Goal: Information Seeking & Learning: Find specific fact

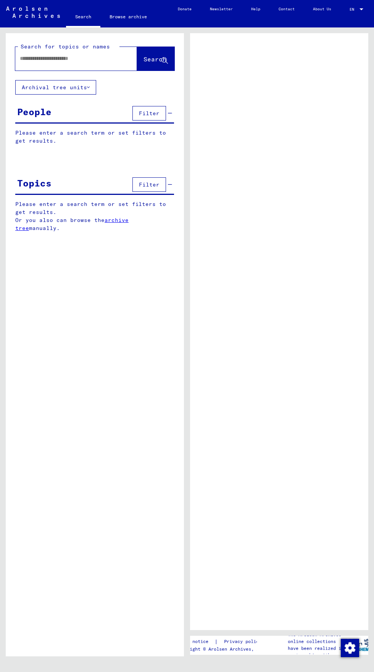
click at [26, 62] on input "text" at bounding box center [69, 59] width 99 height 8
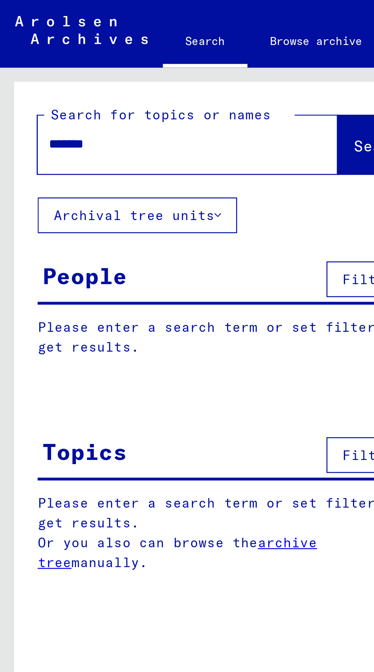
type input "********"
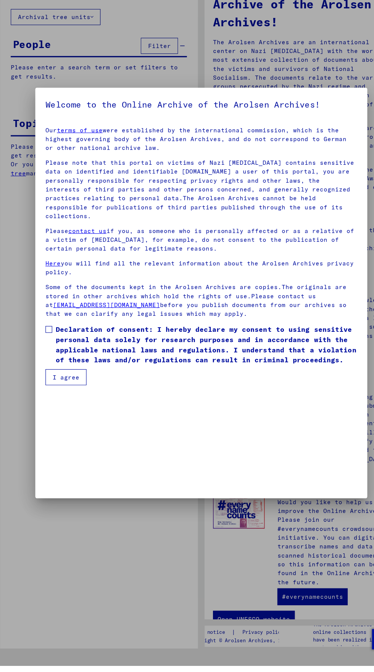
scroll to position [132, 0]
click at [47, 372] on span at bounding box center [50, 369] width 6 height 6
click at [55, 419] on button "I agree" at bounding box center [65, 411] width 37 height 14
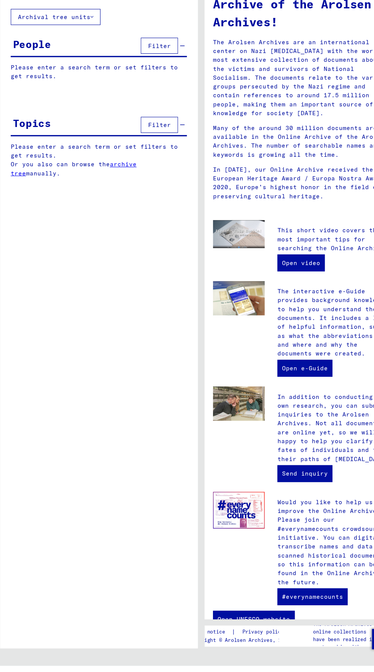
scroll to position [0, 0]
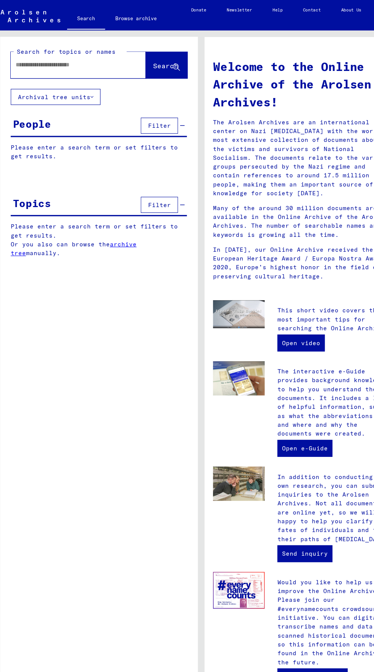
click at [30, 60] on input "text" at bounding box center [67, 59] width 94 height 8
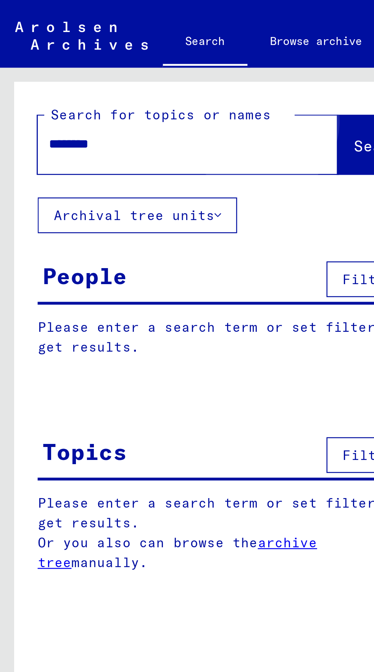
type input "********"
click at [143, 58] on span "Search" at bounding box center [154, 59] width 23 height 8
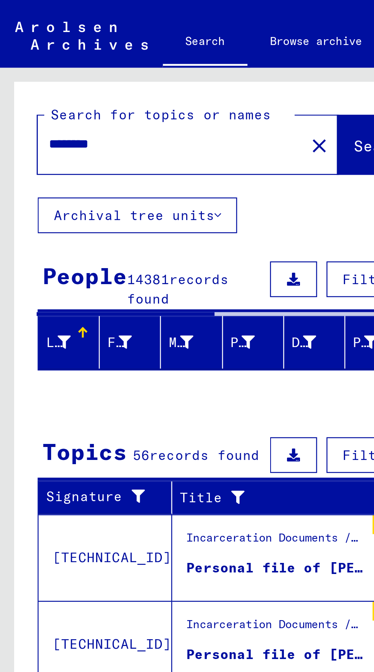
scroll to position [42, 0]
click at [36, 314] on td "[TECHNICAL_ID]" at bounding box center [43, 296] width 54 height 35
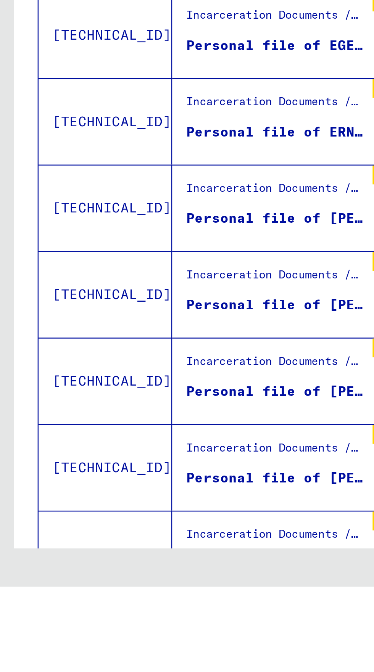
scroll to position [391, 0]
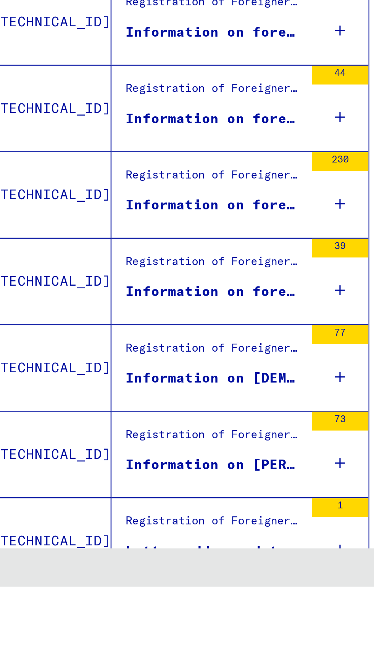
click at [165, 671] on icon "Last page" at bounding box center [163, 682] width 11 height 11
type input "*"
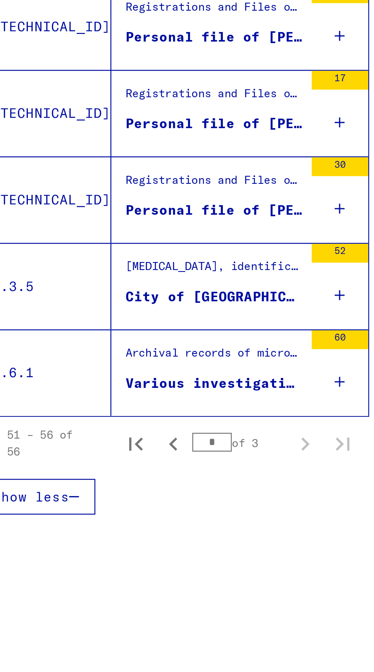
scroll to position [0, 0]
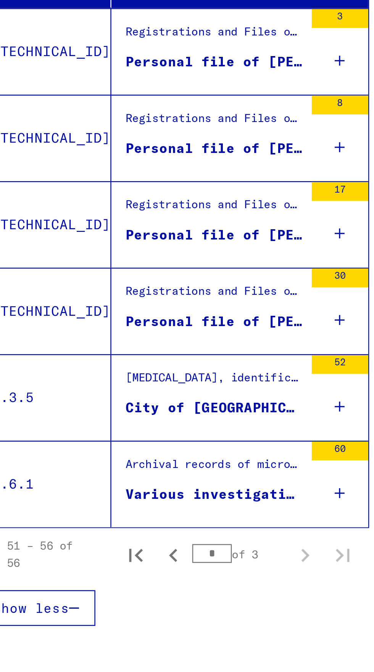
click at [90, 343] on div "City of [GEOGRAPHIC_DATA]" at bounding box center [111, 347] width 72 height 8
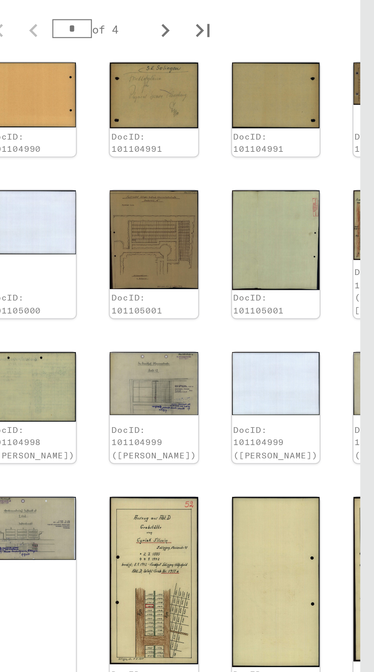
scroll to position [282, 51]
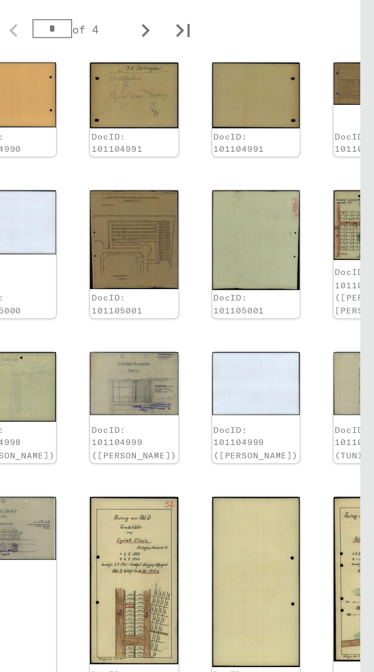
click at [357, 488] on img at bounding box center [374, 513] width 35 height 50
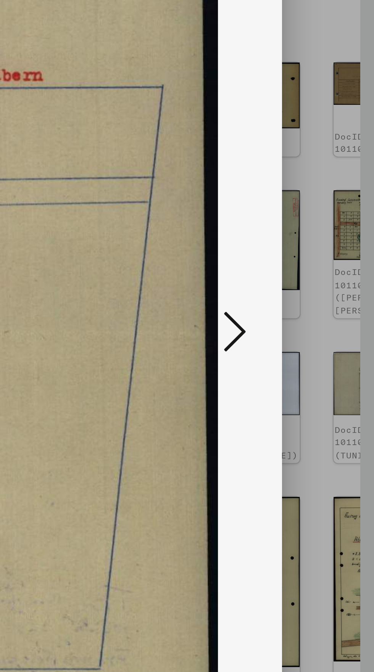
scroll to position [0, 0]
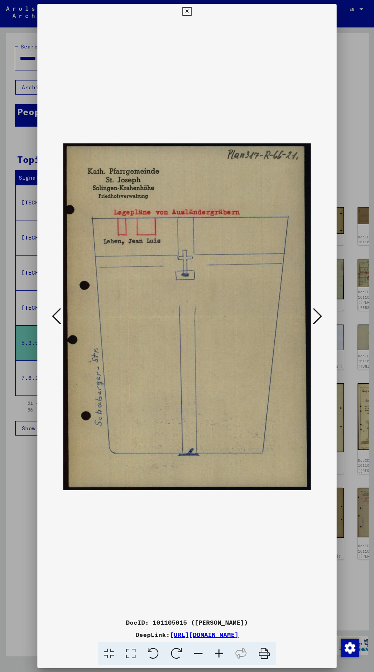
click at [101, 172] on img at bounding box center [186, 316] width 247 height 595
click at [186, 11] on icon at bounding box center [186, 11] width 9 height 9
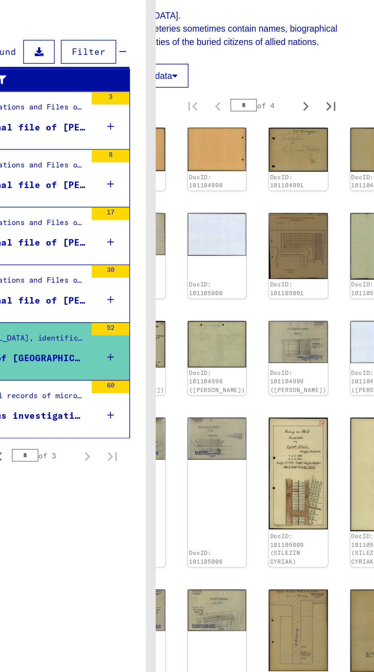
scroll to position [1, 0]
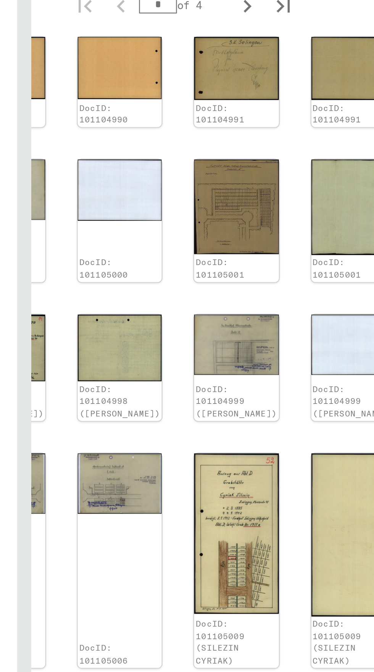
click at [297, 568] on icon "Last page" at bounding box center [296, 573] width 11 height 11
type input "*"
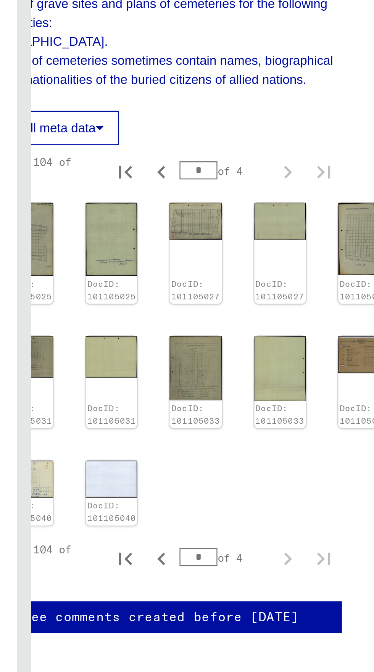
scroll to position [116, 0]
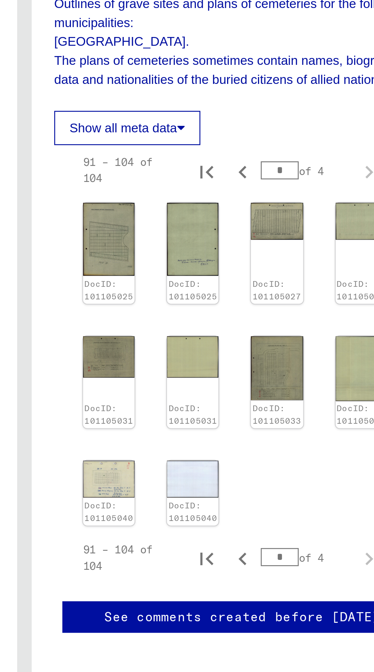
click at [215, 386] on img at bounding box center [223, 394] width 22 height 16
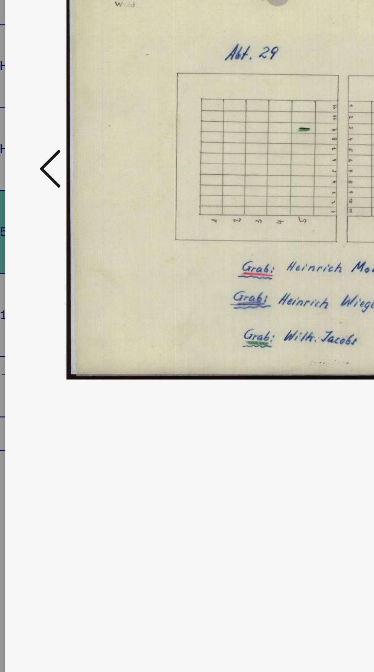
click at [51, 327] on button at bounding box center [57, 317] width 14 height 22
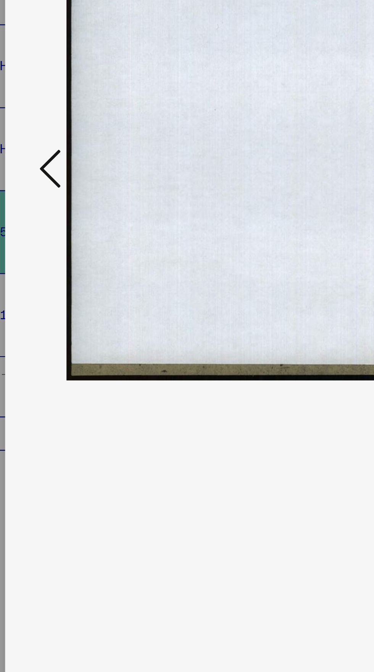
click at [50, 327] on button at bounding box center [57, 317] width 14 height 22
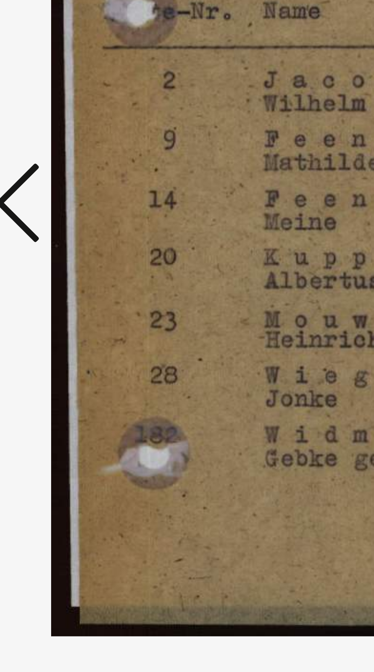
click at [56, 315] on icon at bounding box center [56, 316] width 9 height 18
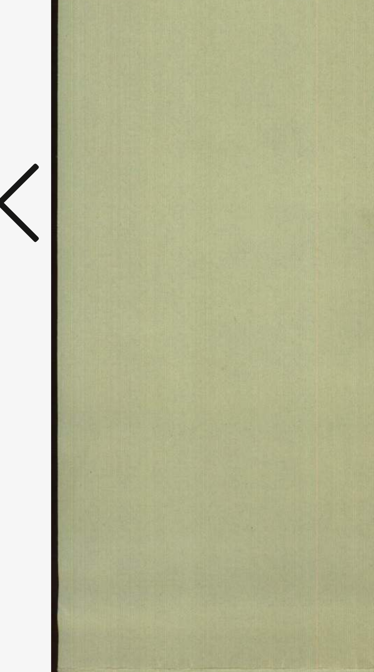
click at [56, 315] on icon at bounding box center [56, 316] width 9 height 18
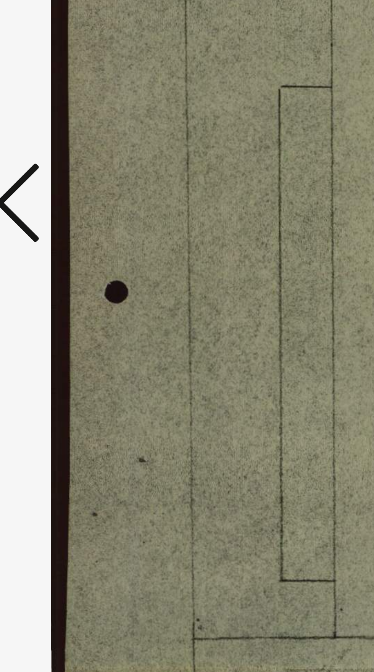
click at [56, 316] on icon at bounding box center [56, 316] width 9 height 18
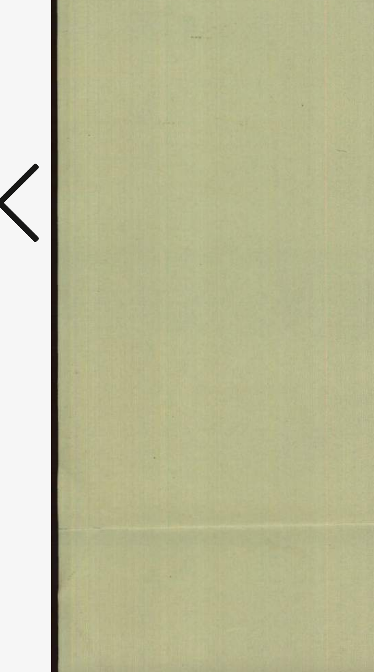
click at [56, 317] on icon at bounding box center [56, 316] width 9 height 18
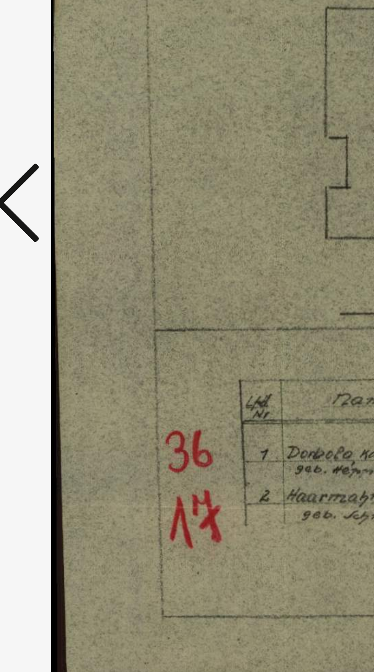
click at [56, 318] on icon at bounding box center [56, 316] width 9 height 18
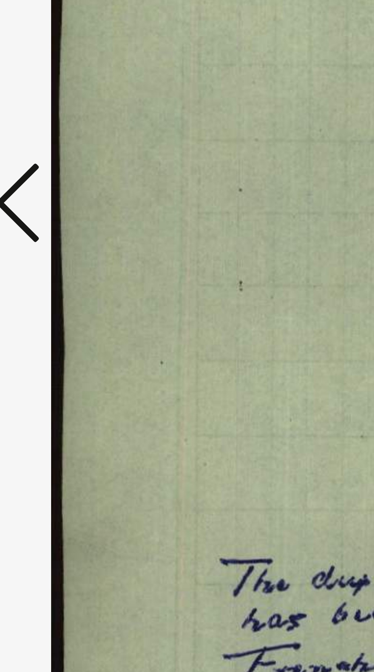
click at [57, 317] on icon at bounding box center [56, 316] width 9 height 18
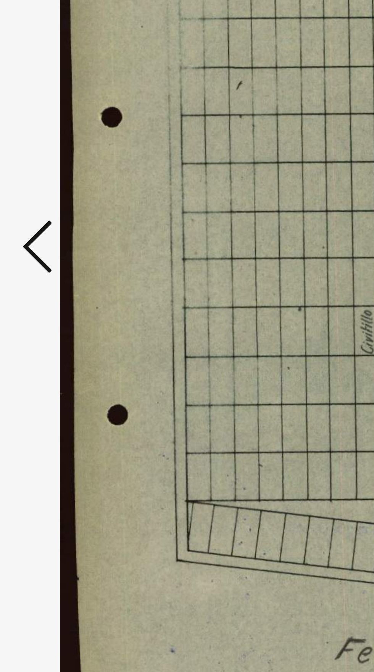
click at [53, 316] on icon at bounding box center [56, 316] width 9 height 18
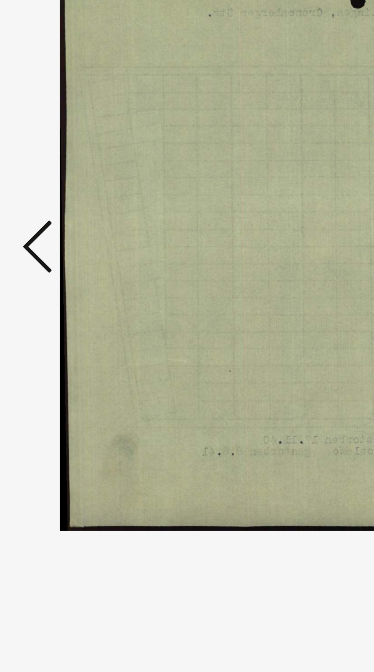
click at [51, 314] on button at bounding box center [57, 317] width 14 height 22
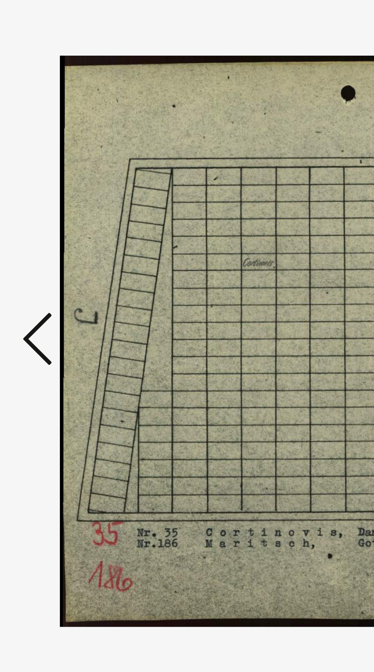
click at [52, 313] on icon at bounding box center [56, 316] width 9 height 18
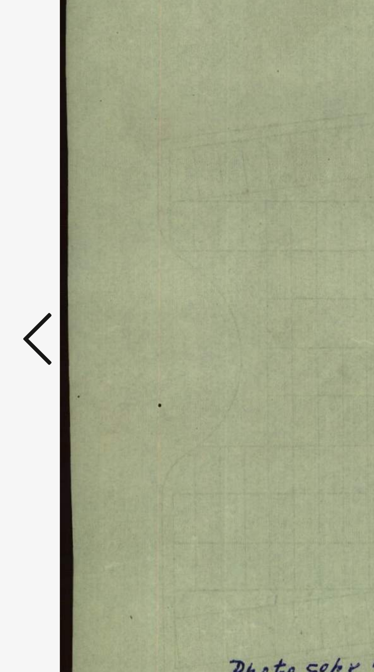
click at [51, 315] on button at bounding box center [57, 317] width 14 height 22
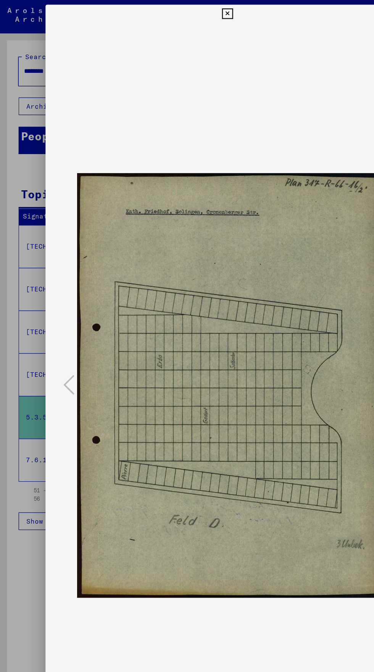
click at [187, 11] on icon at bounding box center [186, 11] width 9 height 9
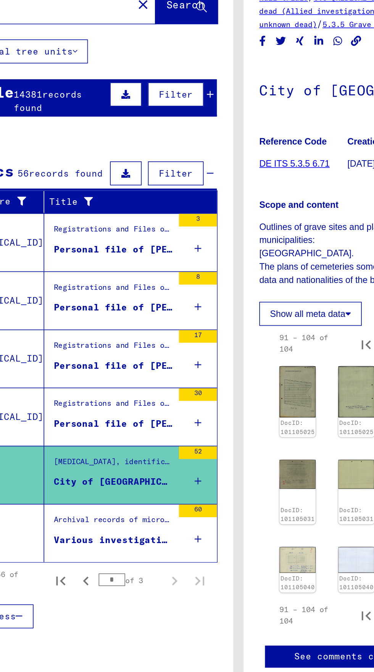
scroll to position [0, 0]
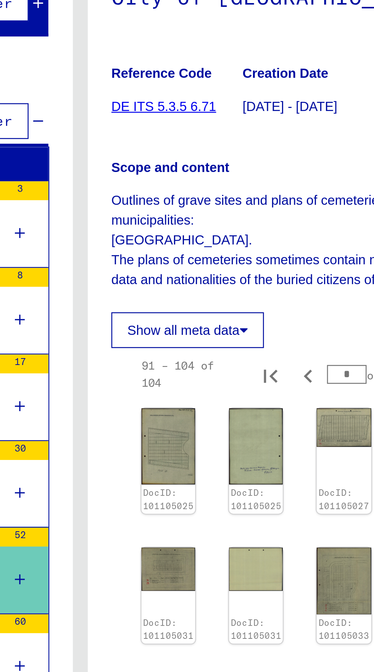
click at [277, 422] on icon "Previous page" at bounding box center [279, 427] width 11 height 11
type input "*"
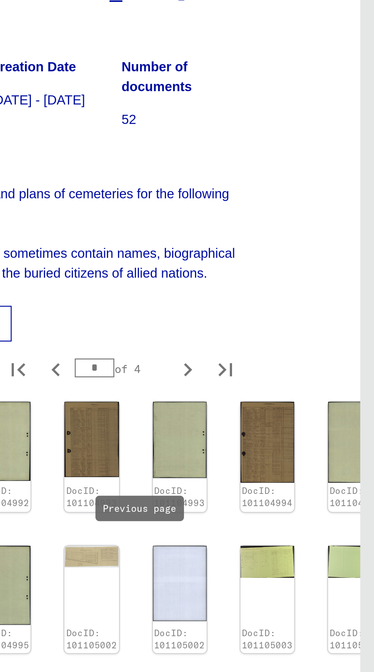
scroll to position [258, 34]
click at [321, 510] on img at bounding box center [330, 518] width 22 height 16
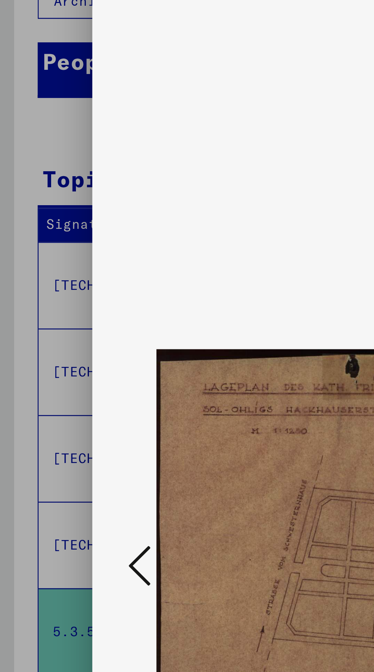
click at [53, 325] on icon at bounding box center [56, 316] width 9 height 18
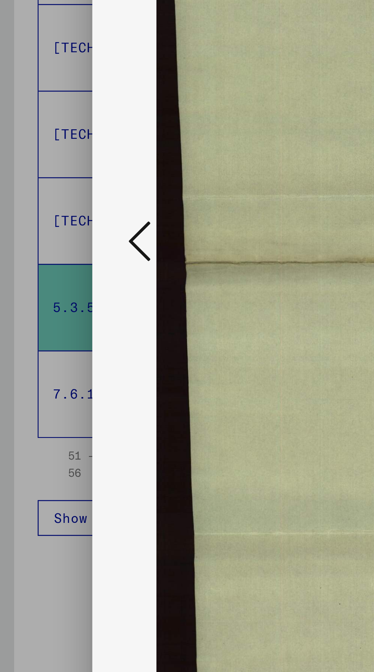
click at [54, 325] on icon at bounding box center [56, 316] width 9 height 18
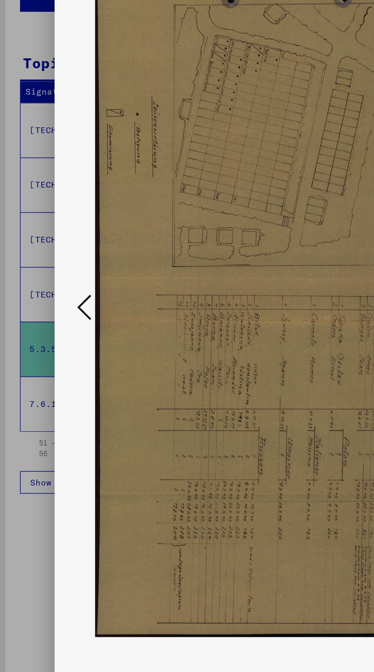
click at [55, 325] on icon at bounding box center [56, 316] width 9 height 18
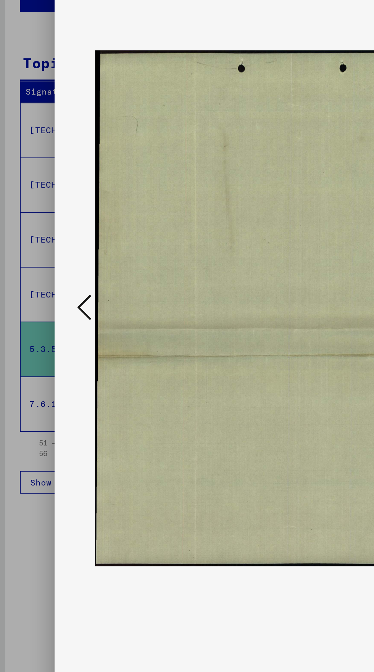
click at [52, 325] on icon at bounding box center [56, 316] width 9 height 18
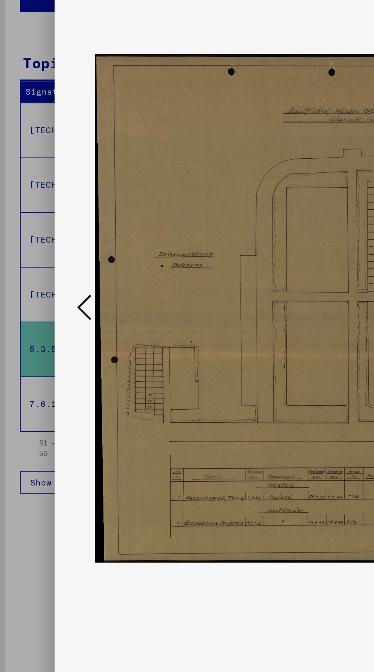
click at [51, 327] on button at bounding box center [57, 317] width 14 height 22
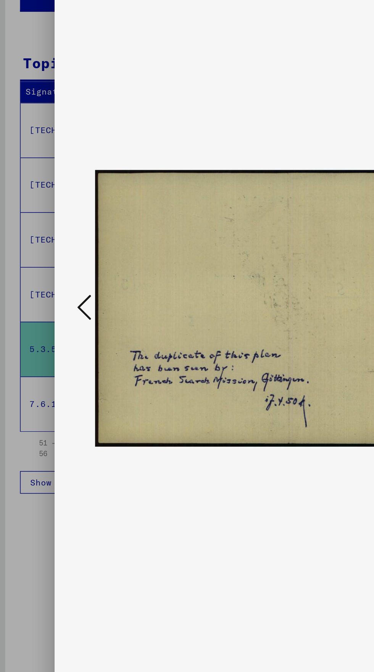
click at [55, 325] on icon at bounding box center [56, 316] width 9 height 18
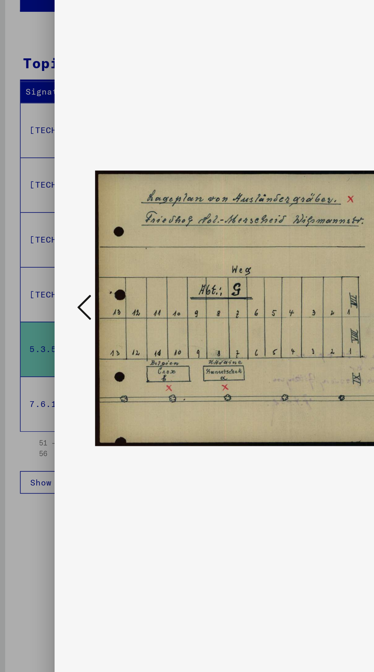
click at [51, 327] on button at bounding box center [57, 317] width 14 height 22
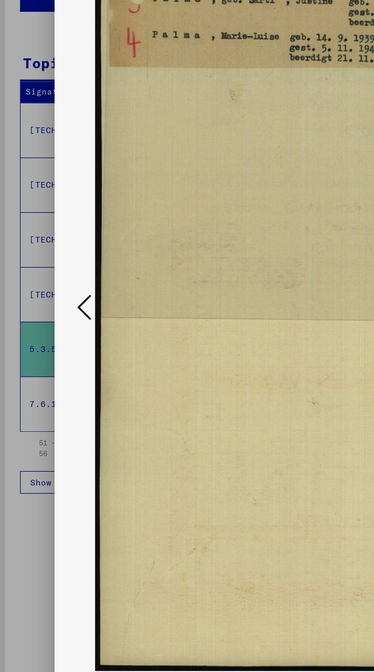
click at [53, 325] on icon at bounding box center [56, 316] width 9 height 18
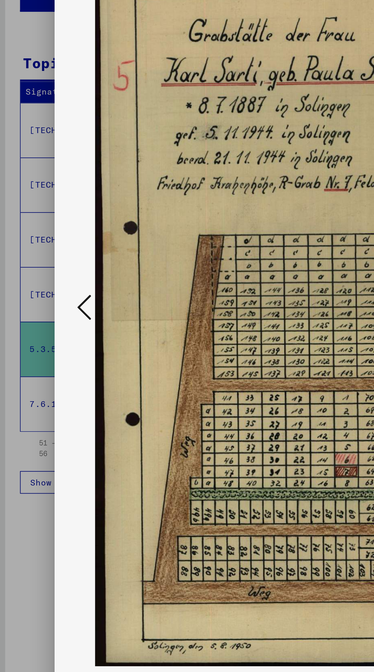
click at [51, 327] on button at bounding box center [57, 317] width 14 height 22
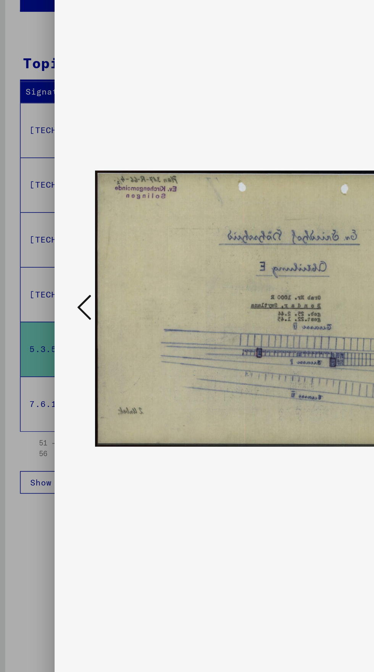
click at [52, 325] on icon at bounding box center [56, 316] width 9 height 18
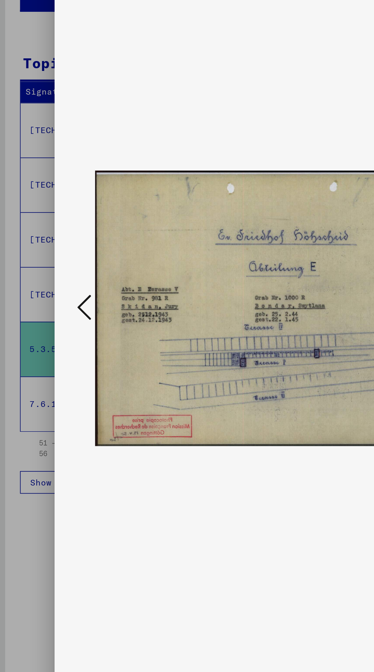
click at [51, 327] on button at bounding box center [57, 317] width 14 height 22
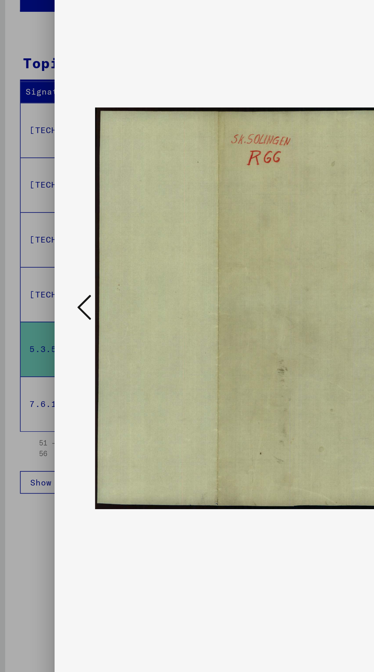
click at [55, 325] on icon at bounding box center [56, 316] width 9 height 18
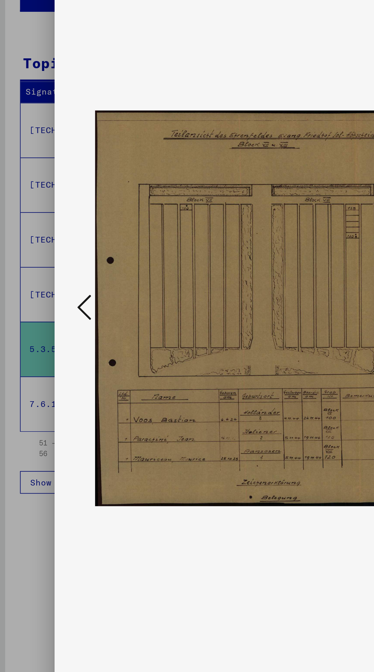
click at [57, 325] on icon at bounding box center [56, 316] width 9 height 18
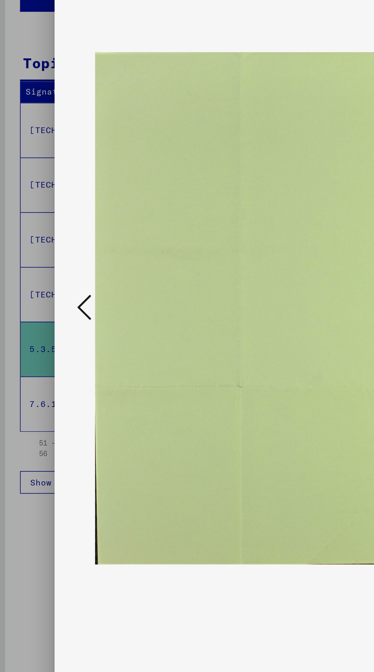
click at [53, 325] on icon at bounding box center [56, 316] width 9 height 18
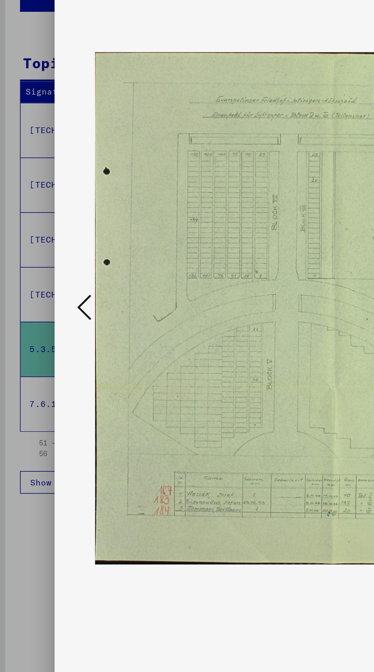
click at [53, 325] on icon at bounding box center [56, 316] width 9 height 18
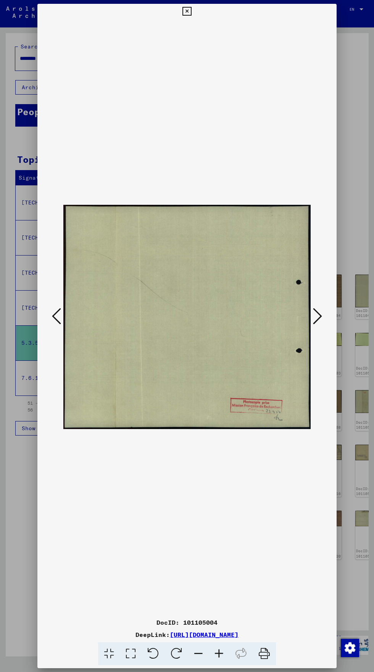
click at [195, 38] on div "DocID: 101105004 DeepLink: [URL][DOMAIN_NAME]" at bounding box center [186, 334] width 299 height 661
click at [180, 19] on button at bounding box center [186, 11] width 13 height 15
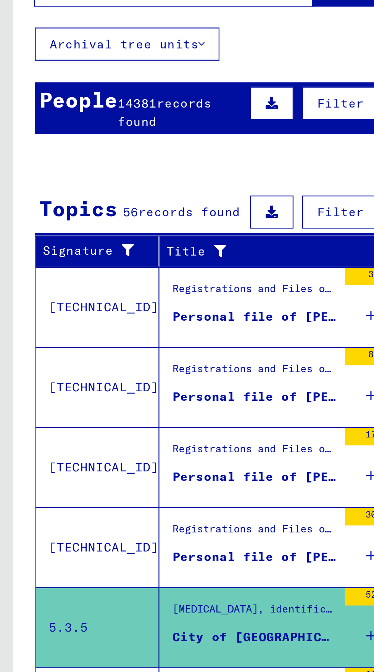
scroll to position [42, 0]
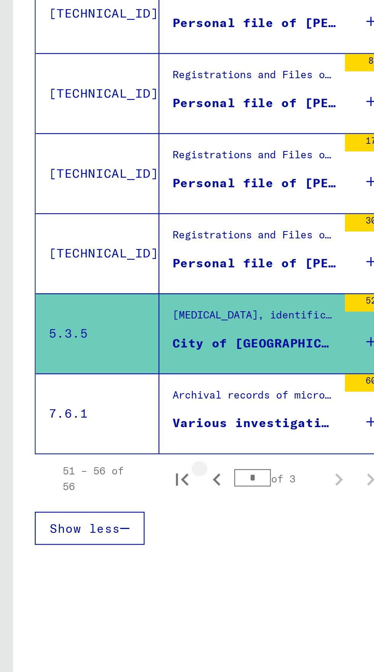
click at [95, 401] on icon "Previous page" at bounding box center [95, 406] width 11 height 11
type input "*"
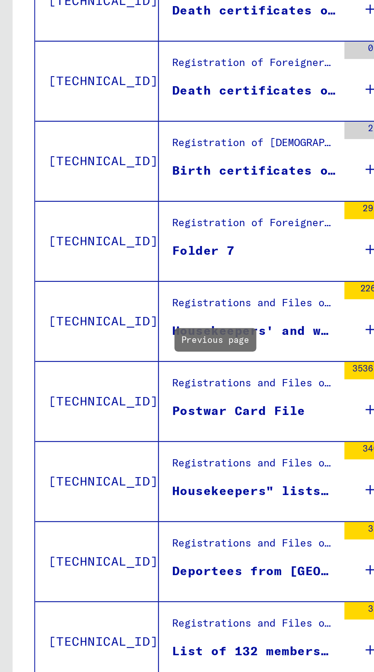
scroll to position [288, 0]
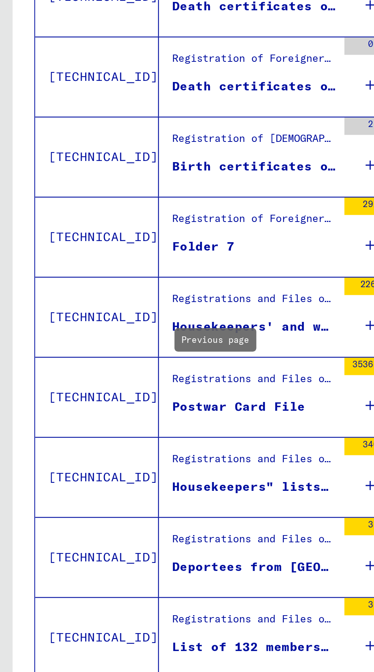
click at [85, 406] on div "Housekeepers" lists of DP Camp [GEOGRAPHIC_DATA]" at bounding box center [111, 410] width 72 height 8
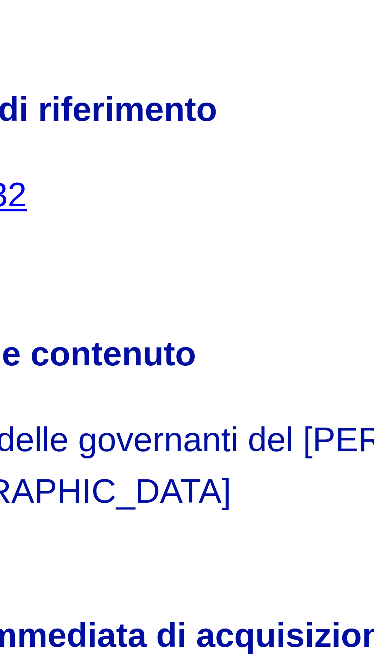
scroll to position [42, 0]
click at [254, 472] on img at bounding box center [261, 480] width 24 height 16
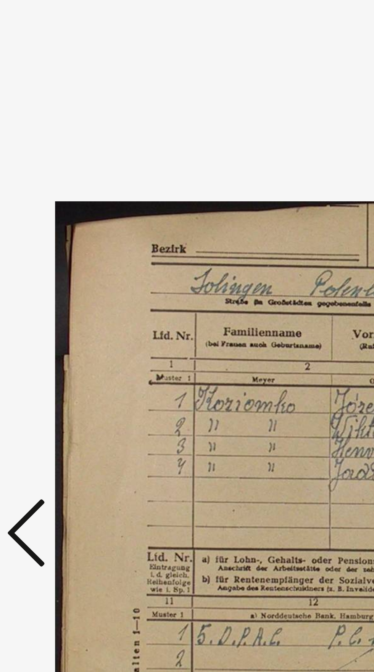
click at [56, 347] on icon at bounding box center [56, 341] width 9 height 18
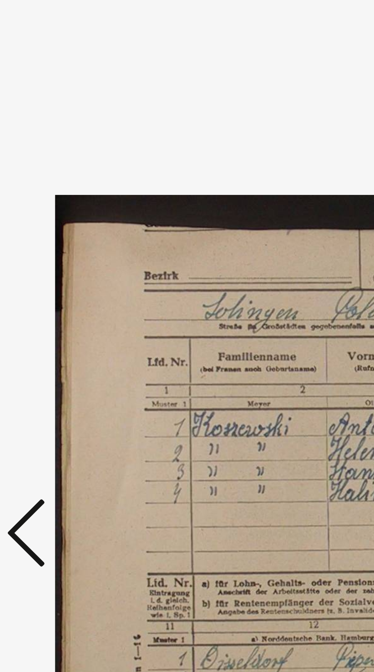
click at [56, 347] on icon at bounding box center [56, 341] width 9 height 18
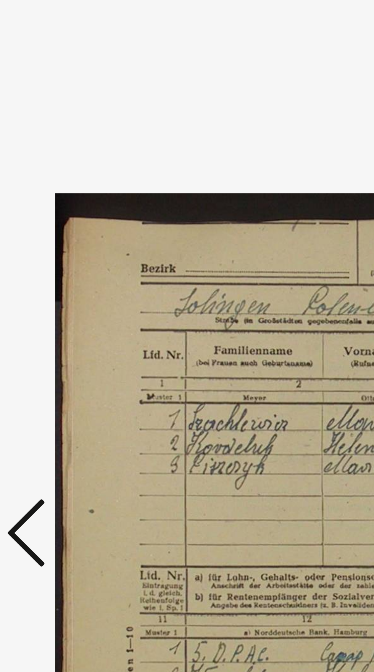
click at [56, 345] on icon at bounding box center [56, 341] width 9 height 18
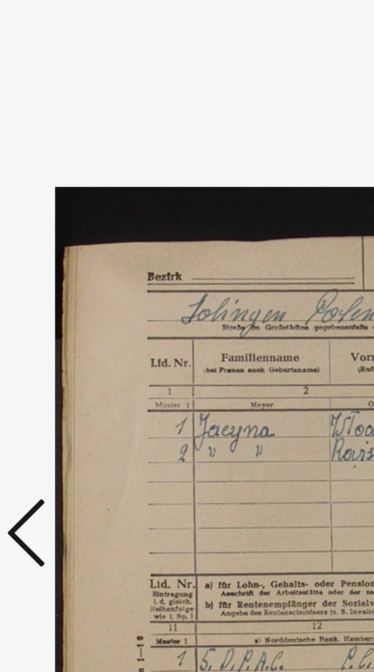
click at [56, 345] on icon at bounding box center [56, 341] width 9 height 18
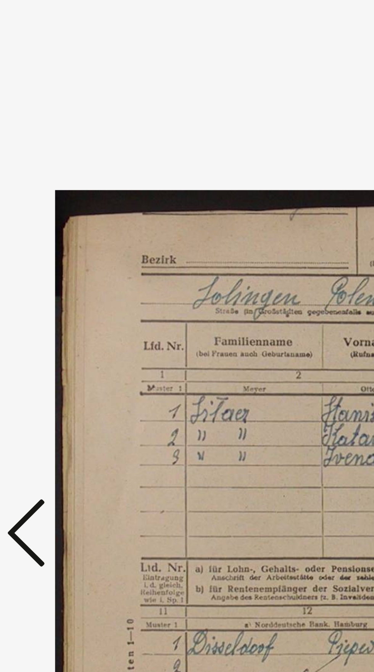
click at [56, 345] on icon at bounding box center [56, 341] width 9 height 18
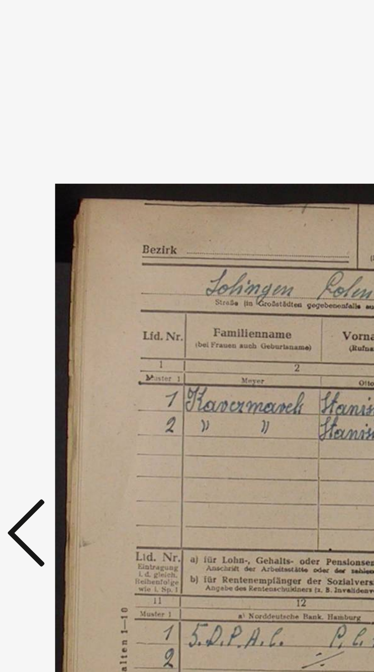
click at [56, 343] on icon at bounding box center [56, 341] width 9 height 18
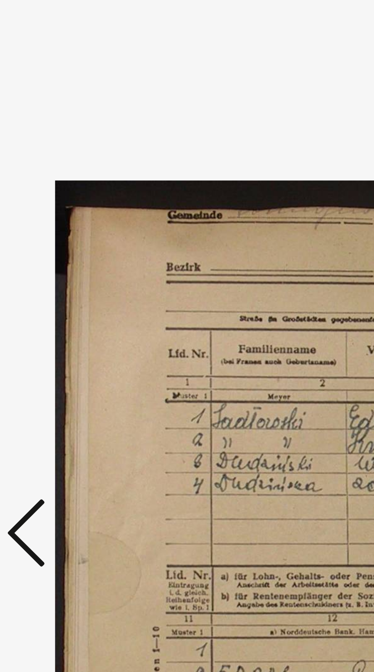
click at [56, 343] on icon at bounding box center [56, 341] width 9 height 18
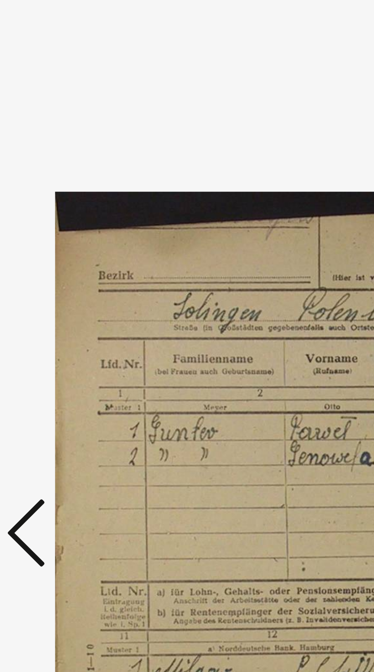
click at [56, 344] on icon at bounding box center [56, 341] width 9 height 18
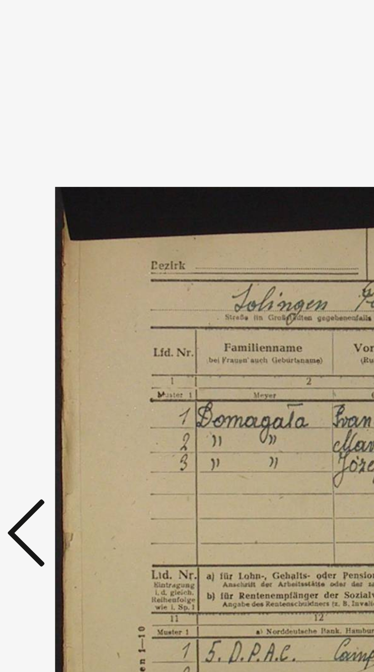
click at [56, 345] on icon at bounding box center [56, 341] width 9 height 18
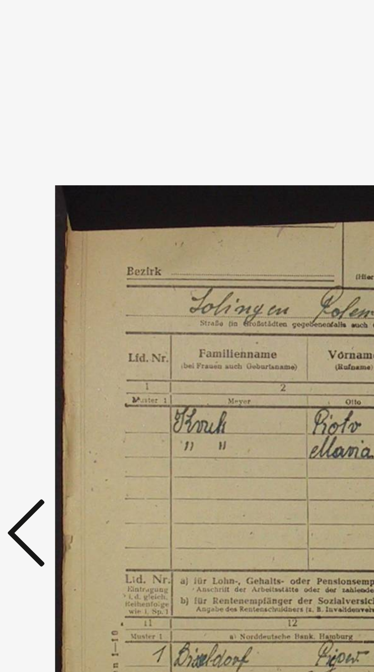
click at [55, 344] on icon at bounding box center [56, 341] width 9 height 18
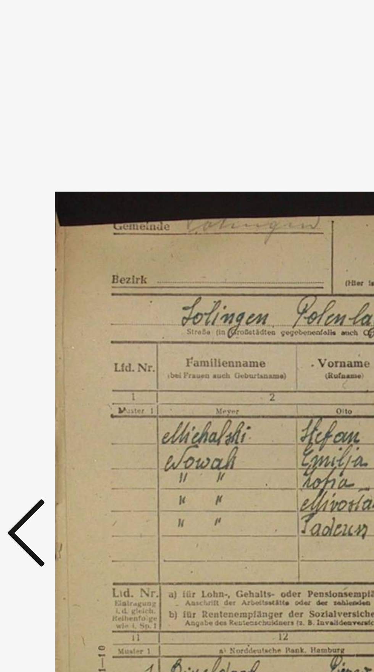
click at [56, 345] on icon at bounding box center [56, 341] width 9 height 18
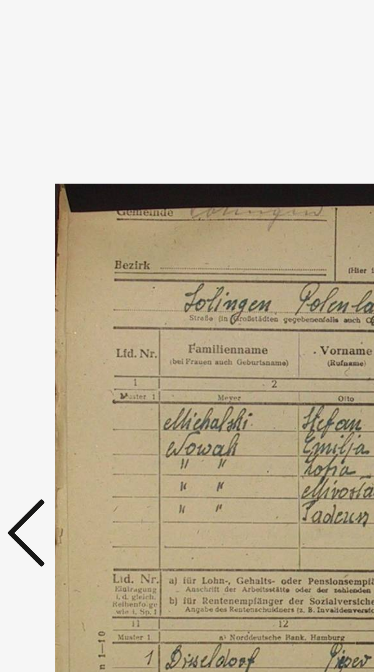
click at [56, 345] on icon at bounding box center [56, 341] width 9 height 18
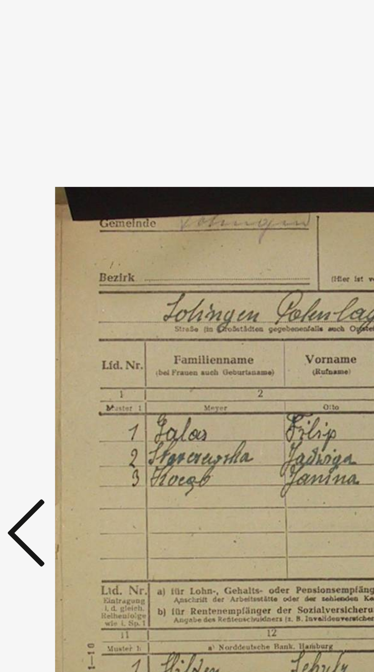
click at [56, 344] on icon at bounding box center [56, 341] width 9 height 18
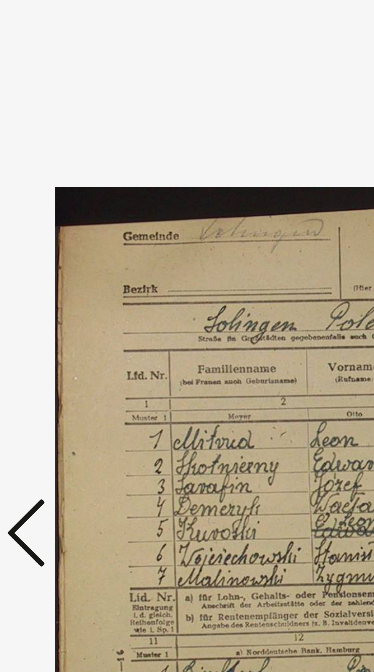
click at [58, 342] on icon at bounding box center [56, 341] width 9 height 18
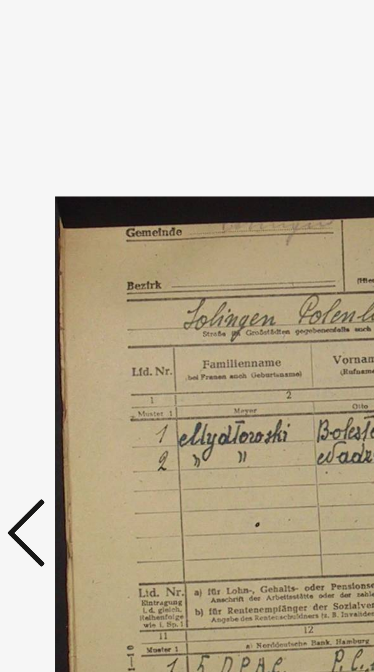
click at [57, 343] on icon at bounding box center [56, 341] width 9 height 18
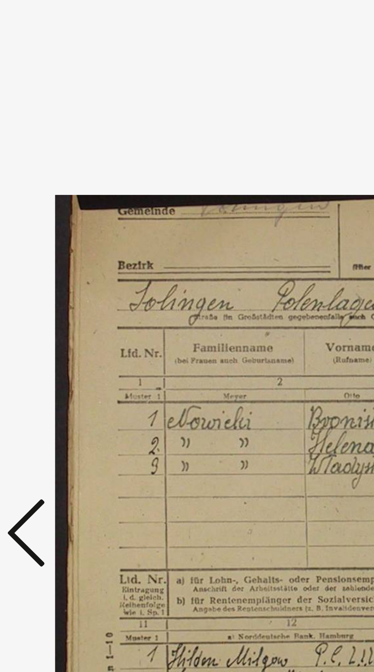
click at [57, 343] on icon at bounding box center [56, 341] width 9 height 18
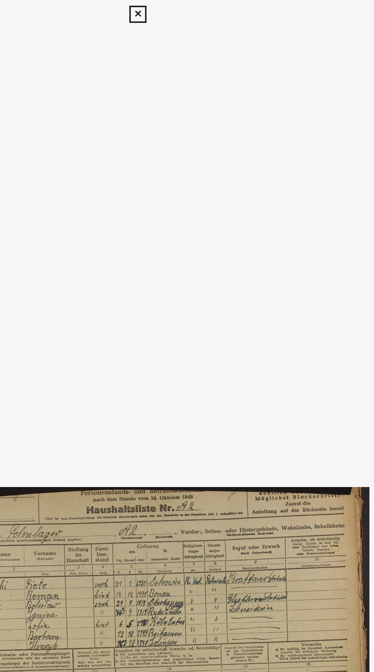
click at [188, 12] on icon at bounding box center [186, 7] width 9 height 9
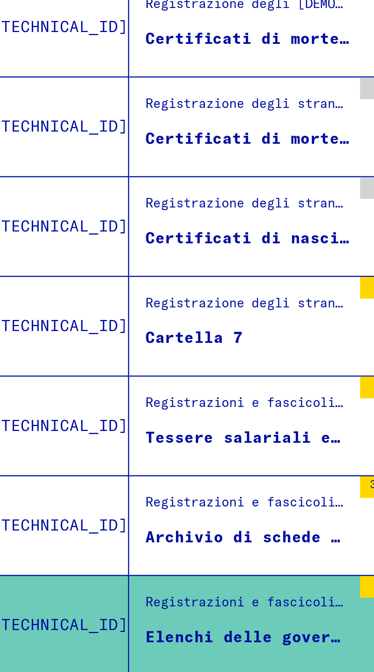
click at [84, 256] on figure "Registrazioni e fascicoli di sfollati, bambini e persone scomparse / Prova di r…" at bounding box center [111, 261] width 72 height 11
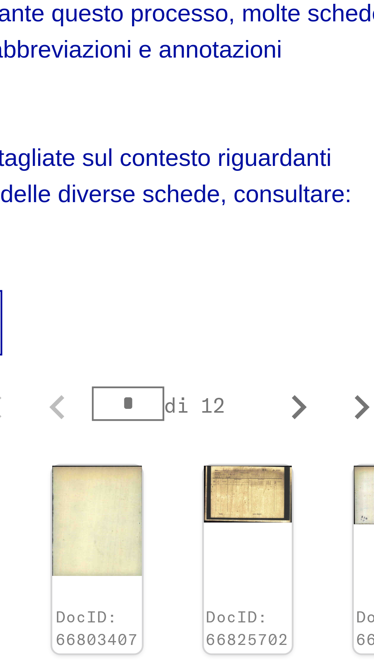
scroll to position [761, 22]
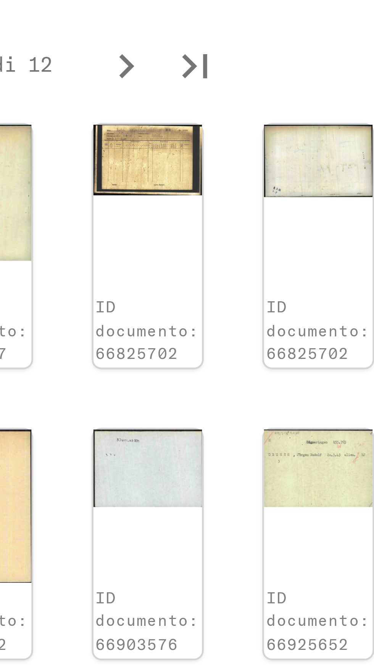
click at [339, 526] on img at bounding box center [346, 534] width 24 height 16
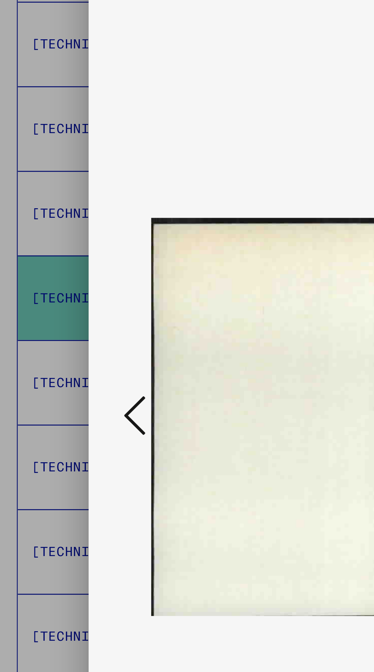
click at [61, 317] on button at bounding box center [57, 317] width 14 height 22
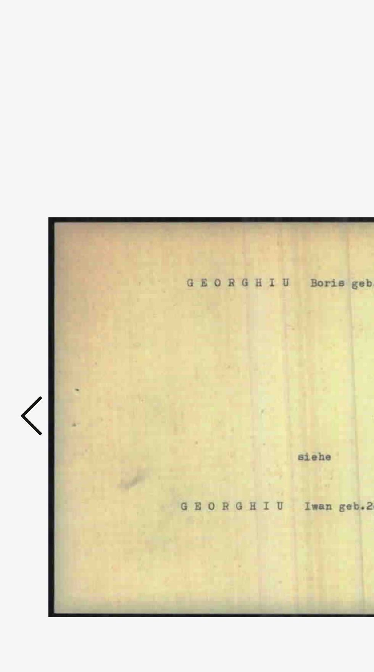
click at [59, 315] on icon at bounding box center [56, 316] width 9 height 18
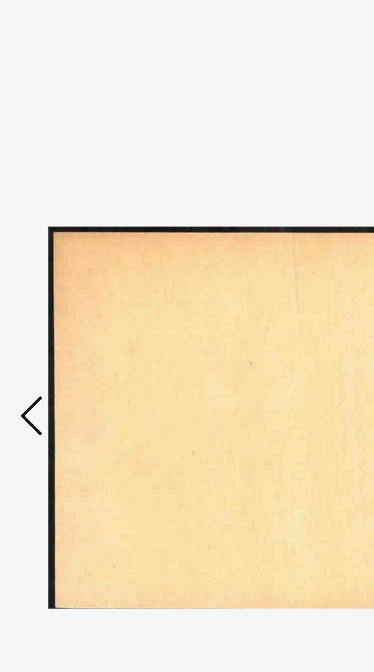
click at [52, 317] on icon at bounding box center [56, 316] width 9 height 18
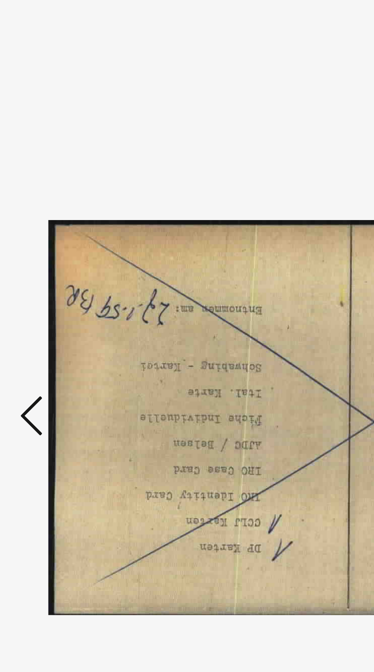
click at [50, 315] on button at bounding box center [57, 317] width 14 height 22
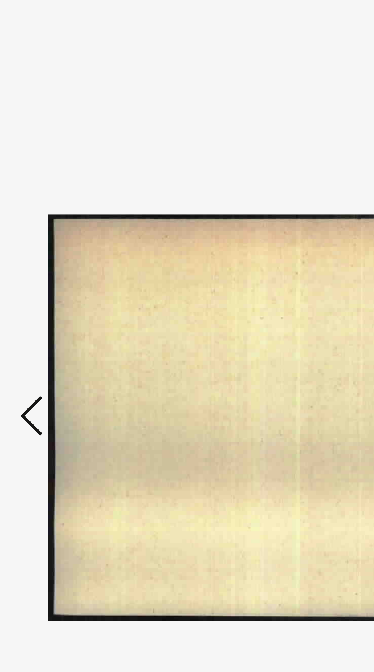
click at [52, 319] on icon at bounding box center [56, 316] width 9 height 18
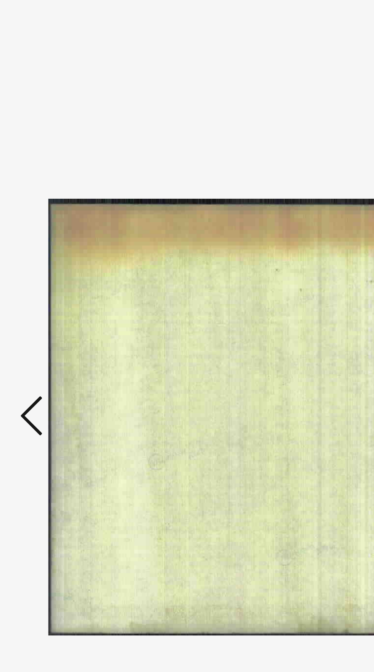
click at [52, 317] on icon at bounding box center [56, 316] width 9 height 18
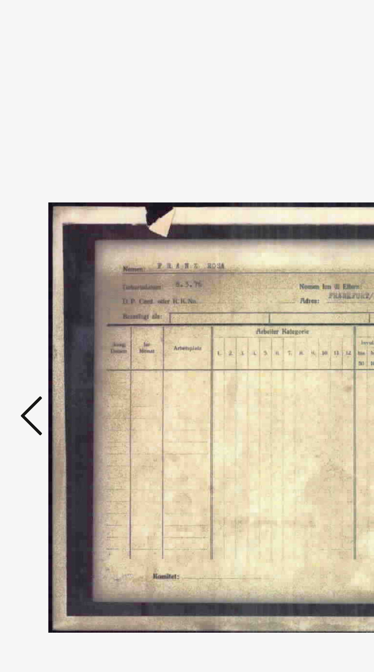
click at [50, 318] on button at bounding box center [57, 317] width 14 height 22
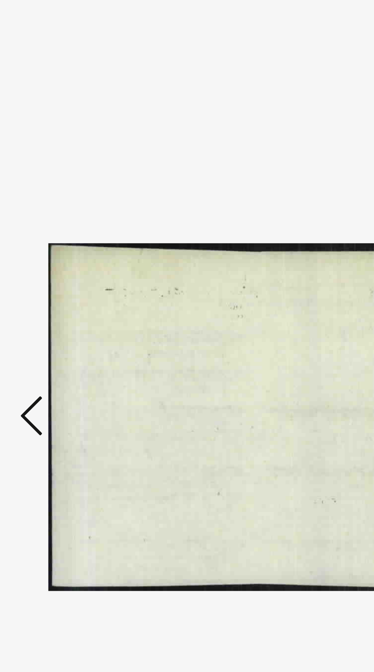
click at [51, 316] on button at bounding box center [57, 317] width 14 height 22
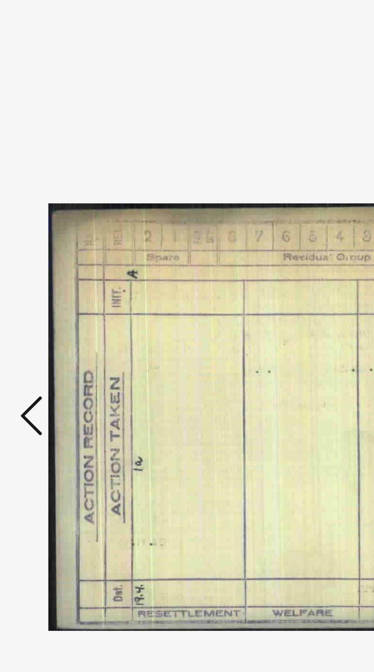
click at [51, 316] on button at bounding box center [57, 317] width 14 height 22
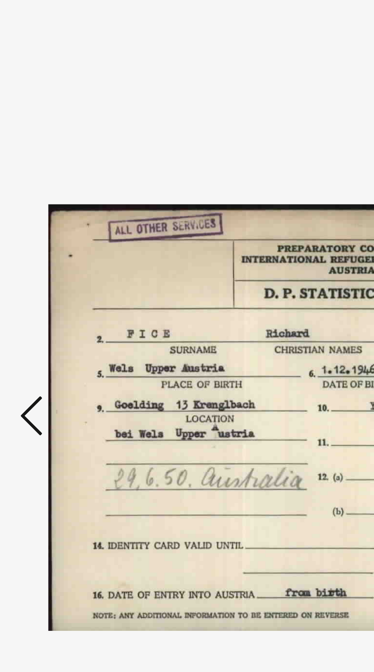
click at [51, 318] on button at bounding box center [57, 317] width 14 height 22
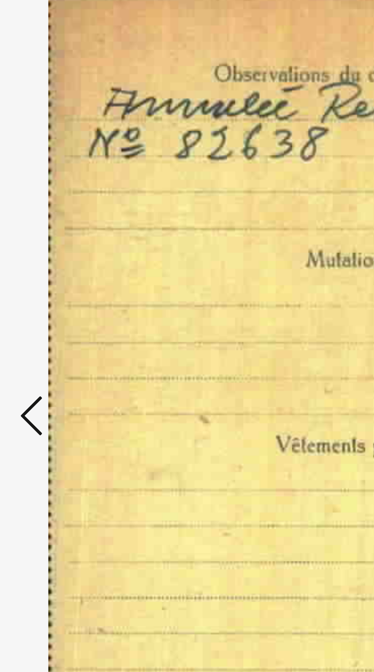
click at [52, 315] on icon at bounding box center [56, 316] width 9 height 18
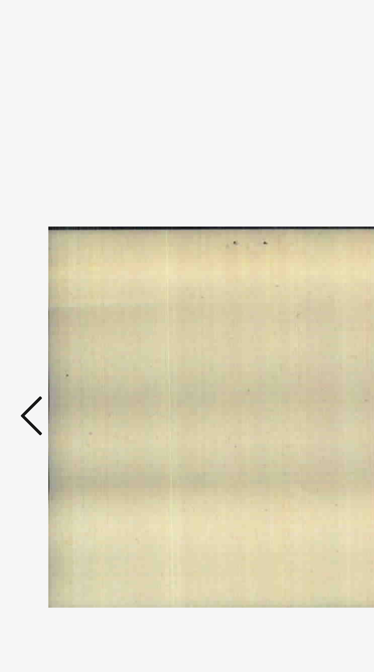
click at [52, 314] on icon at bounding box center [56, 316] width 9 height 18
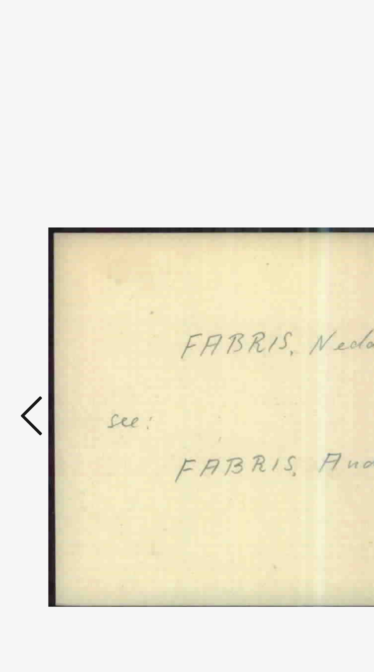
click at [51, 316] on button at bounding box center [57, 317] width 14 height 22
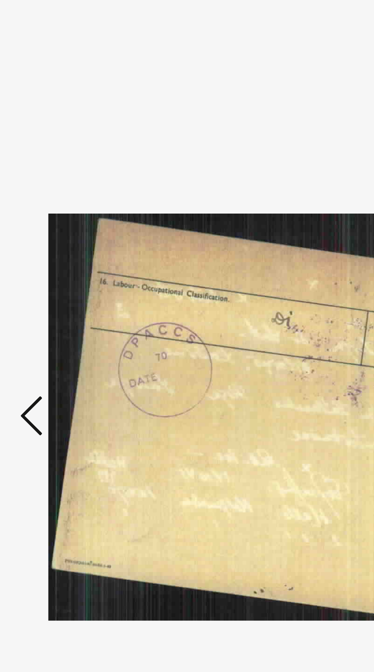
click at [53, 315] on icon at bounding box center [56, 316] width 9 height 18
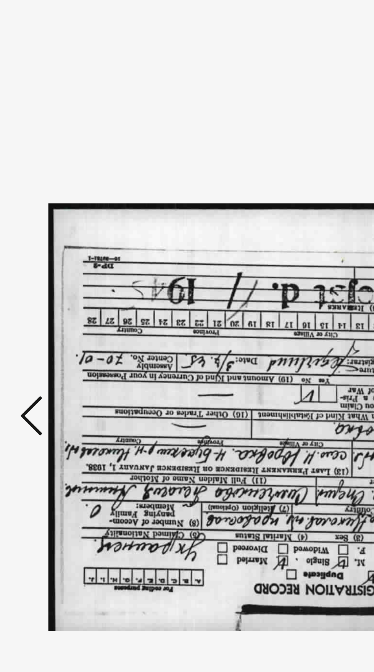
click at [53, 313] on icon at bounding box center [56, 316] width 9 height 18
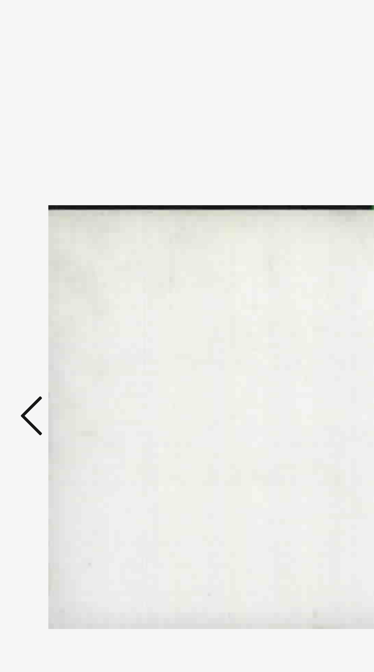
click at [51, 315] on button at bounding box center [57, 317] width 14 height 22
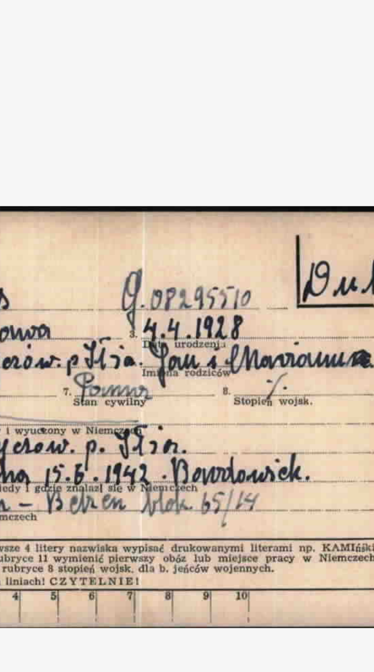
scroll to position [0, 0]
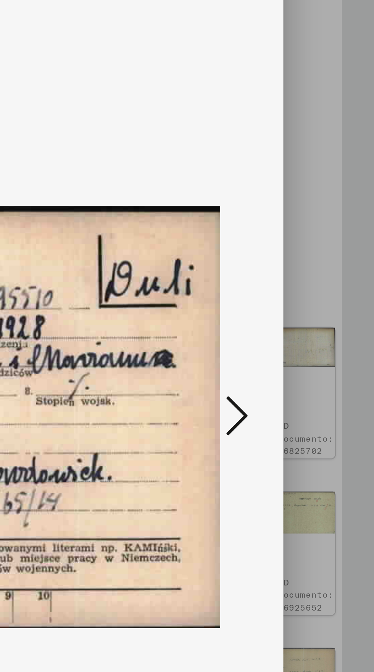
click at [310, 315] on button at bounding box center [317, 317] width 14 height 22
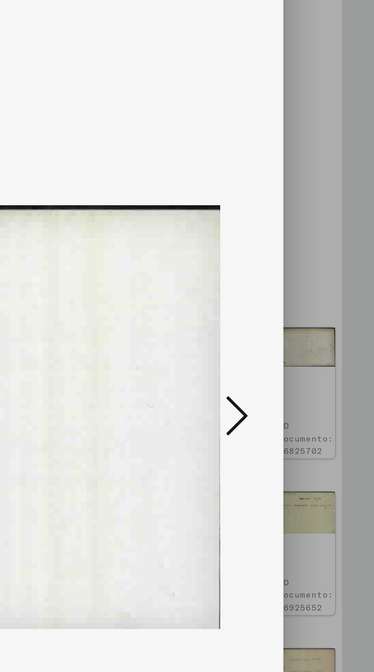
click at [317, 313] on icon at bounding box center [317, 316] width 9 height 18
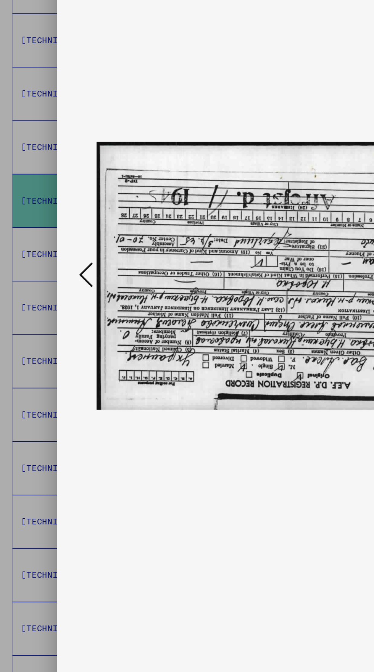
click at [56, 316] on icon at bounding box center [56, 316] width 9 height 18
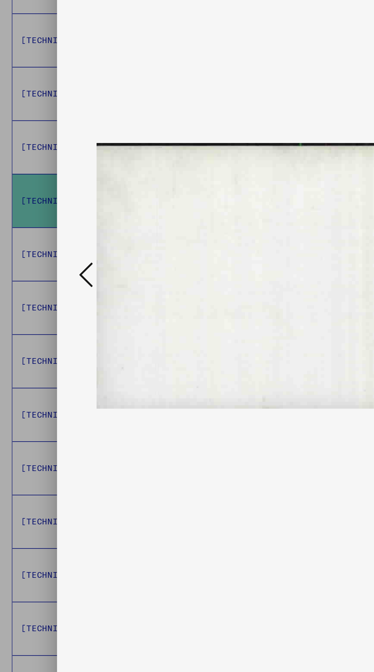
click at [52, 316] on icon at bounding box center [56, 316] width 9 height 18
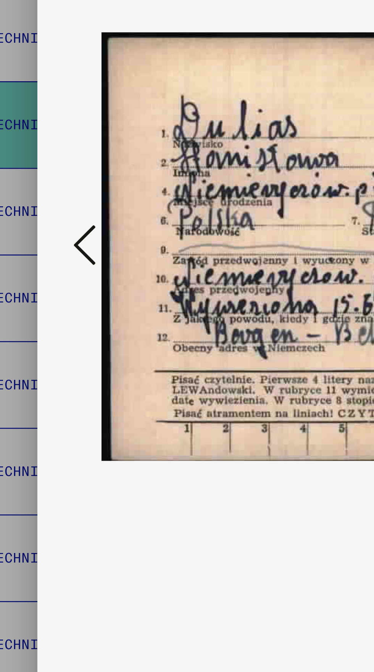
click at [55, 321] on icon at bounding box center [56, 316] width 9 height 18
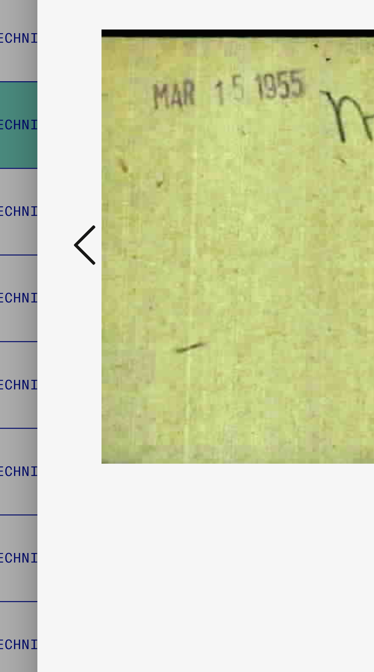
click at [51, 318] on button at bounding box center [57, 317] width 14 height 22
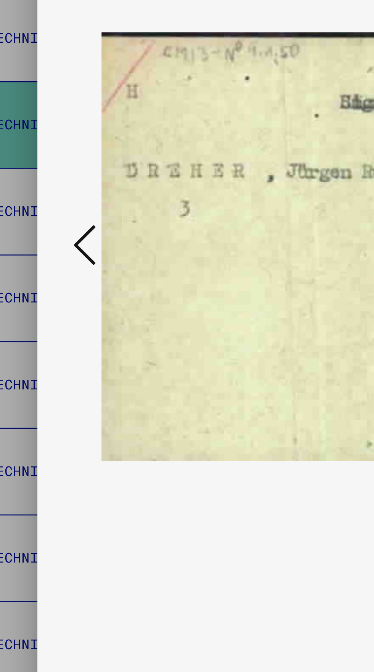
click at [45, 315] on div at bounding box center [186, 316] width 299 height 595
click at [50, 315] on button at bounding box center [57, 317] width 14 height 22
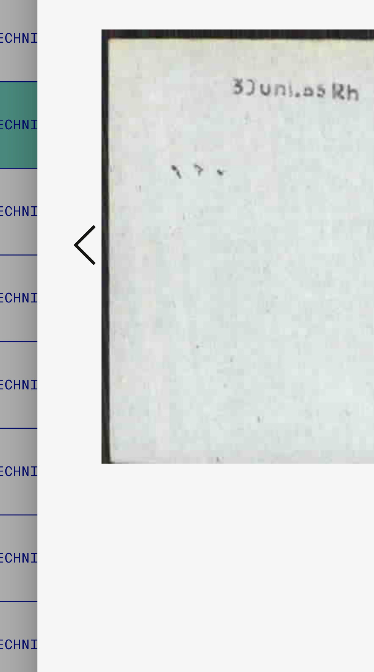
click at [51, 316] on button at bounding box center [57, 317] width 14 height 22
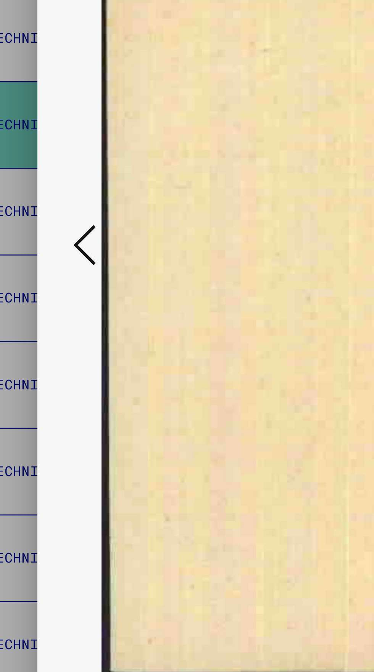
click at [51, 315] on button at bounding box center [57, 317] width 14 height 22
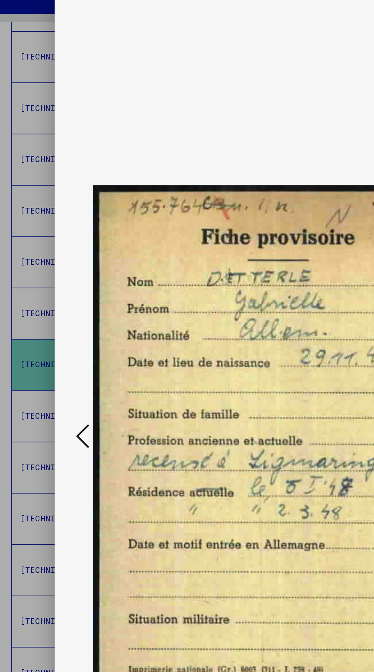
click at [51, 310] on button at bounding box center [57, 317] width 14 height 22
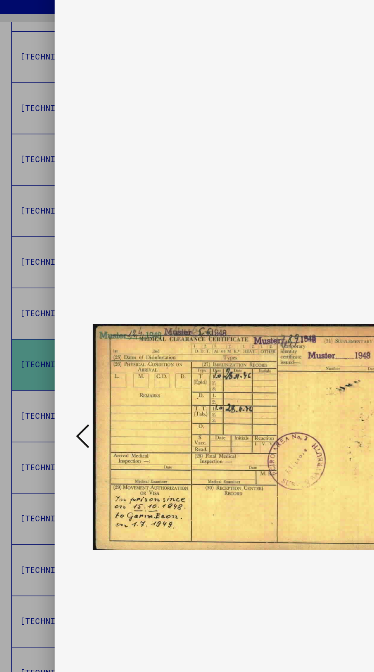
click at [50, 317] on button at bounding box center [57, 317] width 14 height 22
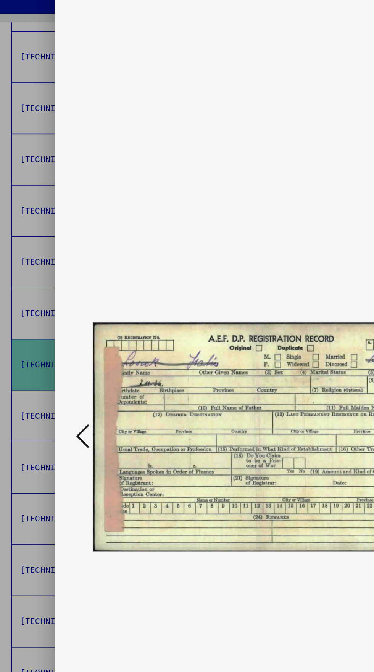
click at [51, 321] on button at bounding box center [57, 317] width 14 height 22
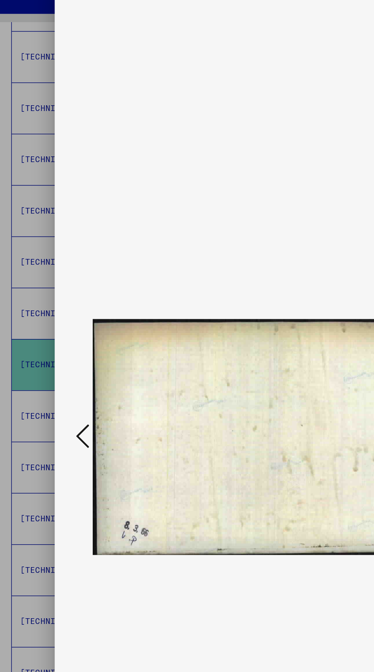
click at [53, 324] on icon at bounding box center [56, 316] width 9 height 18
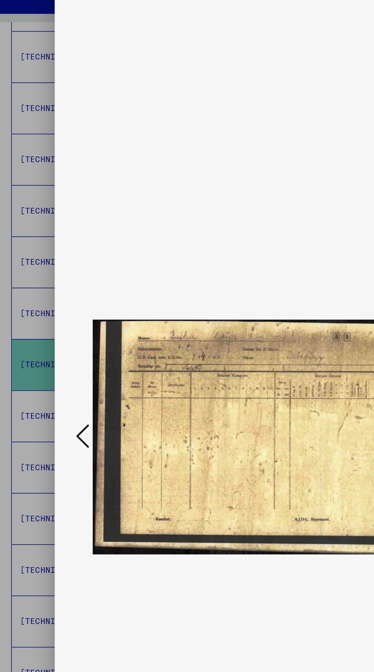
click at [44, 316] on div at bounding box center [186, 316] width 299 height 595
click at [51, 310] on button at bounding box center [57, 317] width 14 height 22
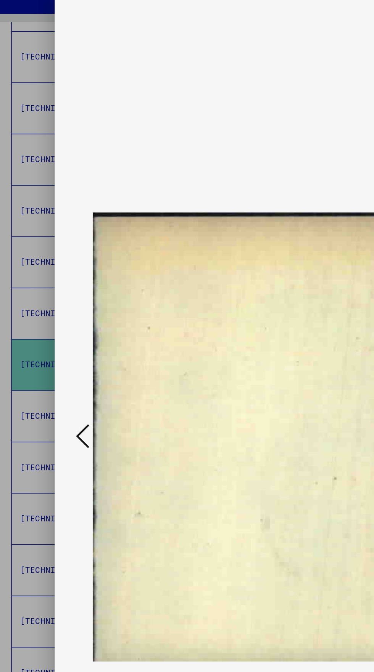
click at [51, 310] on button at bounding box center [57, 317] width 14 height 22
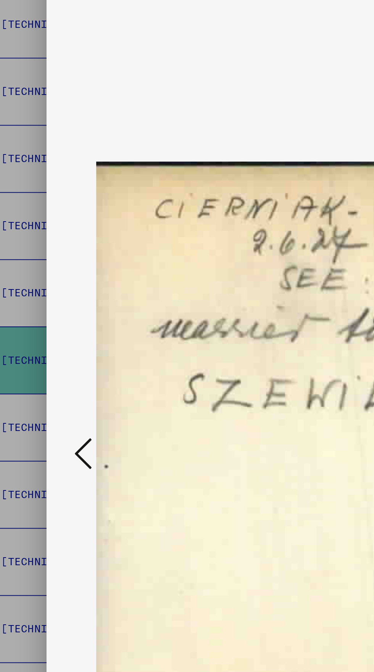
click at [51, 314] on button at bounding box center [57, 317] width 14 height 22
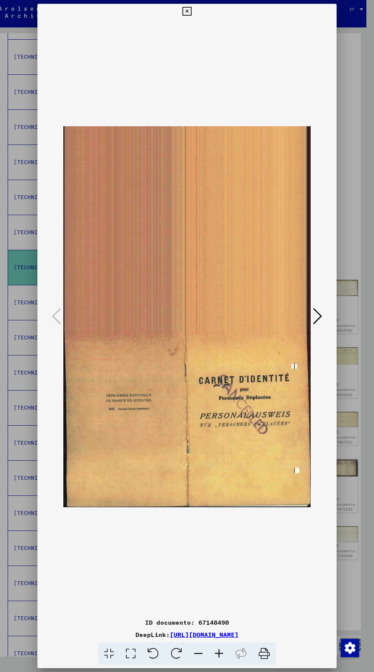
click at [186, 11] on icon at bounding box center [186, 11] width 9 height 9
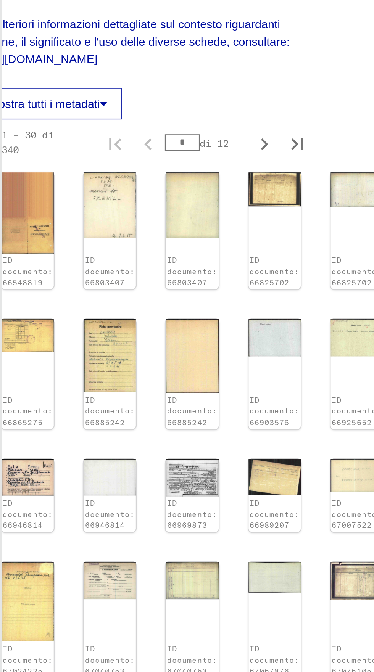
click at [313, 568] on icon "Ultima pagina" at bounding box center [318, 573] width 11 height 11
type input "******"
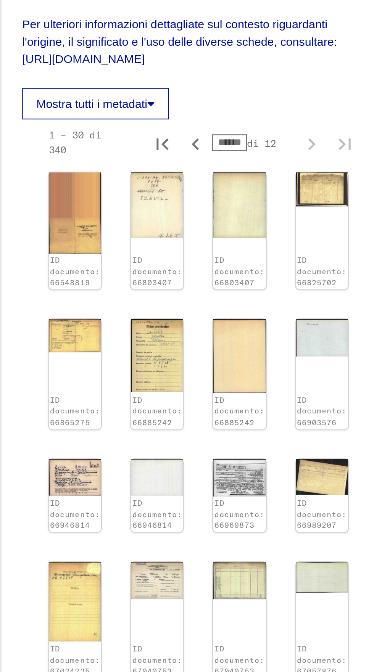
scroll to position [761, 47]
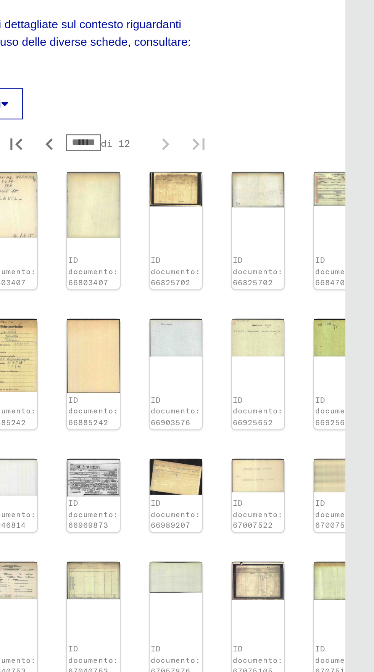
click at [346, 526] on img at bounding box center [358, 533] width 24 height 15
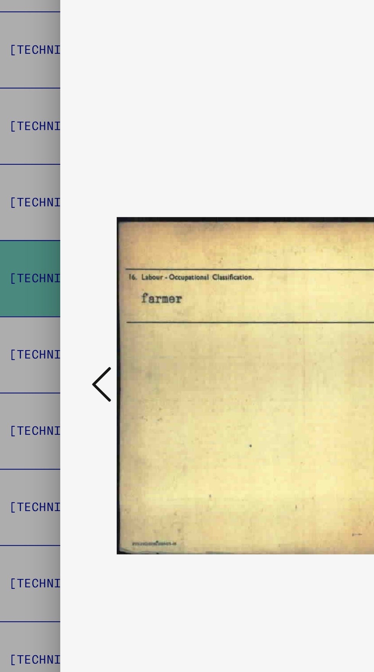
click at [53, 325] on icon at bounding box center [56, 316] width 9 height 18
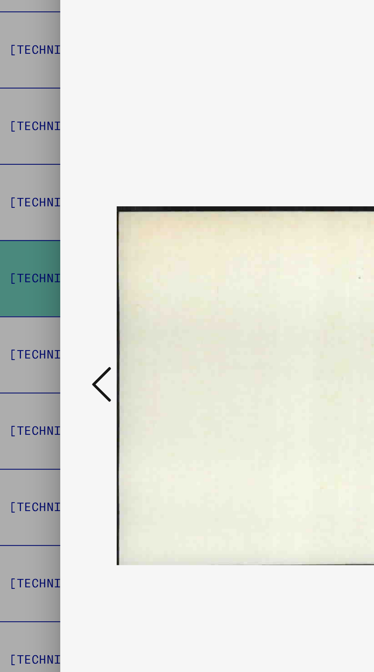
click at [50, 327] on button at bounding box center [57, 317] width 14 height 22
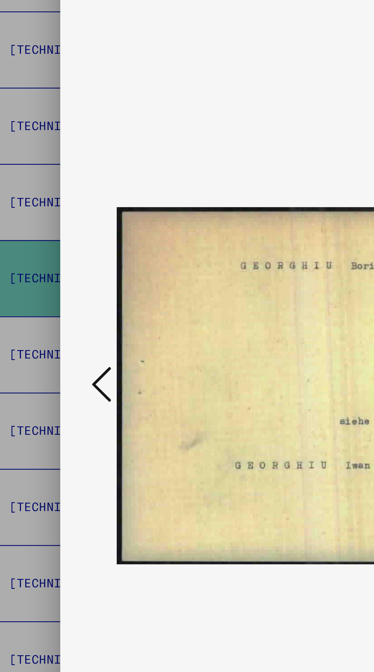
click at [50, 327] on button at bounding box center [57, 317] width 14 height 22
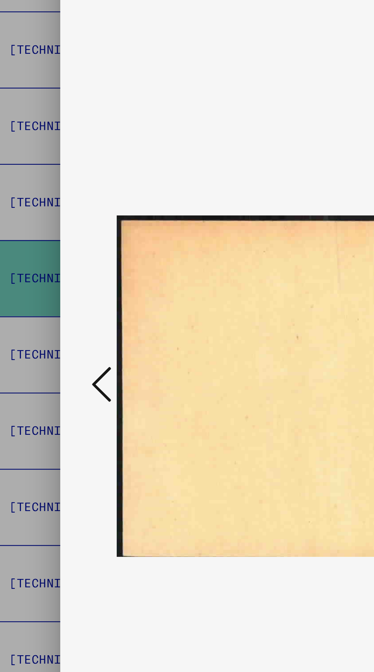
click at [52, 325] on icon at bounding box center [56, 316] width 9 height 18
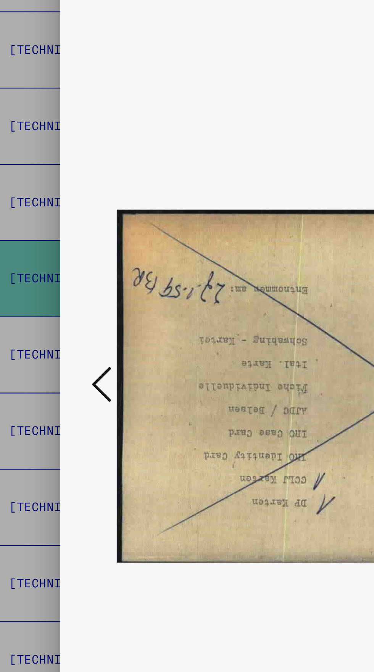
click at [51, 327] on button at bounding box center [57, 317] width 14 height 22
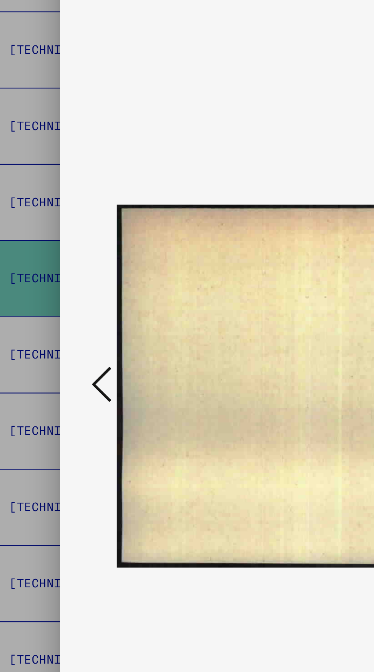
click at [51, 327] on button at bounding box center [57, 317] width 14 height 22
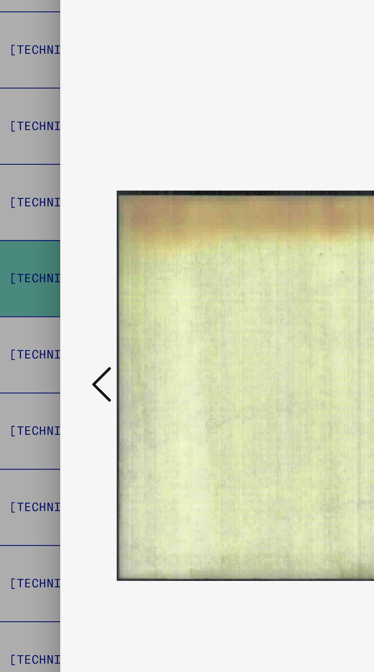
click at [50, 327] on button at bounding box center [57, 317] width 14 height 22
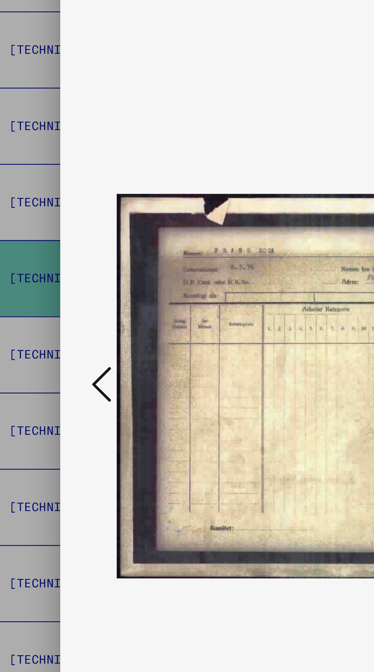
click at [51, 327] on button at bounding box center [57, 317] width 14 height 22
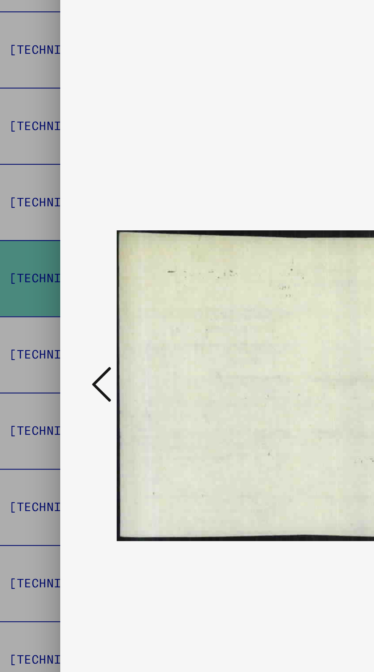
click at [51, 327] on button at bounding box center [57, 317] width 14 height 22
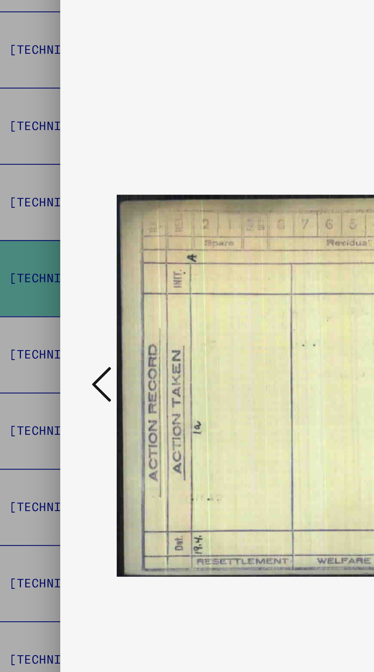
click at [51, 327] on button at bounding box center [57, 317] width 14 height 22
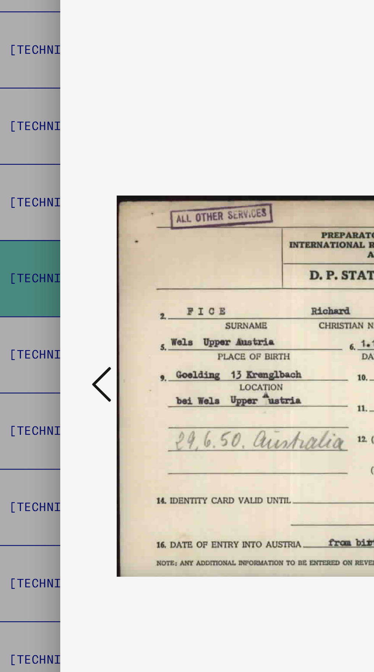
click at [50, 327] on button at bounding box center [57, 317] width 14 height 22
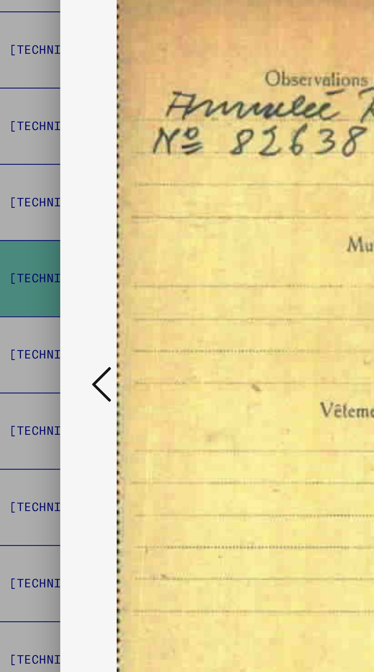
click at [50, 327] on button at bounding box center [57, 317] width 14 height 22
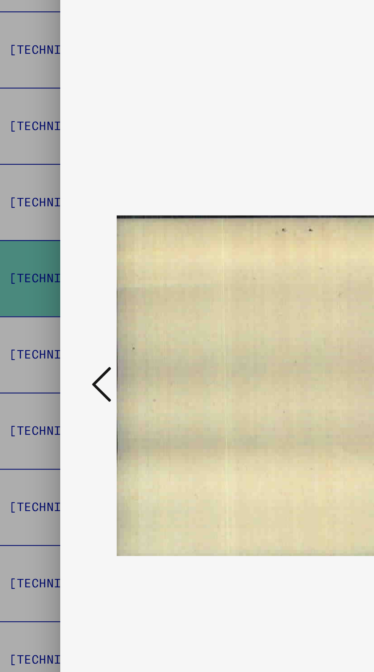
click at [51, 327] on button at bounding box center [57, 317] width 14 height 22
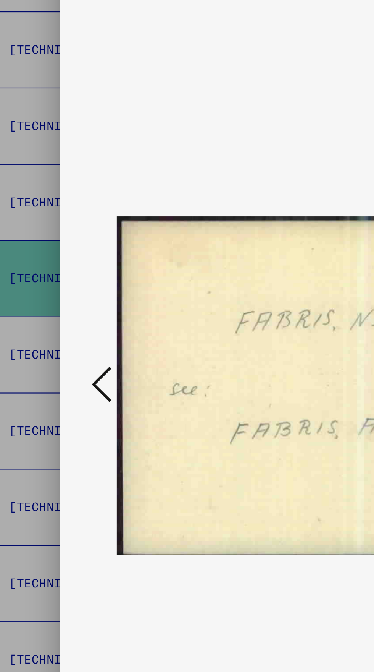
click at [50, 327] on button at bounding box center [57, 317] width 14 height 22
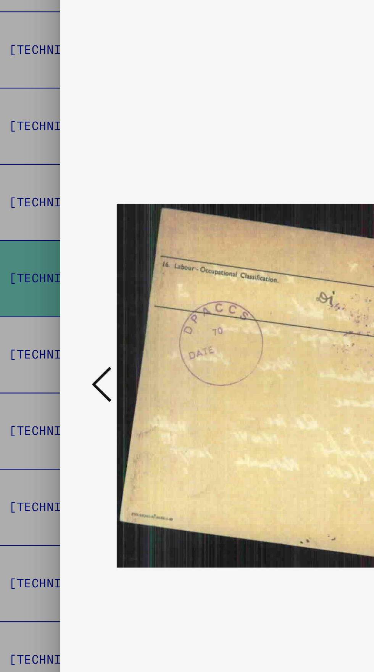
click at [51, 327] on button at bounding box center [57, 317] width 14 height 22
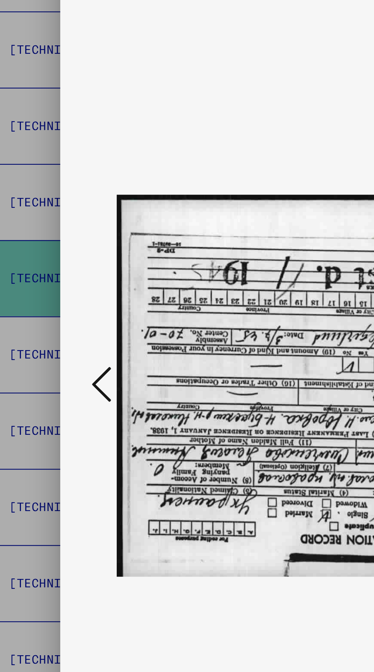
click at [50, 327] on button at bounding box center [57, 317] width 14 height 22
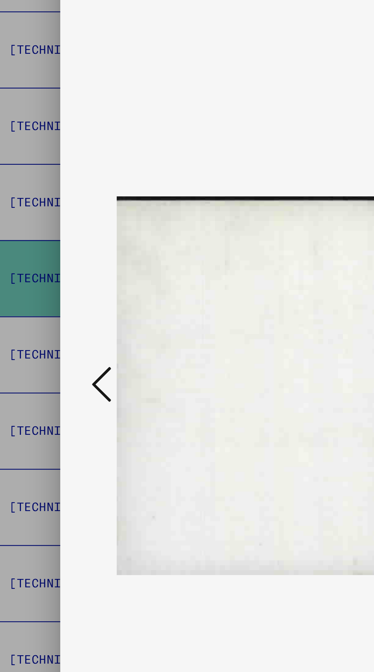
click at [51, 327] on button at bounding box center [57, 317] width 14 height 22
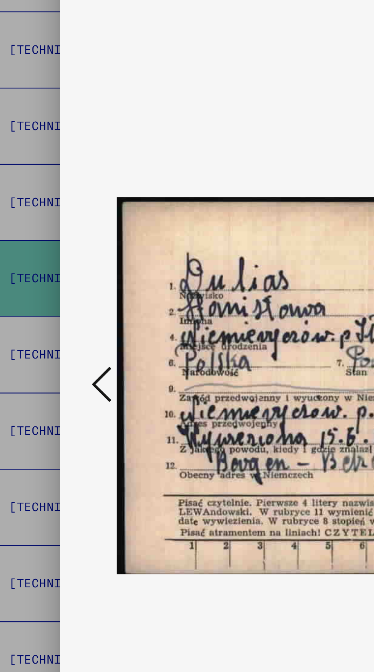
click at [51, 327] on button at bounding box center [57, 317] width 14 height 22
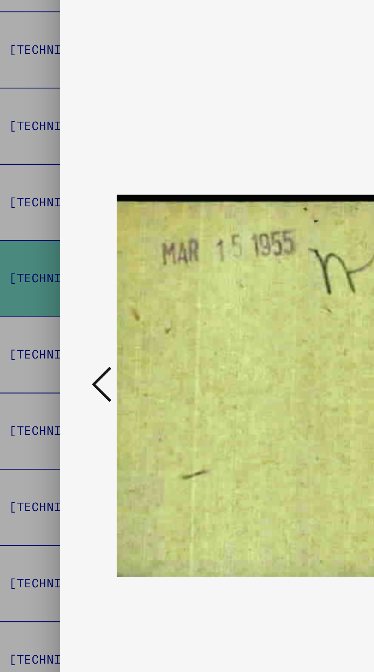
click at [50, 327] on button at bounding box center [57, 317] width 14 height 22
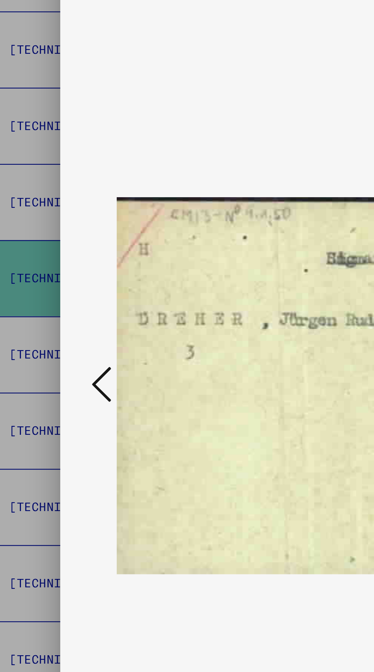
click at [51, 327] on button at bounding box center [57, 317] width 14 height 22
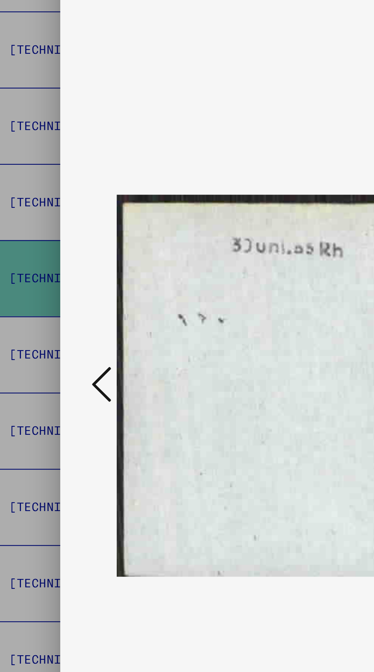
click at [51, 327] on button at bounding box center [57, 317] width 14 height 22
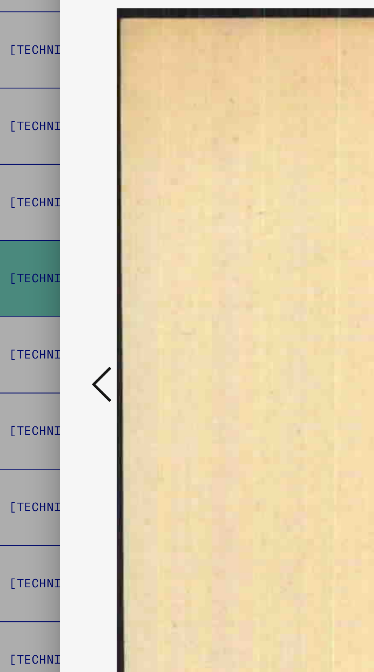
click at [50, 327] on button at bounding box center [57, 317] width 14 height 22
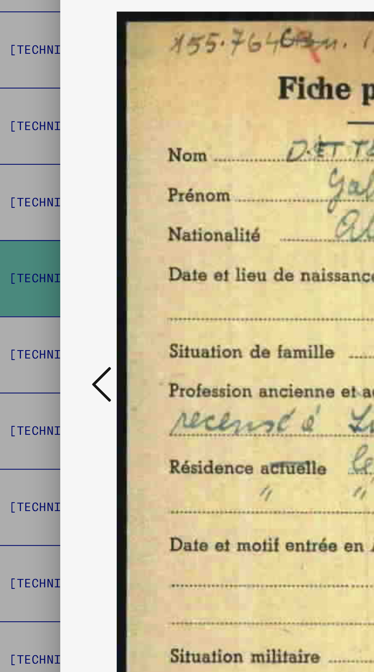
click at [50, 327] on button at bounding box center [57, 317] width 14 height 22
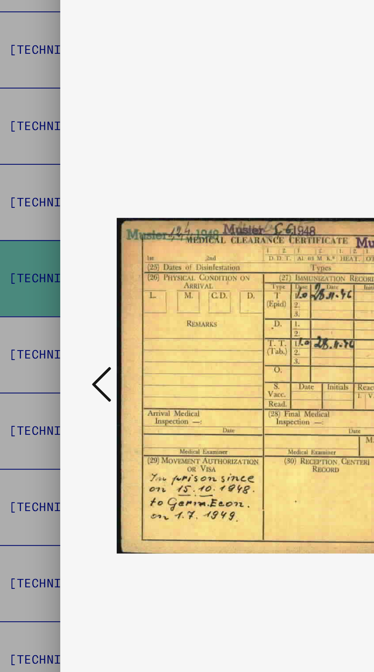
click at [52, 325] on icon at bounding box center [56, 316] width 9 height 18
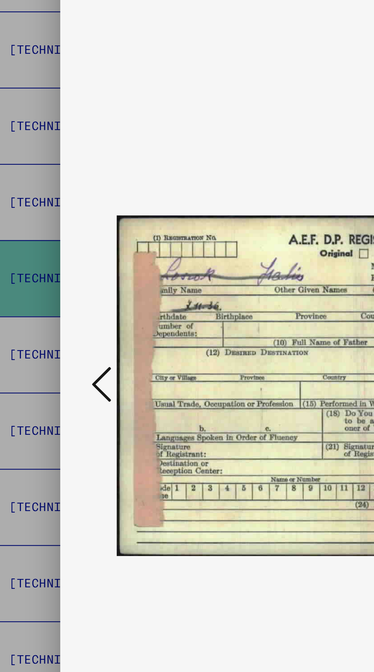
click at [52, 325] on icon at bounding box center [56, 316] width 9 height 18
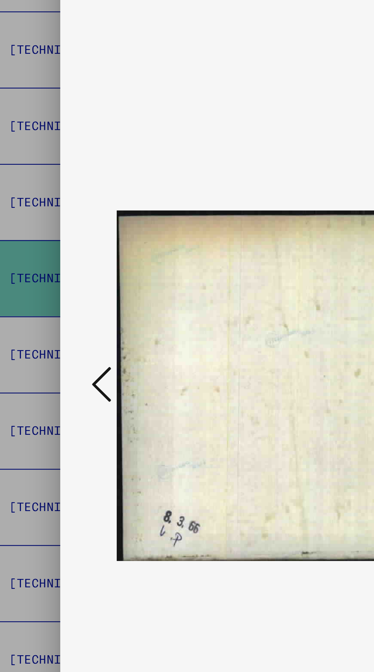
click at [51, 327] on button at bounding box center [57, 317] width 14 height 22
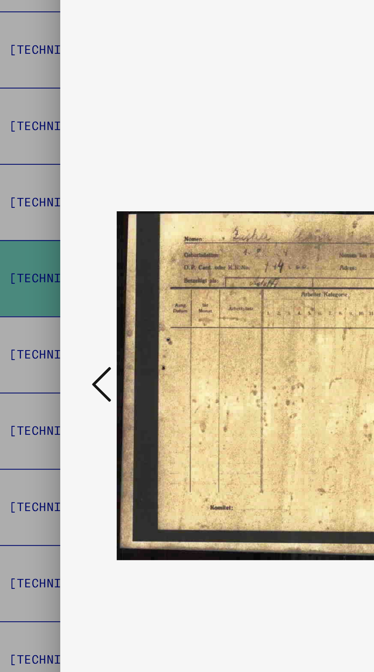
click at [50, 327] on button at bounding box center [57, 317] width 14 height 22
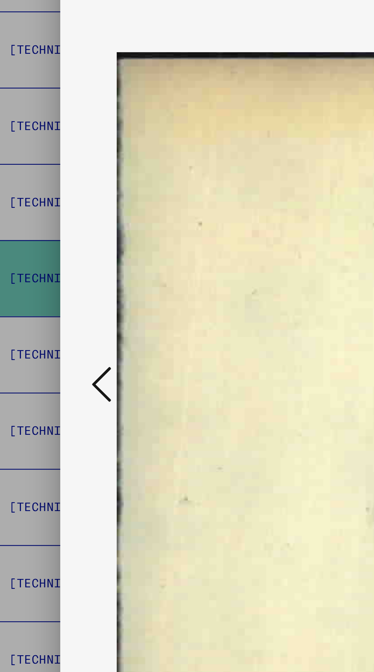
click at [51, 327] on button at bounding box center [57, 317] width 14 height 22
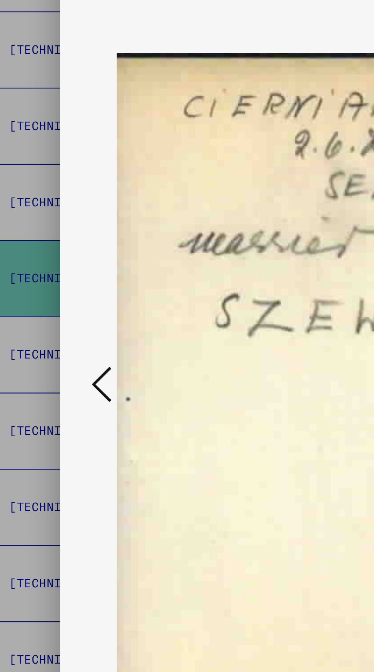
click at [52, 325] on icon at bounding box center [56, 316] width 9 height 18
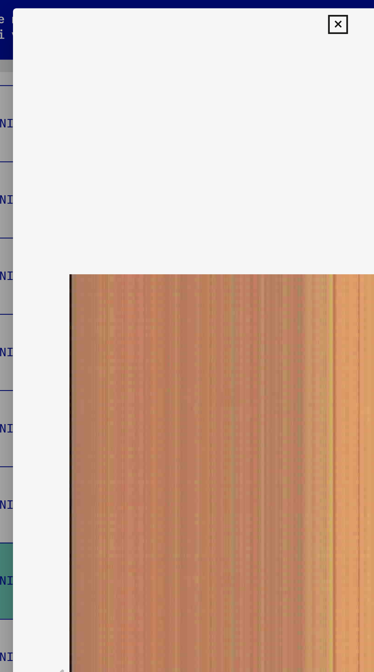
scroll to position [657, 34]
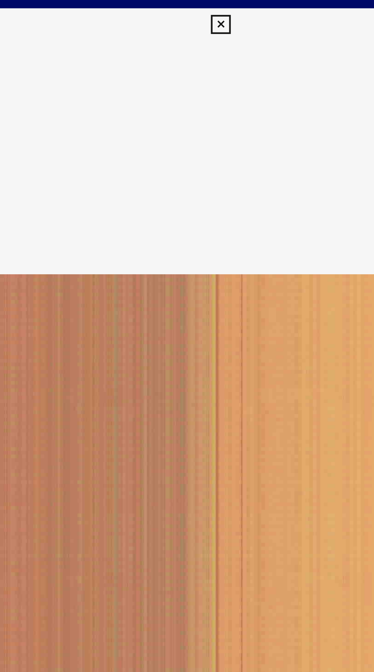
click at [183, 20] on img at bounding box center [186, 316] width 247 height 595
click at [186, 16] on button at bounding box center [186, 11] width 13 height 15
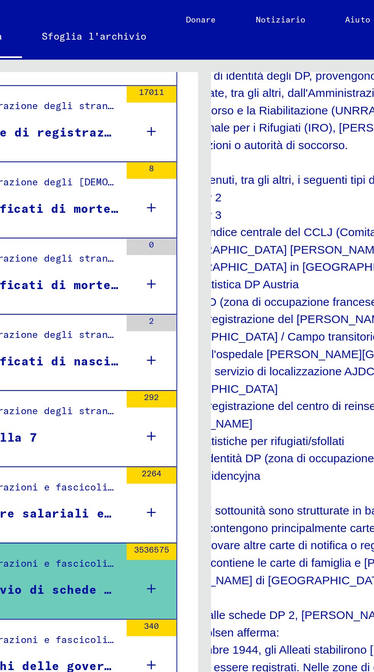
scroll to position [42, 14]
click at [224, 434] on div "1 – 30 di 340 ****** di 12" at bounding box center [237, 441] width 153 height 15
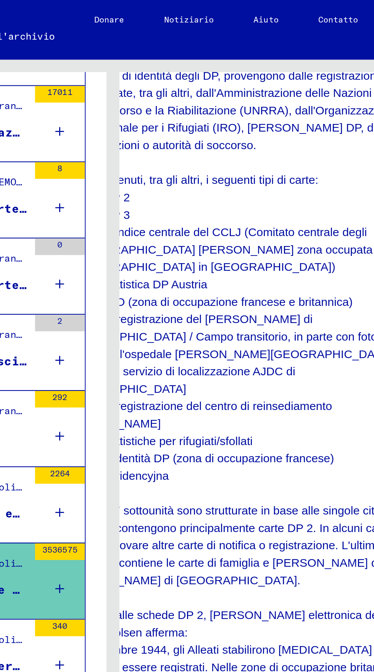
click at [232, 437] on icon "Pagina precedente" at bounding box center [237, 442] width 11 height 11
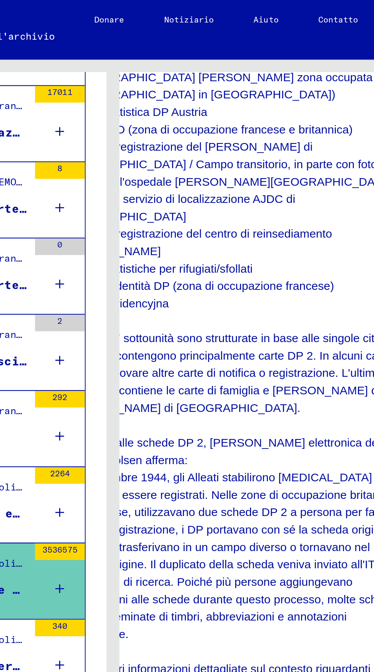
type input "******"
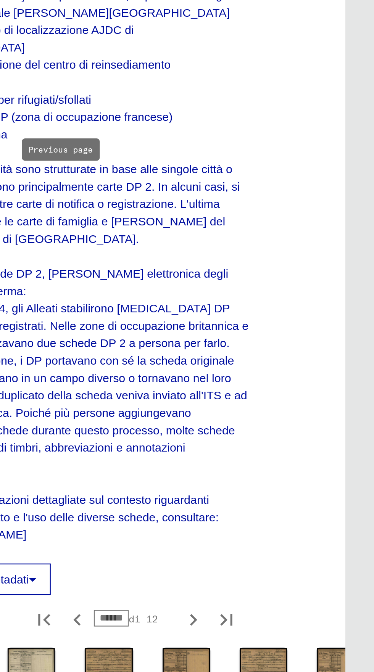
click at [347, 534] on img at bounding box center [358, 541] width 22 height 14
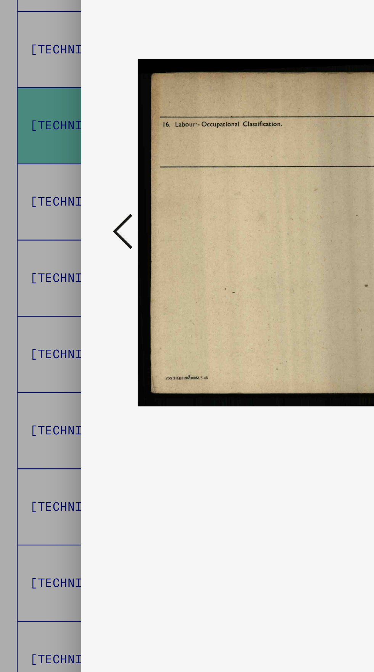
click at [50, 327] on button at bounding box center [57, 317] width 14 height 22
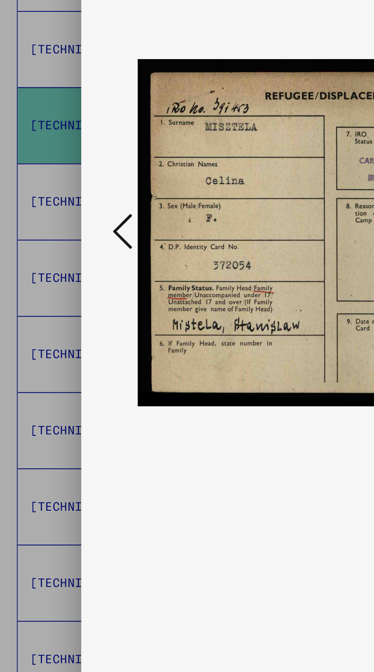
click at [51, 327] on button at bounding box center [57, 317] width 14 height 22
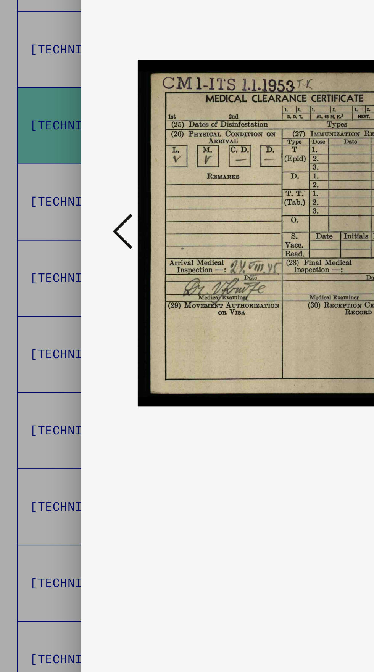
click at [51, 327] on button at bounding box center [57, 317] width 14 height 22
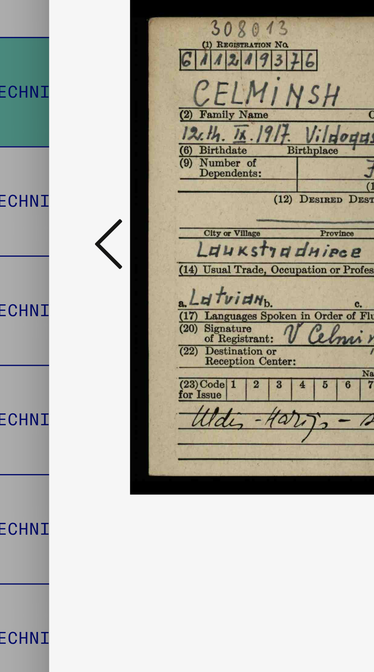
click at [54, 325] on icon at bounding box center [56, 316] width 9 height 18
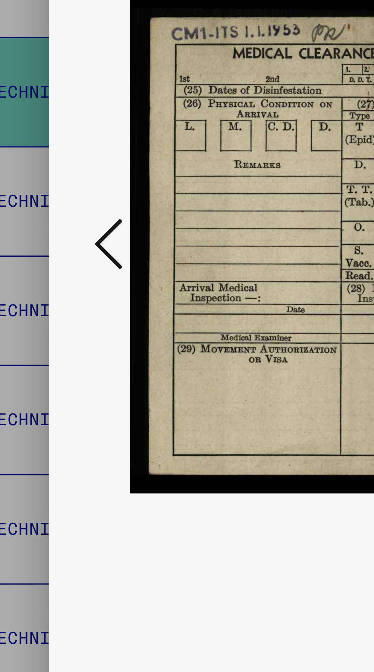
click at [53, 325] on icon at bounding box center [56, 316] width 9 height 18
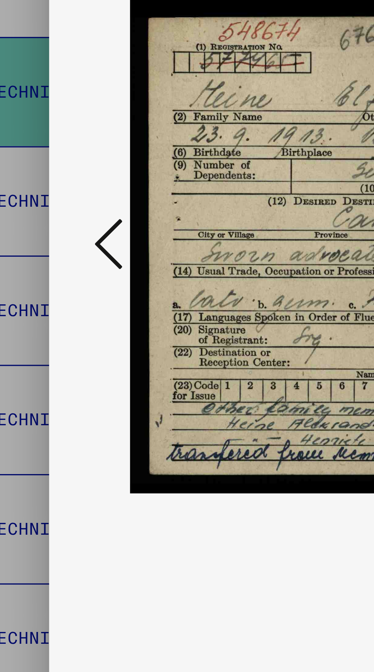
click at [55, 325] on icon at bounding box center [56, 316] width 9 height 18
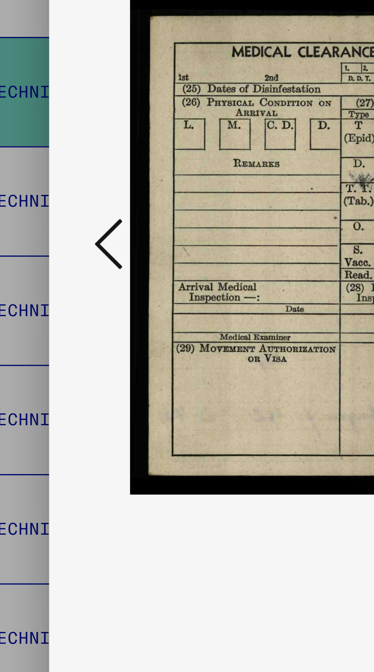
click at [54, 325] on icon at bounding box center [56, 316] width 9 height 18
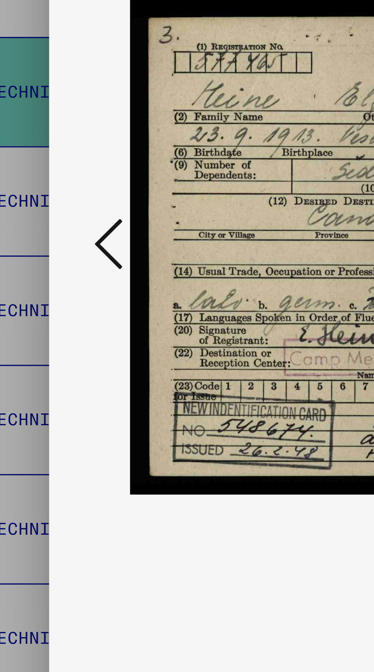
click at [53, 325] on icon at bounding box center [56, 316] width 9 height 18
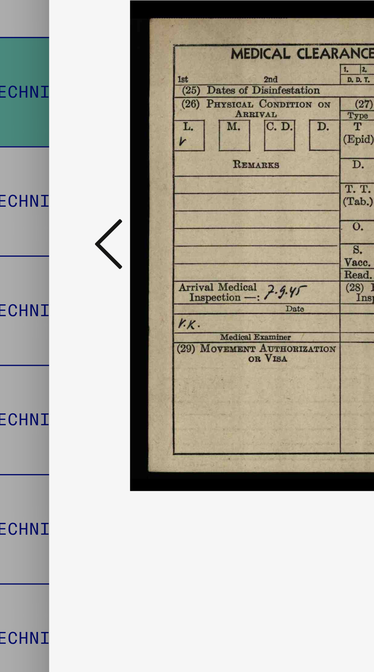
click at [53, 325] on icon at bounding box center [56, 316] width 9 height 18
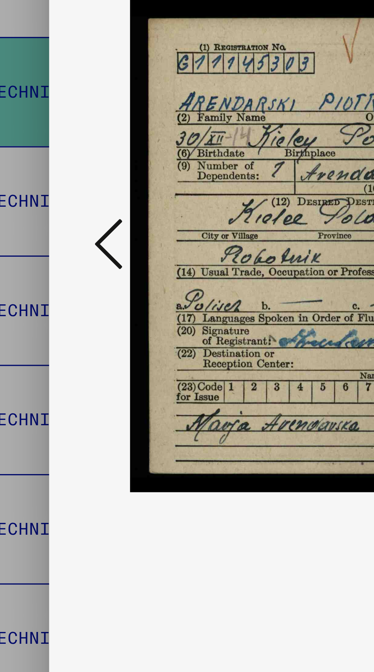
click at [54, 325] on icon at bounding box center [56, 316] width 9 height 18
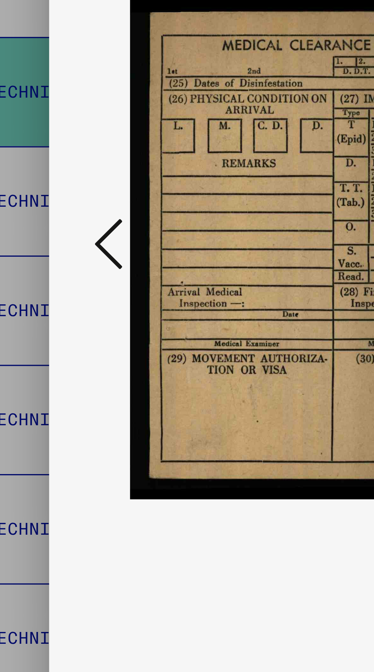
click at [55, 325] on icon at bounding box center [56, 316] width 9 height 18
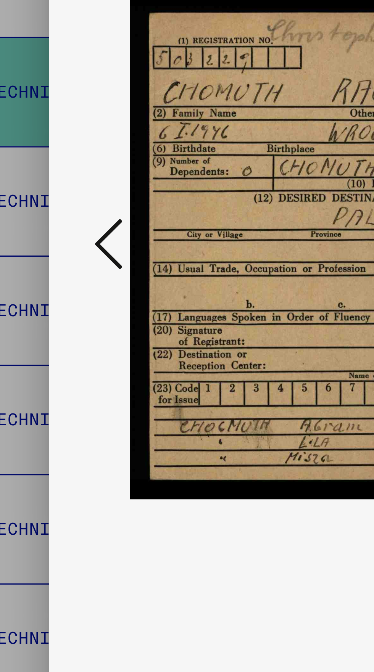
click at [55, 325] on icon at bounding box center [56, 316] width 9 height 18
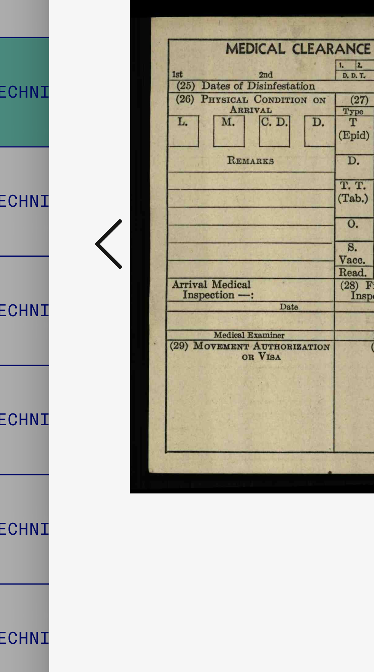
click at [56, 325] on icon at bounding box center [56, 316] width 9 height 18
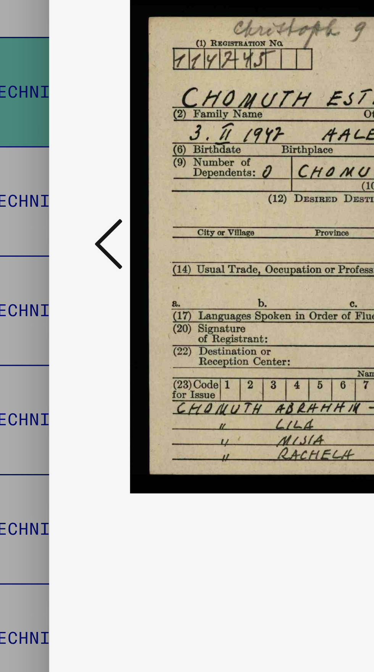
click at [59, 325] on icon at bounding box center [56, 316] width 9 height 18
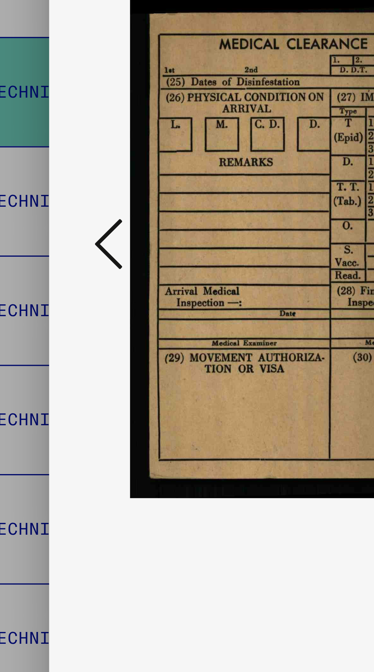
click at [59, 325] on icon at bounding box center [56, 316] width 9 height 18
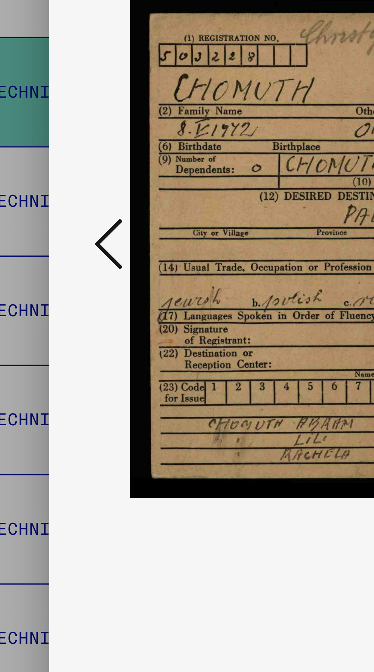
click at [59, 325] on icon at bounding box center [56, 316] width 9 height 18
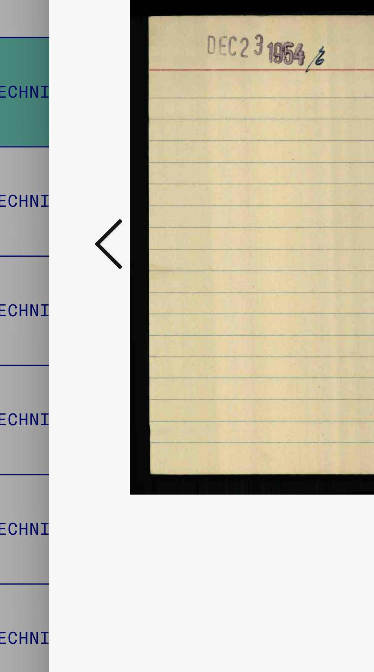
click at [60, 325] on icon at bounding box center [56, 316] width 9 height 18
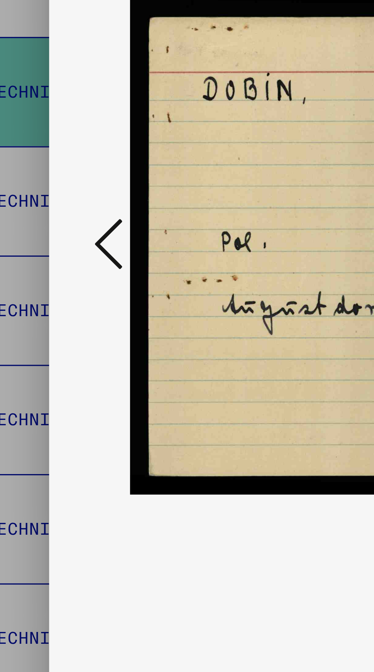
click at [55, 325] on icon at bounding box center [56, 316] width 9 height 18
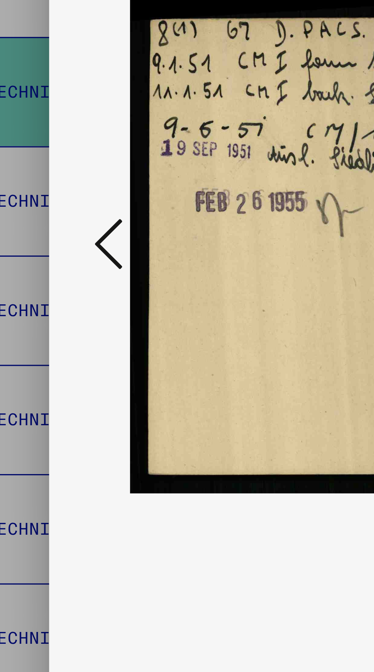
click at [58, 325] on icon at bounding box center [56, 316] width 9 height 18
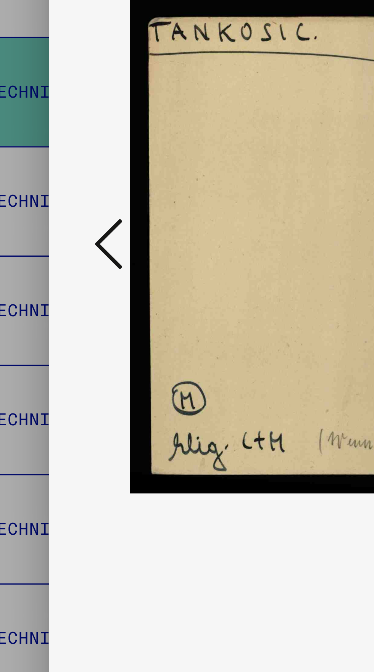
click at [58, 325] on icon at bounding box center [56, 316] width 9 height 18
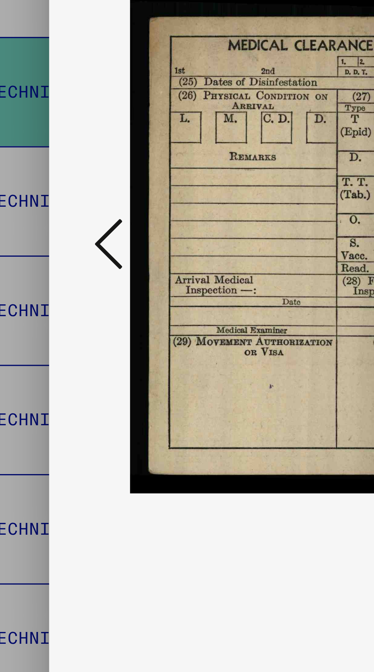
click at [58, 325] on icon at bounding box center [56, 316] width 9 height 18
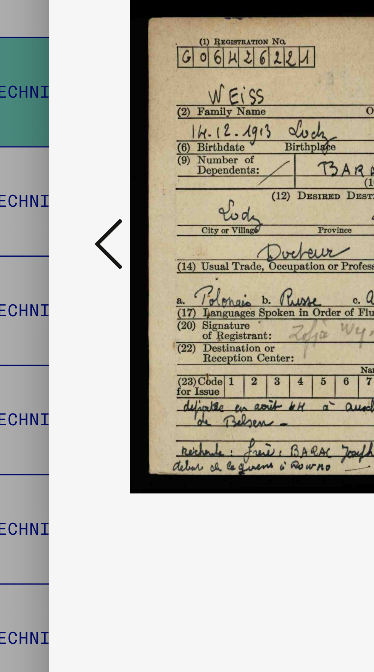
click at [58, 325] on icon at bounding box center [56, 316] width 9 height 18
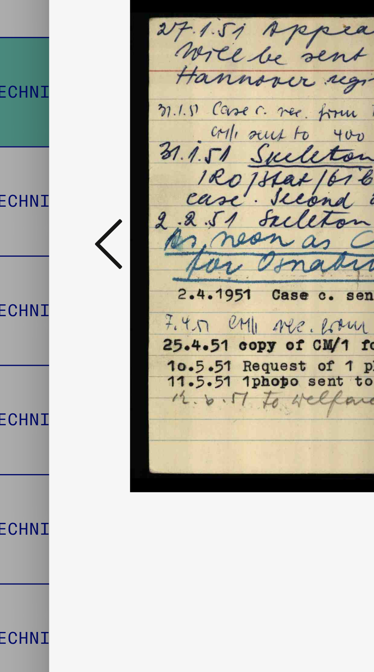
click at [58, 325] on icon at bounding box center [56, 316] width 9 height 18
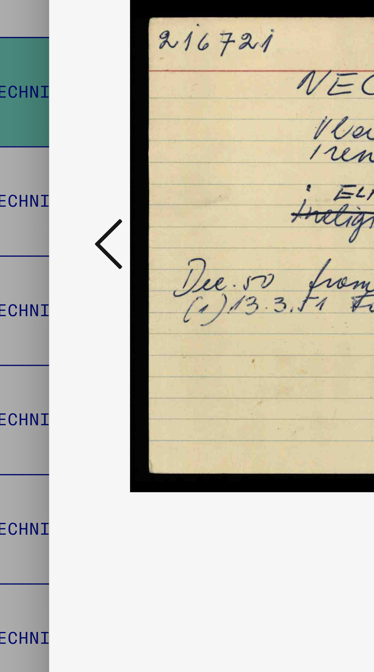
click at [58, 325] on icon at bounding box center [56, 316] width 9 height 18
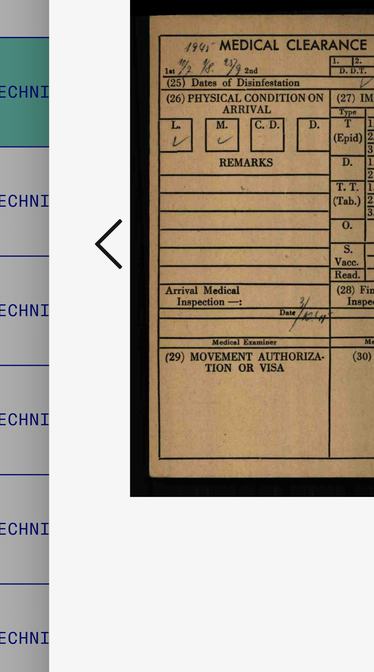
click at [58, 325] on icon at bounding box center [56, 316] width 9 height 18
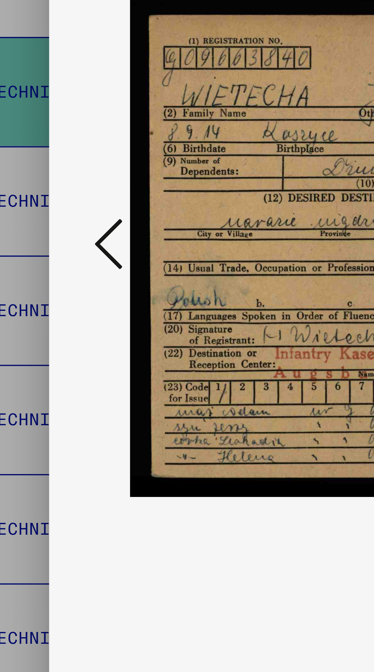
click at [58, 325] on icon at bounding box center [56, 316] width 9 height 18
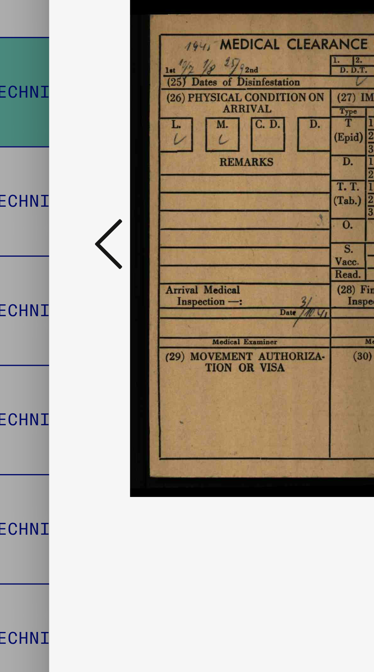
click at [58, 325] on icon at bounding box center [56, 316] width 9 height 18
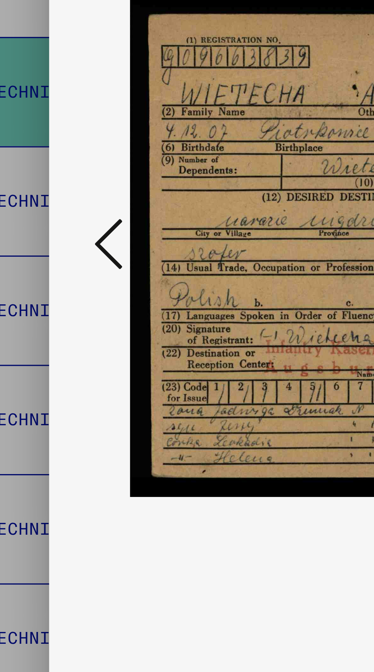
click at [59, 325] on icon at bounding box center [56, 316] width 9 height 18
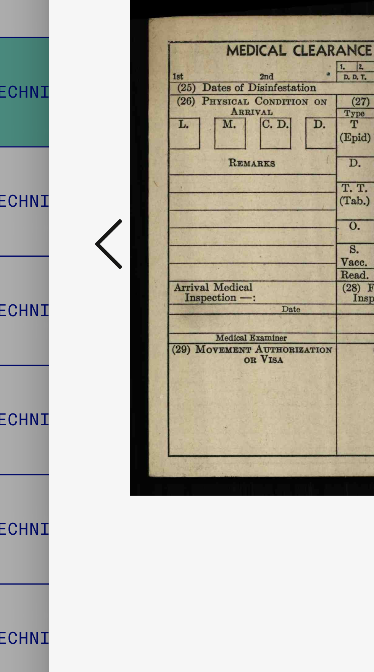
click at [59, 325] on icon at bounding box center [56, 316] width 9 height 18
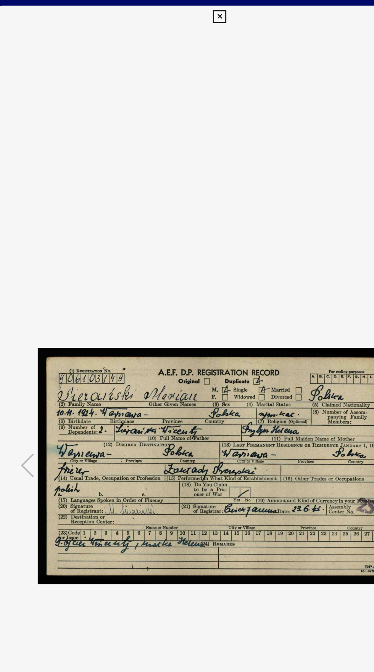
click at [185, 13] on icon at bounding box center [186, 11] width 9 height 9
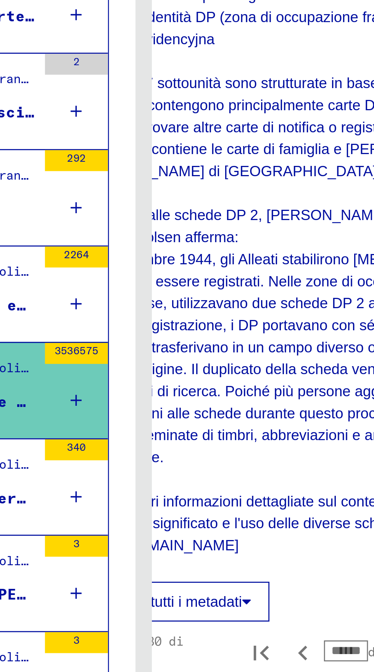
scroll to position [657, 34]
click at [235, 360] on icon "Pagina precedente" at bounding box center [236, 362] width 3 height 5
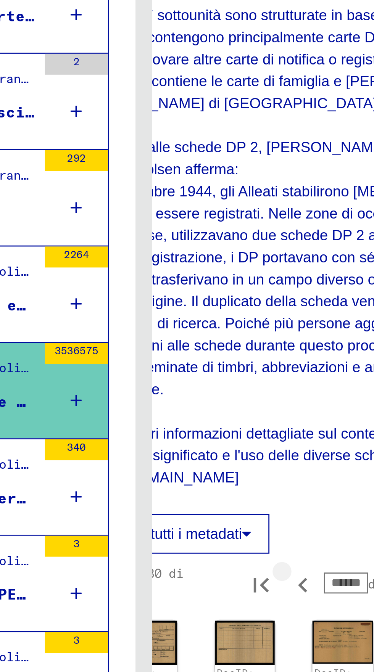
type input "******"
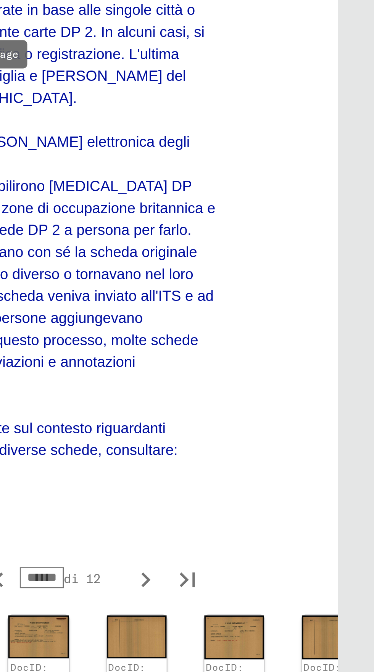
scroll to position [0, 0]
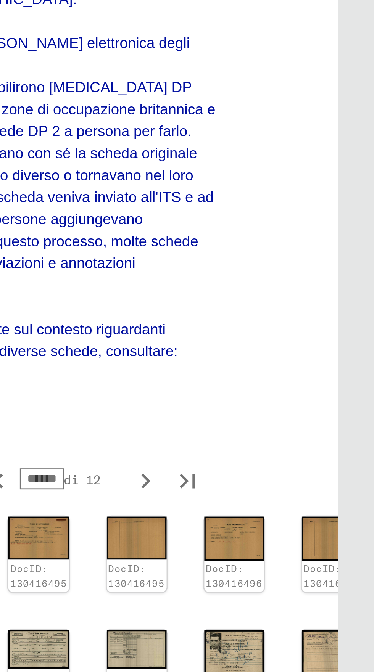
click at [347, 532] on img at bounding box center [358, 539] width 22 height 14
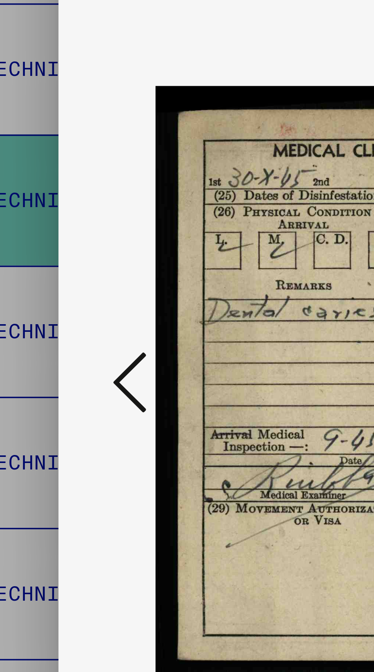
click at [54, 325] on icon at bounding box center [56, 316] width 9 height 18
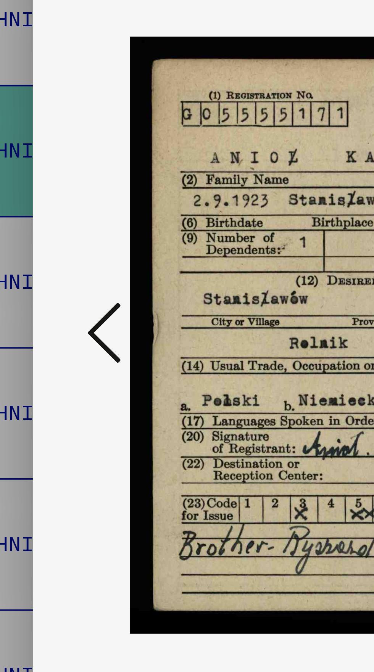
click at [56, 325] on icon at bounding box center [56, 316] width 9 height 18
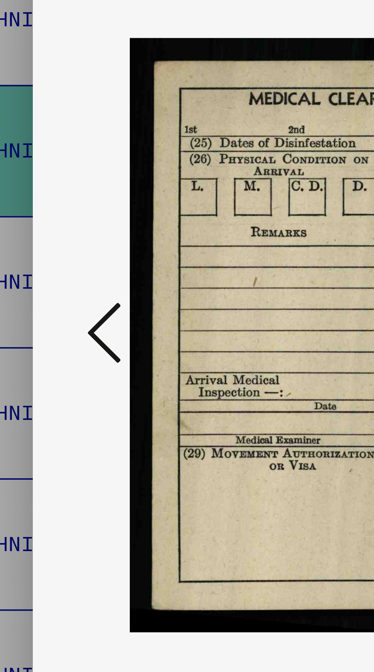
click at [55, 325] on icon at bounding box center [56, 316] width 9 height 18
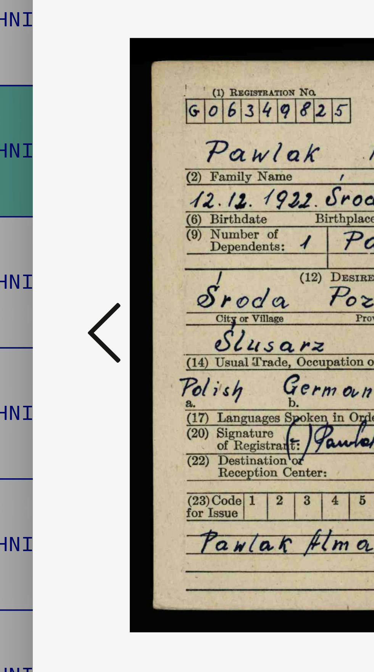
click at [57, 325] on icon at bounding box center [56, 316] width 9 height 18
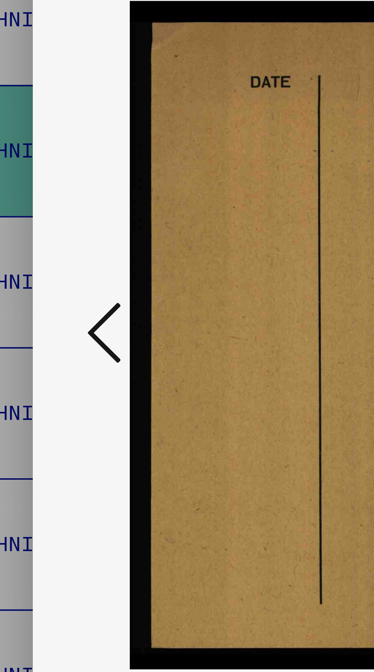
click at [55, 325] on icon at bounding box center [56, 316] width 9 height 18
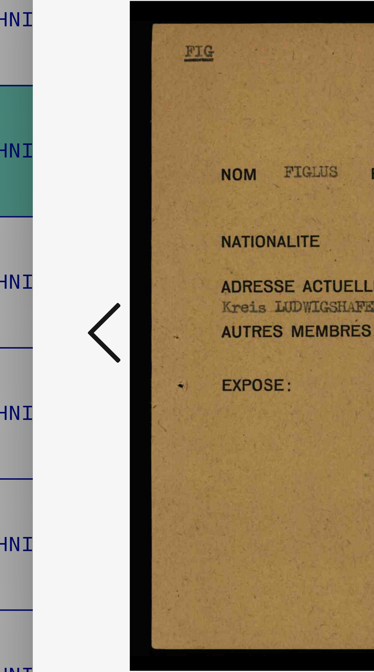
click at [56, 325] on icon at bounding box center [56, 316] width 9 height 18
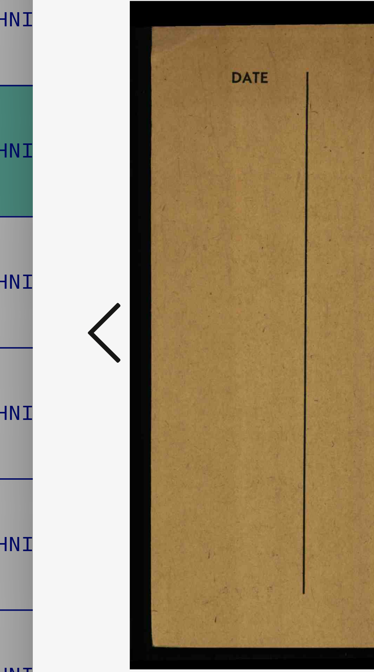
click at [56, 325] on icon at bounding box center [56, 316] width 9 height 18
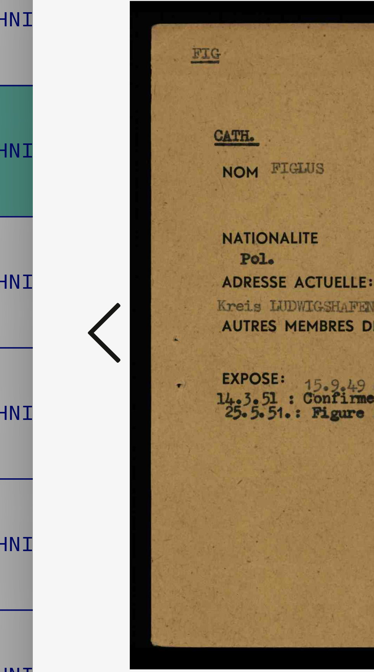
click at [56, 325] on icon at bounding box center [56, 316] width 9 height 18
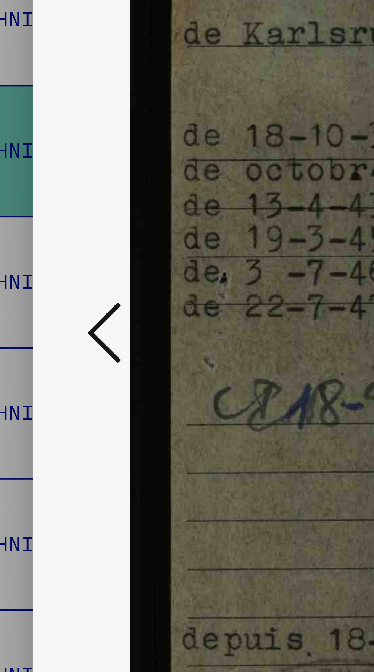
click at [56, 325] on icon at bounding box center [56, 316] width 9 height 18
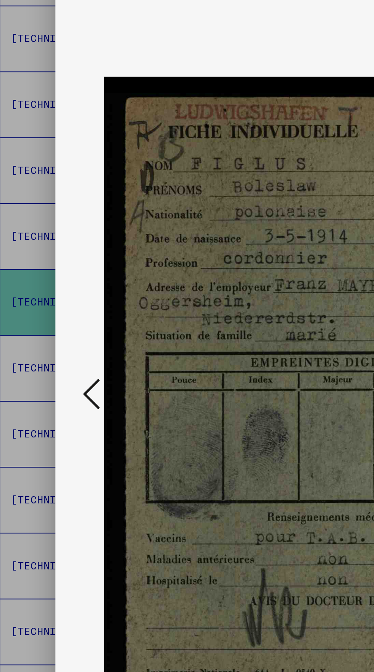
click at [57, 325] on icon at bounding box center [56, 316] width 9 height 18
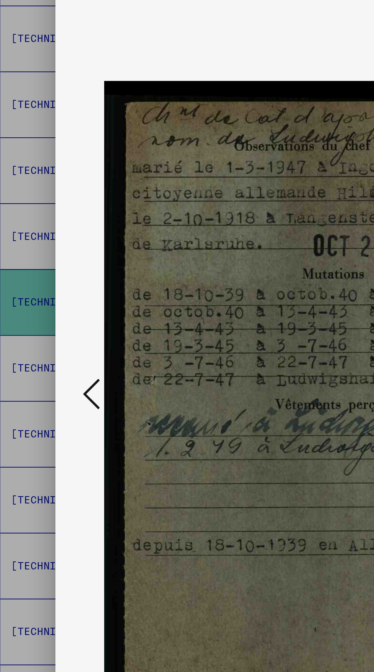
click at [61, 327] on button at bounding box center [57, 317] width 14 height 22
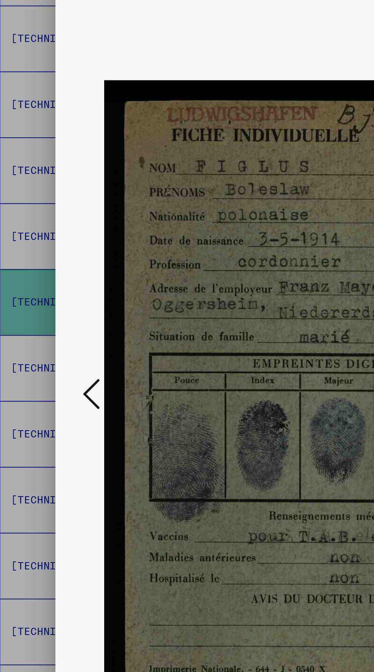
click at [55, 325] on icon at bounding box center [56, 316] width 9 height 18
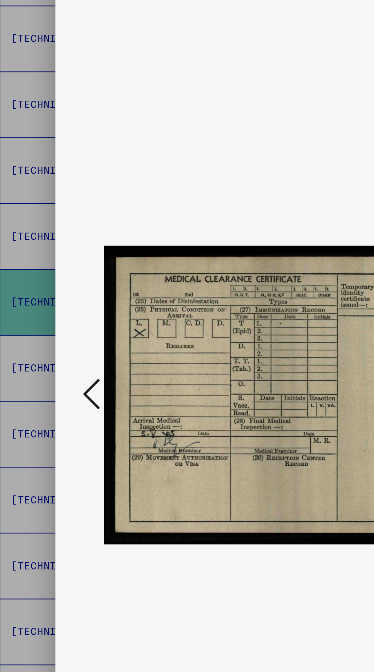
click at [55, 325] on icon at bounding box center [56, 316] width 9 height 18
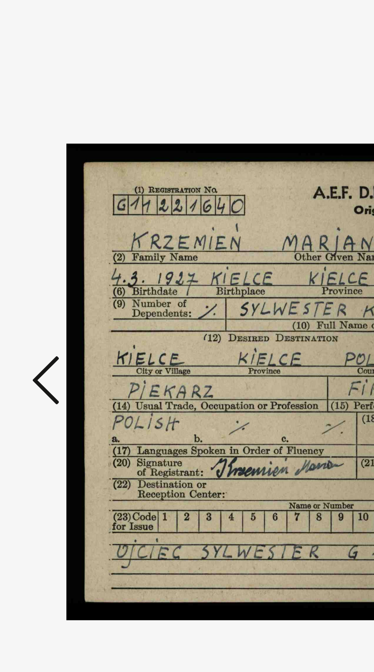
click at [59, 325] on icon at bounding box center [56, 316] width 9 height 18
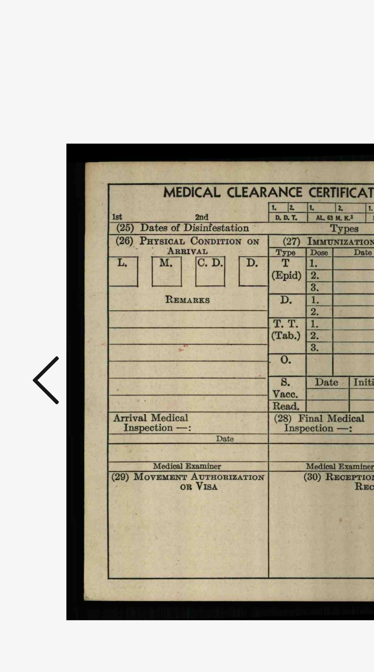
click at [53, 325] on icon at bounding box center [56, 316] width 9 height 18
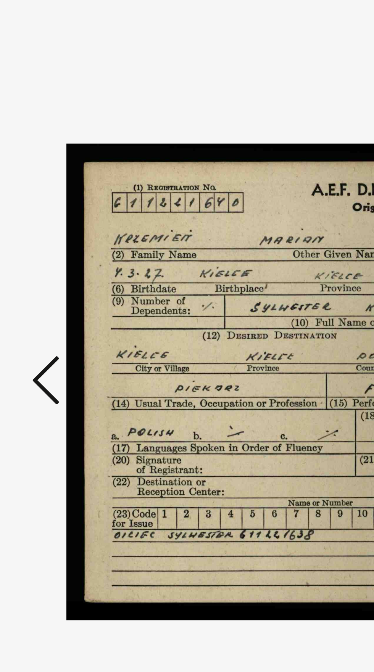
click at [53, 325] on icon at bounding box center [56, 316] width 9 height 18
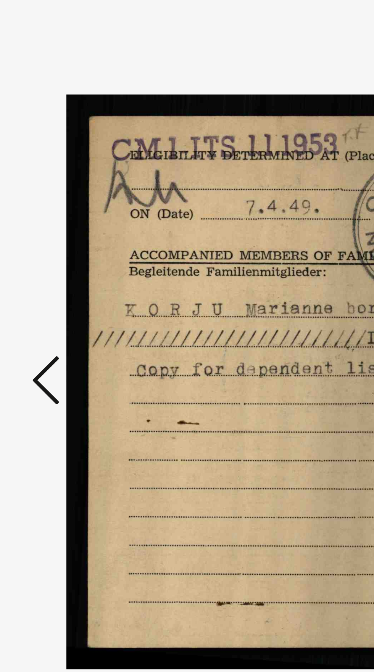
click at [55, 325] on icon at bounding box center [56, 316] width 9 height 18
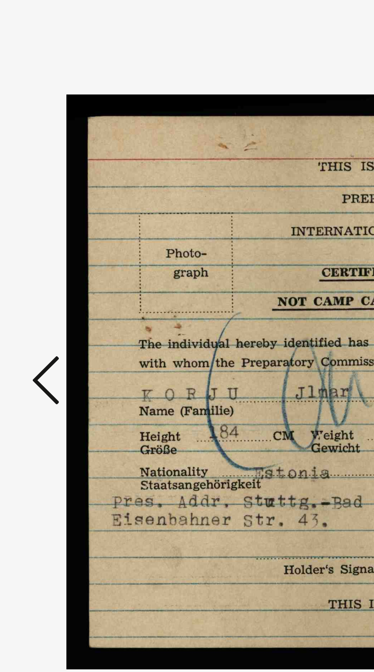
click at [54, 325] on icon at bounding box center [56, 316] width 9 height 18
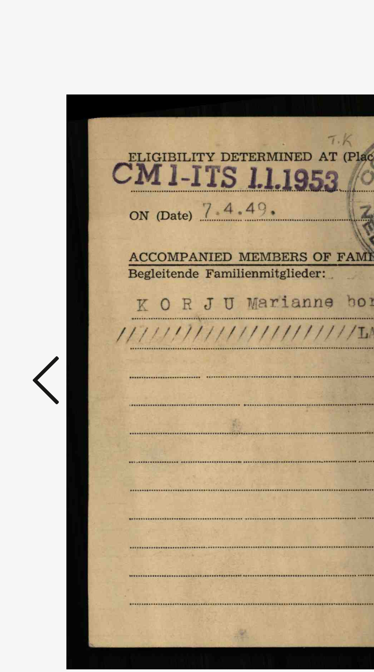
click at [54, 325] on icon at bounding box center [56, 316] width 9 height 18
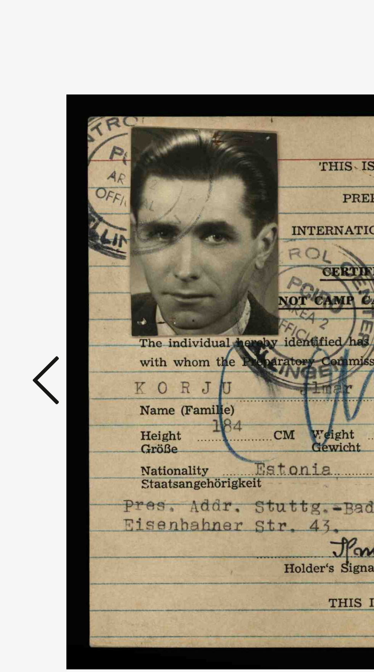
click at [54, 325] on icon at bounding box center [56, 316] width 9 height 18
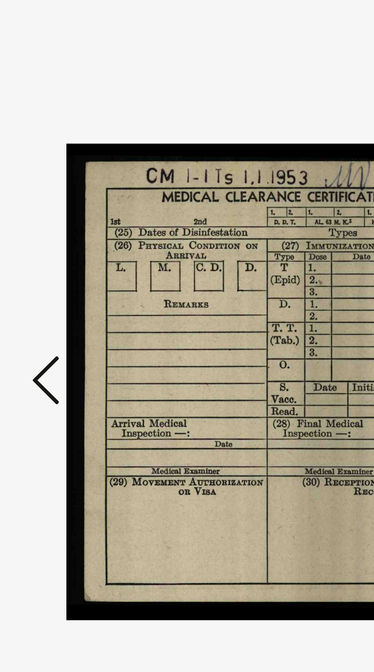
click at [55, 325] on icon at bounding box center [56, 316] width 9 height 18
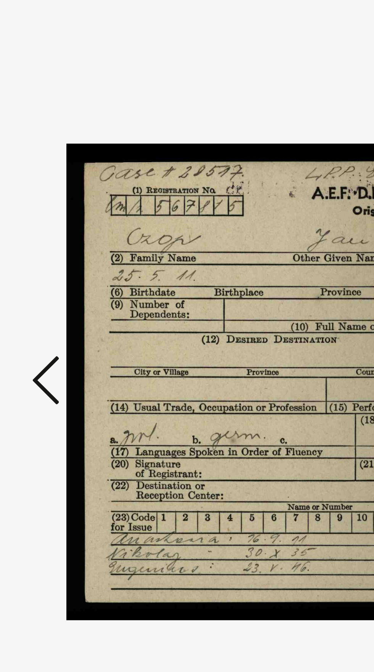
click at [54, 325] on icon at bounding box center [56, 316] width 9 height 18
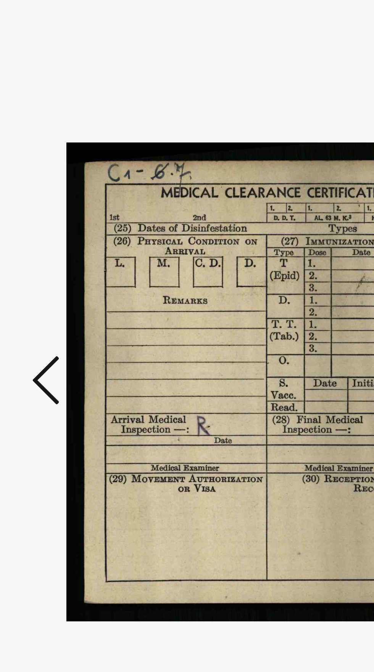
click at [54, 325] on icon at bounding box center [56, 316] width 9 height 18
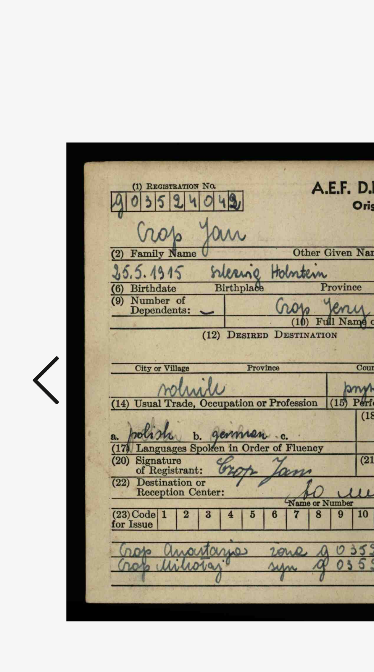
click at [55, 325] on icon at bounding box center [56, 316] width 9 height 18
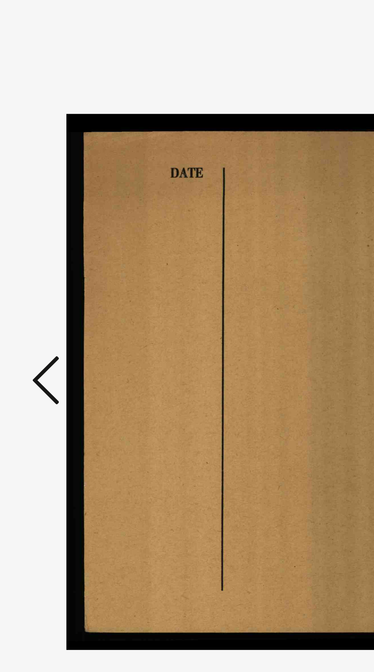
click at [56, 325] on icon at bounding box center [56, 316] width 9 height 18
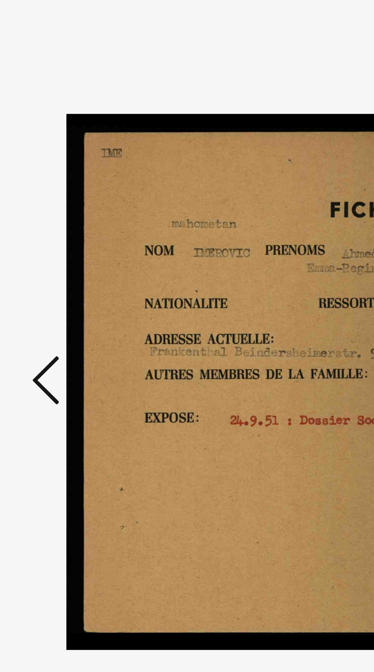
click at [57, 325] on icon at bounding box center [56, 316] width 9 height 18
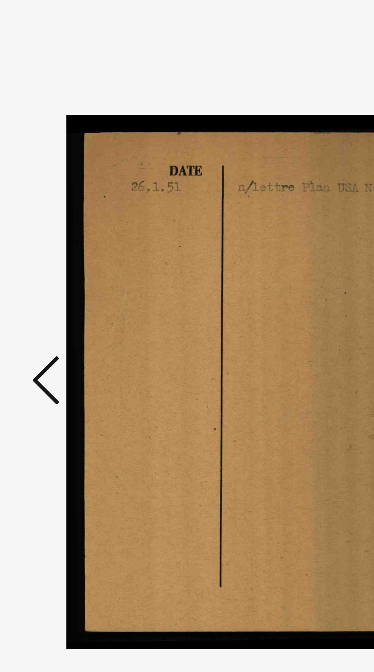
click at [55, 325] on icon at bounding box center [56, 316] width 9 height 18
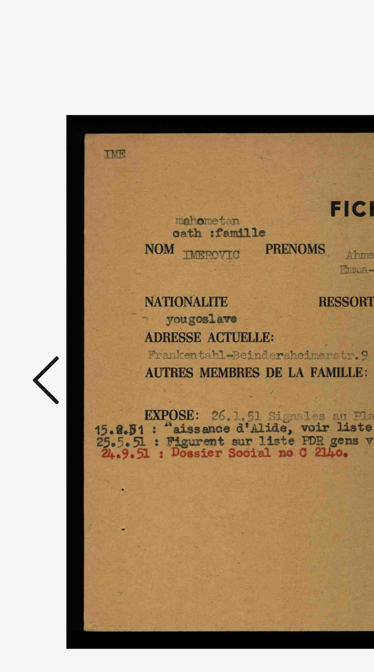
click at [55, 325] on icon at bounding box center [56, 316] width 9 height 18
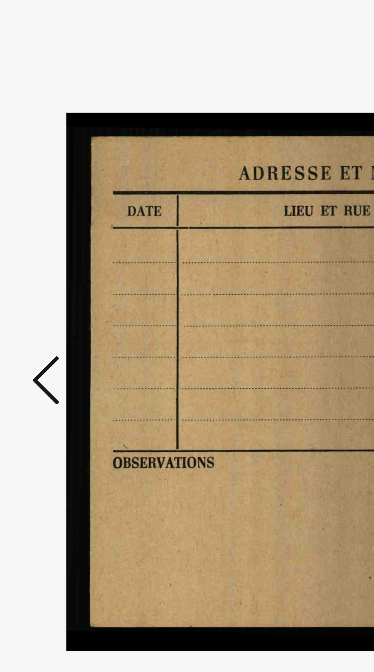
click at [56, 325] on icon at bounding box center [56, 316] width 9 height 18
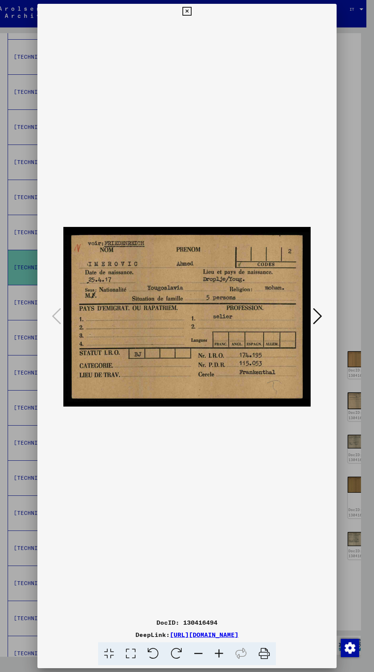
click at [177, 39] on div "DocID: 130416494 DeepLink: [URL][DOMAIN_NAME]" at bounding box center [186, 334] width 299 height 661
click at [175, 40] on div "DocID: 130416494 DeepLink: [URL][DOMAIN_NAME]" at bounding box center [186, 334] width 299 height 661
click at [194, 38] on div "DocID: 130416494 DeepLink: [URL][DOMAIN_NAME]" at bounding box center [186, 334] width 299 height 661
click at [190, 16] on icon at bounding box center [186, 11] width 9 height 9
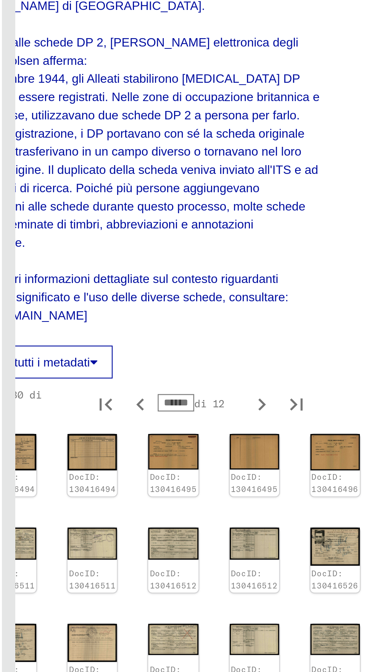
click at [232, 568] on icon "Pagina precedente" at bounding box center [237, 573] width 11 height 11
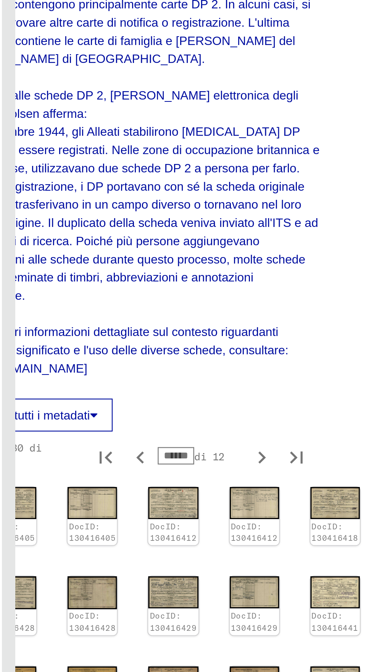
type input "******"
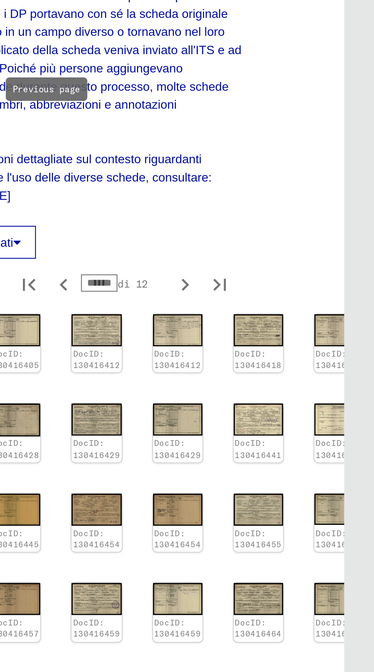
click at [347, 532] on img at bounding box center [358, 540] width 22 height 16
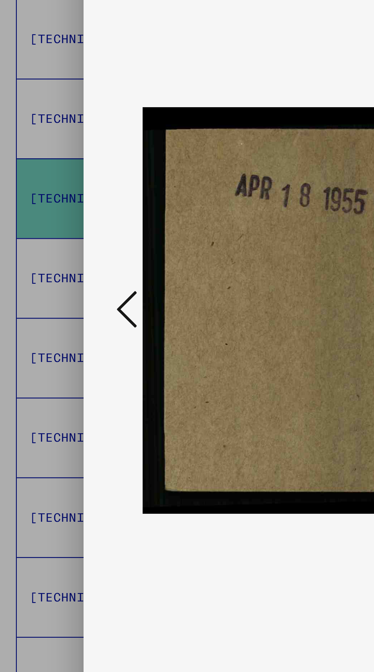
click at [61, 327] on button at bounding box center [57, 317] width 14 height 22
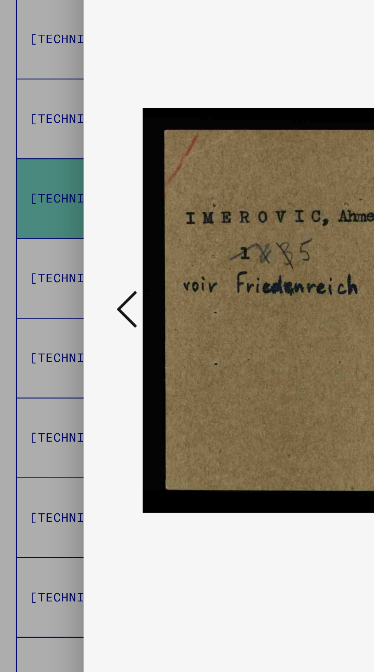
click at [60, 325] on icon at bounding box center [56, 316] width 9 height 18
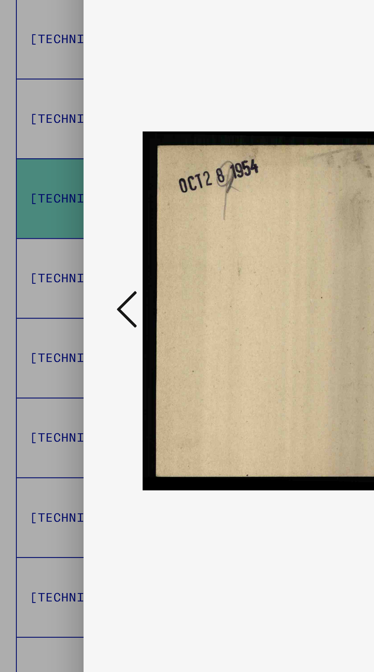
click at [64, 352] on img at bounding box center [186, 316] width 247 height 595
click at [61, 325] on icon at bounding box center [56, 316] width 9 height 18
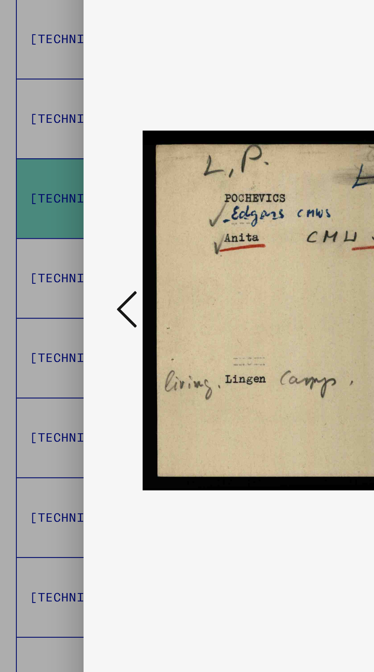
click at [61, 325] on icon at bounding box center [56, 316] width 9 height 18
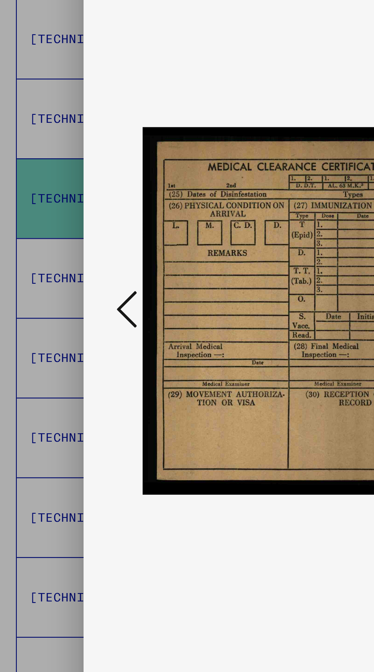
click at [63, 327] on button at bounding box center [57, 317] width 14 height 22
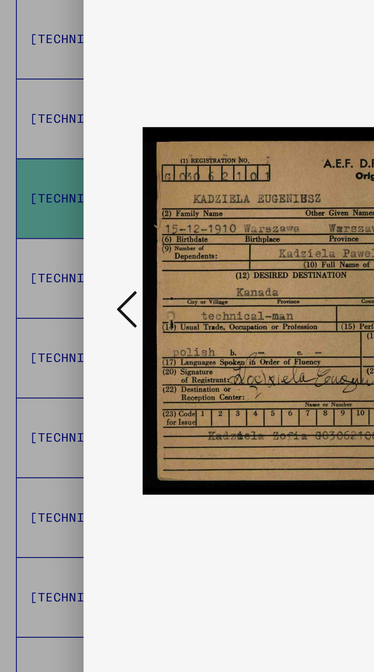
click at [63, 327] on button at bounding box center [57, 317] width 14 height 22
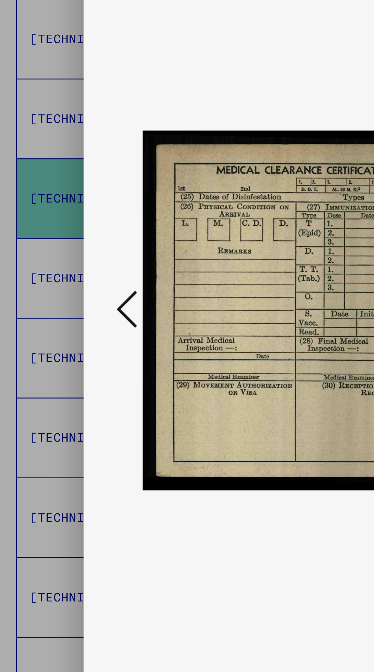
click at [64, 339] on img at bounding box center [186, 316] width 247 height 595
click at [66, 335] on img at bounding box center [186, 316] width 247 height 595
click at [59, 325] on icon at bounding box center [56, 316] width 9 height 18
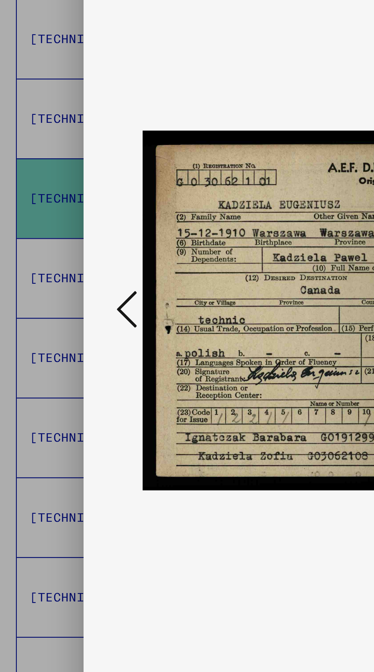
click at [61, 325] on icon at bounding box center [56, 316] width 9 height 18
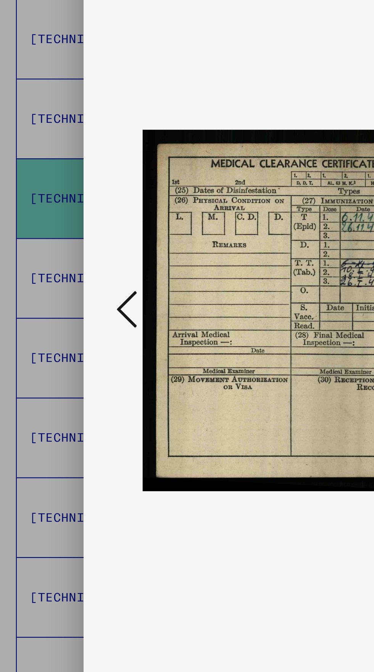
click at [61, 325] on icon at bounding box center [56, 316] width 9 height 18
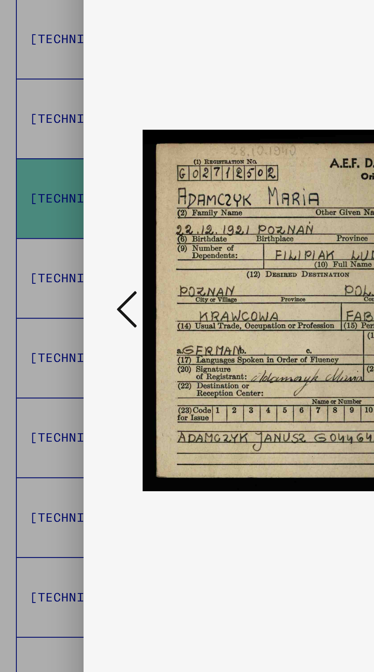
click at [65, 337] on img at bounding box center [186, 316] width 247 height 595
click at [66, 335] on img at bounding box center [186, 316] width 247 height 595
click at [62, 327] on button at bounding box center [57, 317] width 14 height 22
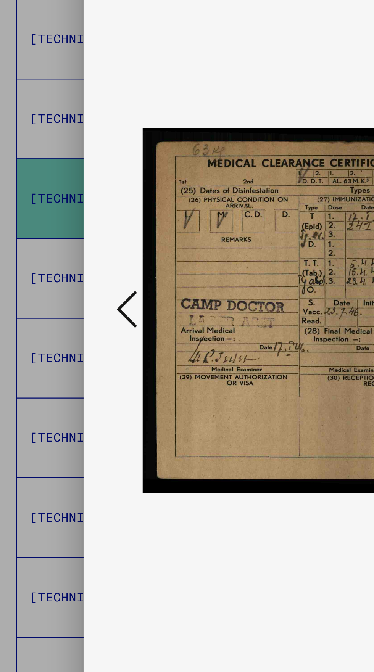
click at [61, 325] on icon at bounding box center [56, 316] width 9 height 18
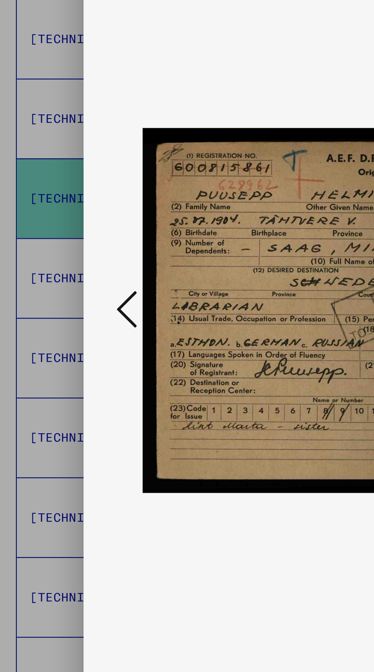
click at [64, 336] on img at bounding box center [186, 316] width 247 height 595
click at [62, 327] on button at bounding box center [57, 317] width 14 height 22
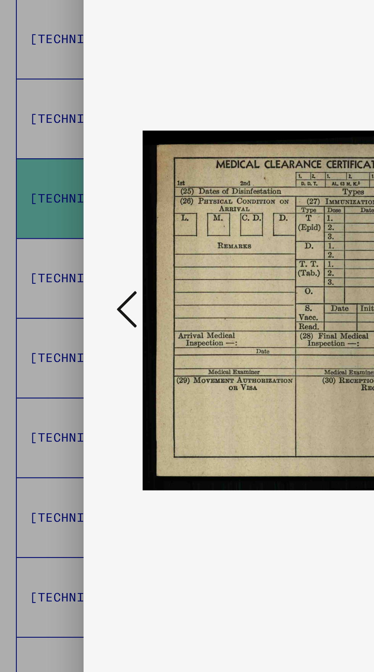
click at [61, 327] on button at bounding box center [57, 317] width 14 height 22
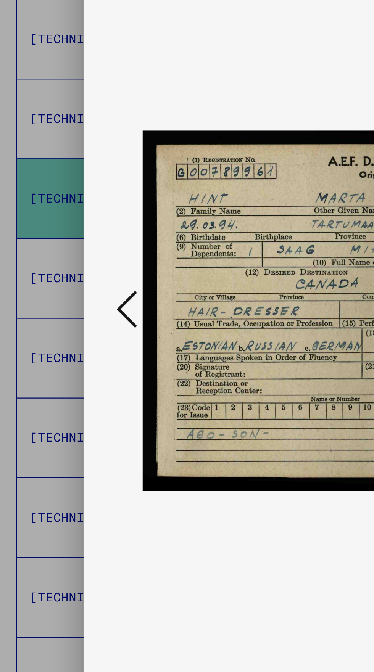
click at [66, 333] on img at bounding box center [186, 316] width 247 height 595
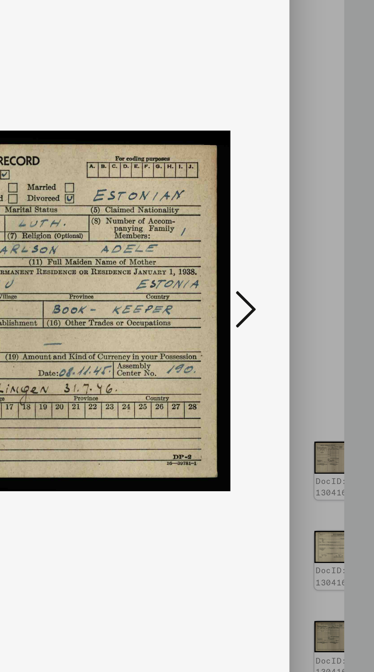
click at [320, 325] on icon at bounding box center [317, 316] width 9 height 18
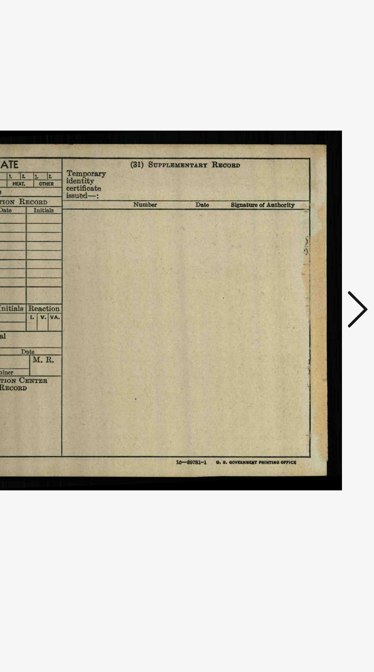
click at [314, 325] on icon at bounding box center [317, 316] width 9 height 18
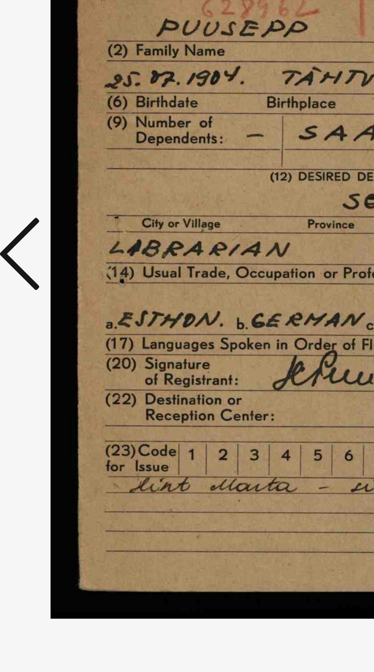
click at [61, 325] on icon at bounding box center [56, 316] width 9 height 18
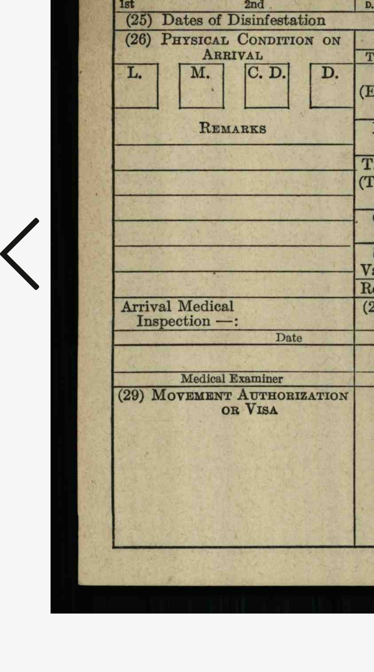
click at [60, 325] on icon at bounding box center [56, 316] width 9 height 18
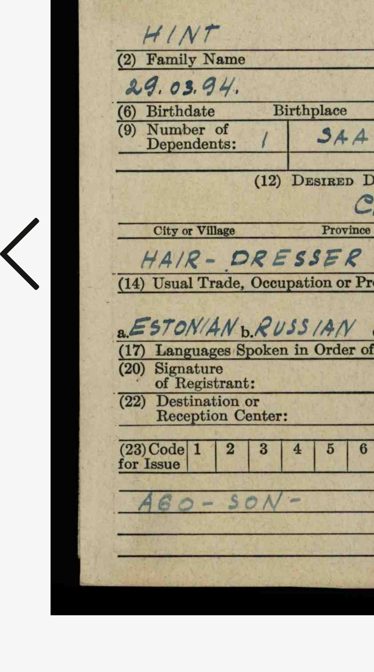
click at [60, 325] on icon at bounding box center [56, 316] width 9 height 18
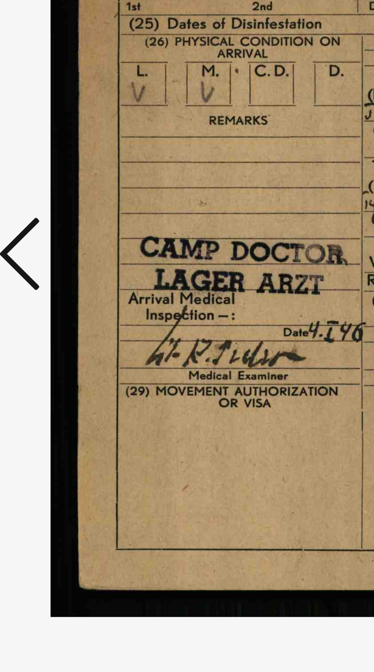
click at [59, 325] on icon at bounding box center [56, 316] width 9 height 18
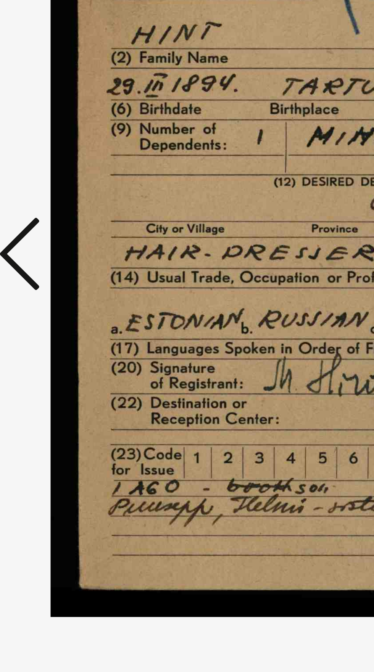
click at [61, 325] on icon at bounding box center [56, 316] width 9 height 18
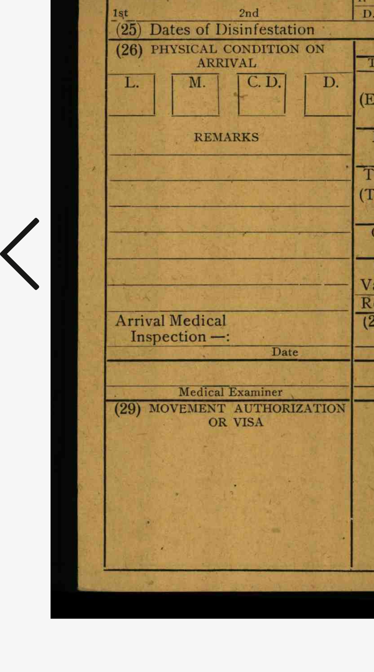
click at [60, 325] on icon at bounding box center [56, 316] width 9 height 18
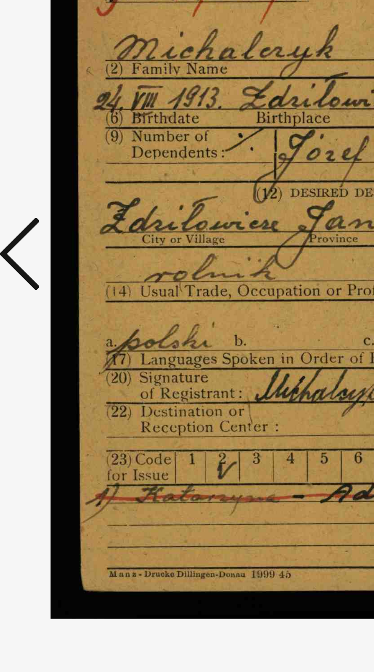
click at [60, 325] on icon at bounding box center [56, 316] width 9 height 18
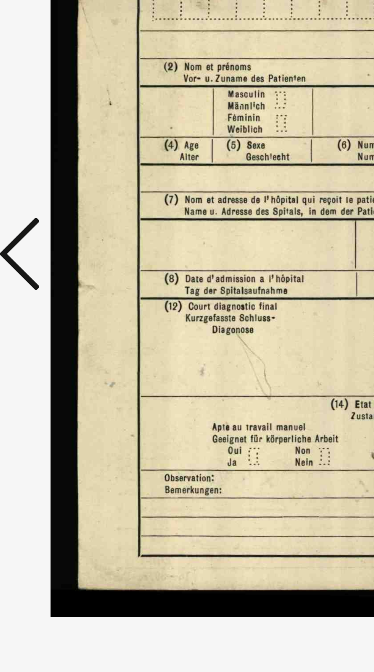
click at [60, 325] on icon at bounding box center [56, 316] width 9 height 18
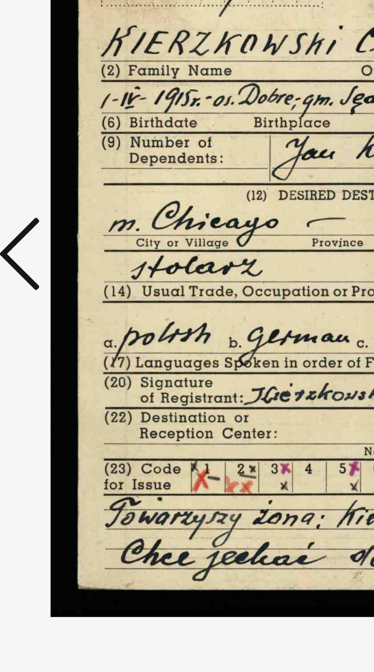
click at [60, 325] on icon at bounding box center [56, 316] width 9 height 18
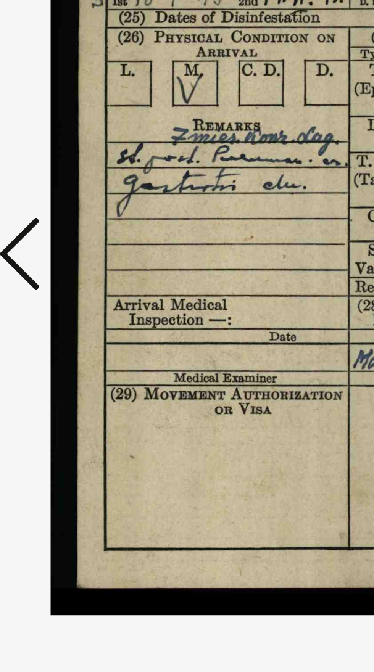
click at [60, 325] on icon at bounding box center [56, 316] width 9 height 18
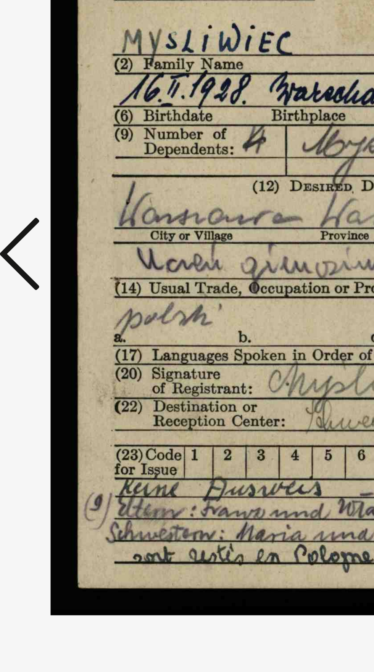
click at [60, 325] on icon at bounding box center [56, 316] width 9 height 18
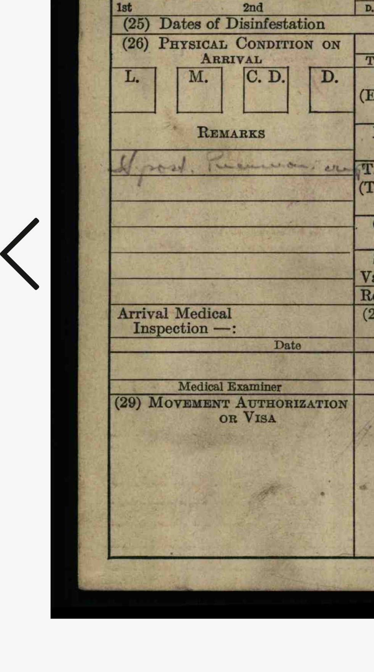
click at [60, 325] on icon at bounding box center [56, 316] width 9 height 18
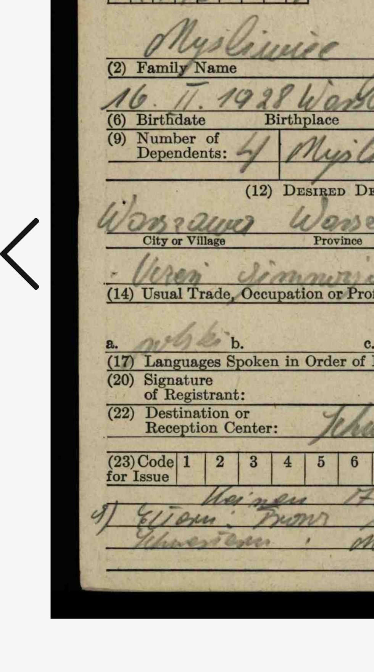
click at [60, 325] on icon at bounding box center [56, 316] width 9 height 18
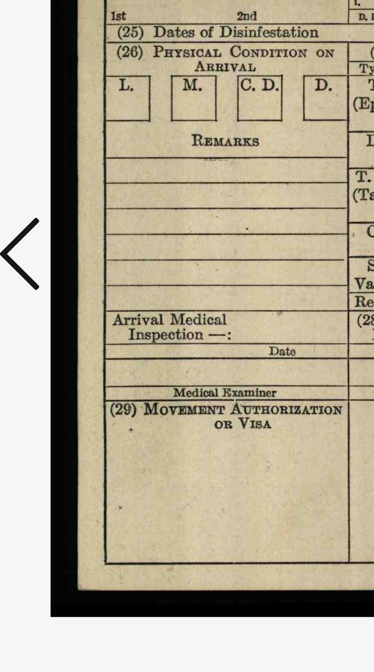
click at [60, 325] on icon at bounding box center [56, 316] width 9 height 18
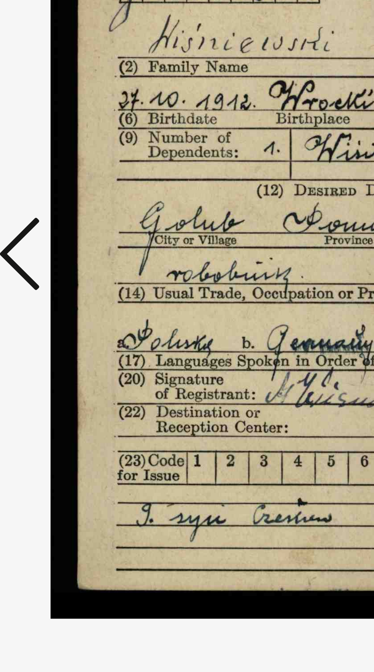
click at [60, 325] on icon at bounding box center [56, 316] width 9 height 18
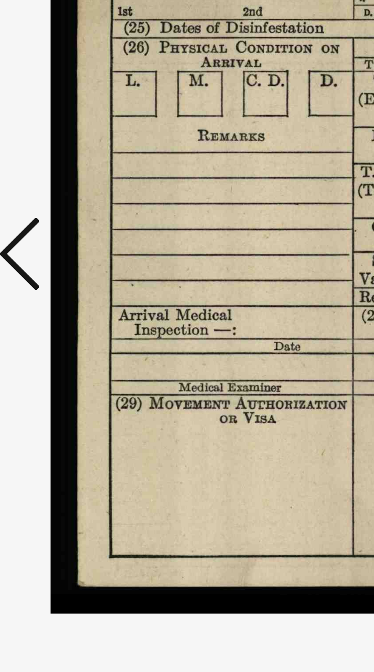
click at [61, 327] on button at bounding box center [57, 317] width 14 height 22
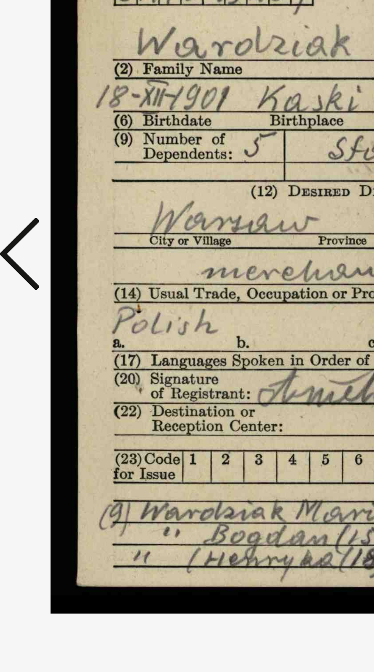
click at [61, 327] on button at bounding box center [57, 317] width 14 height 22
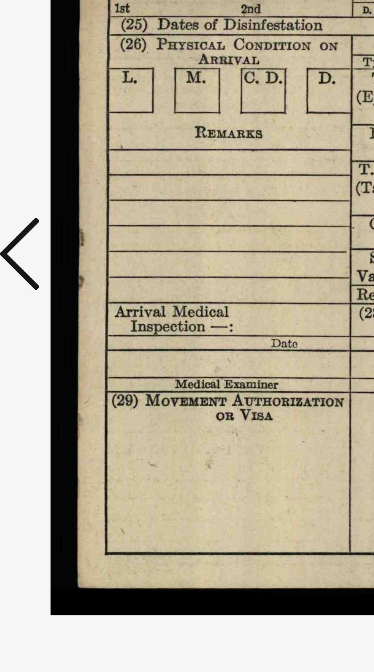
click at [61, 325] on icon at bounding box center [56, 316] width 9 height 18
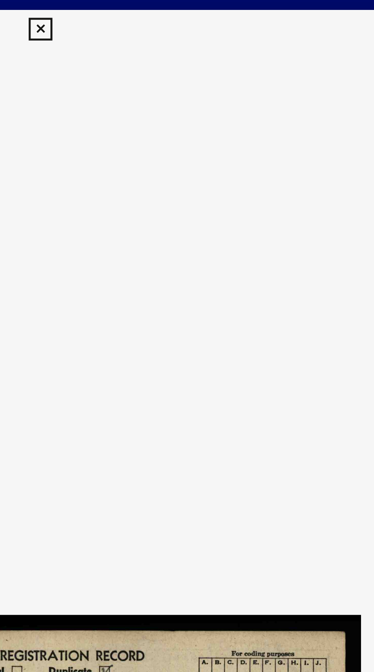
click at [189, 11] on icon at bounding box center [186, 11] width 9 height 9
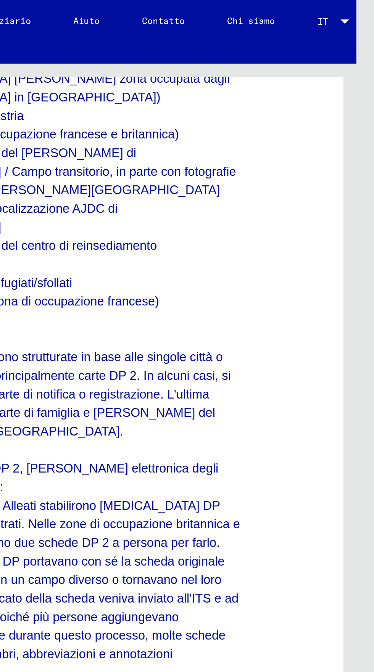
click at [347, 532] on img at bounding box center [358, 540] width 22 height 16
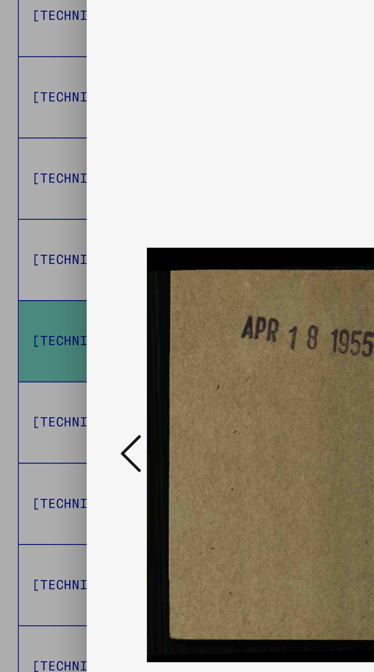
click at [59, 325] on icon at bounding box center [56, 316] width 9 height 18
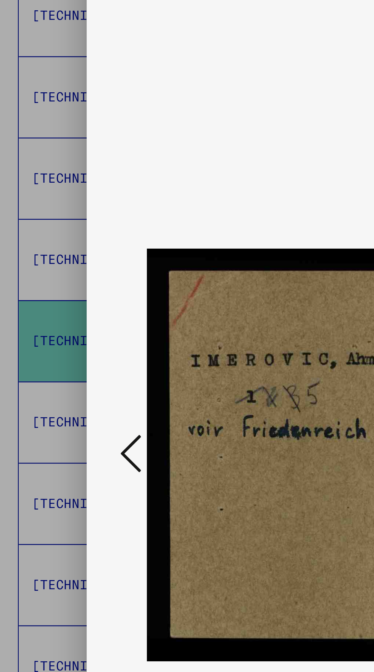
click at [52, 325] on icon at bounding box center [56, 316] width 9 height 18
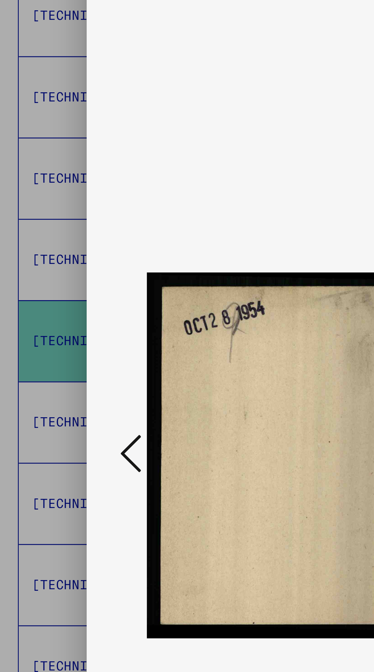
click at [54, 325] on icon at bounding box center [56, 316] width 9 height 18
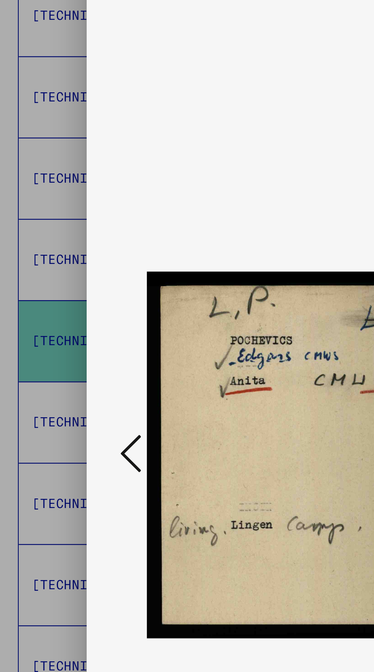
click at [54, 325] on icon at bounding box center [56, 316] width 9 height 18
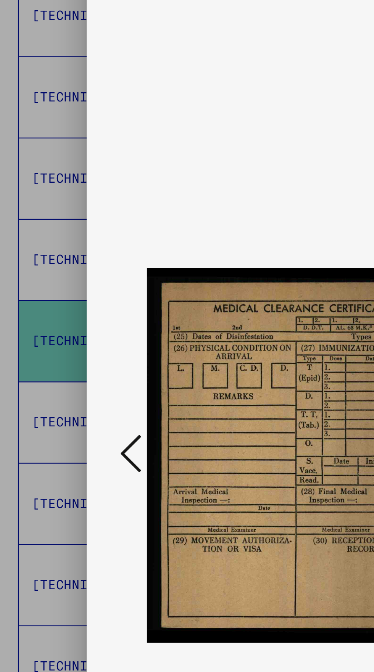
click at [56, 325] on icon at bounding box center [56, 316] width 9 height 18
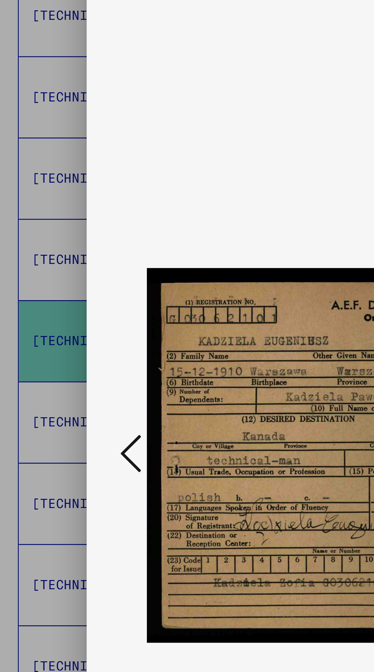
click at [55, 325] on icon at bounding box center [56, 316] width 9 height 18
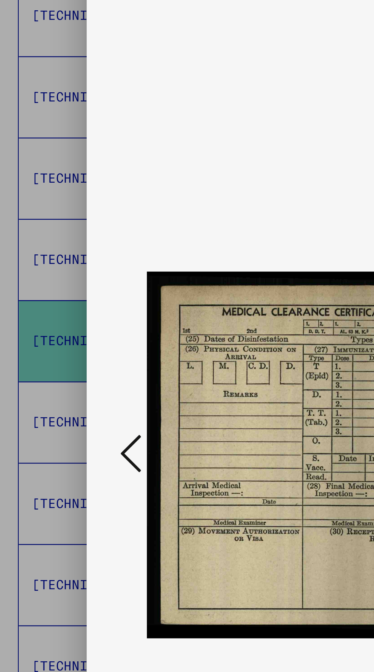
click at [55, 325] on icon at bounding box center [56, 316] width 9 height 18
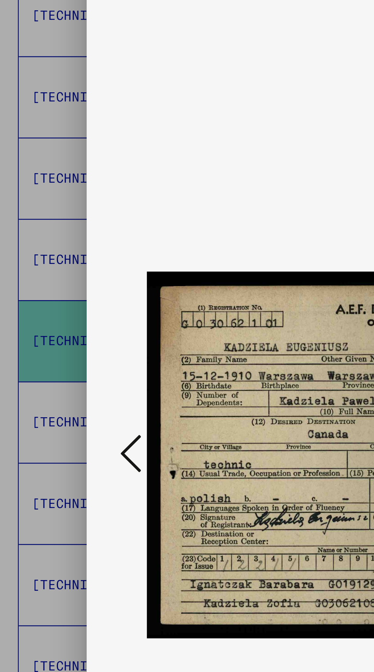
click at [55, 325] on icon at bounding box center [56, 316] width 9 height 18
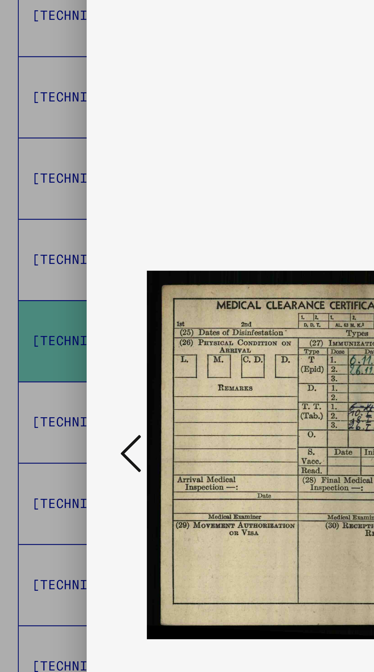
click at [59, 325] on icon at bounding box center [56, 316] width 9 height 18
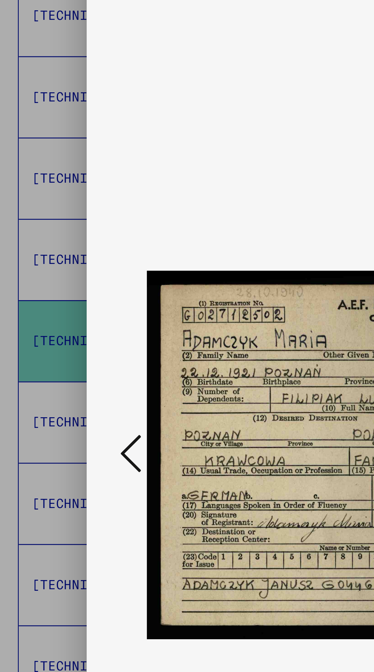
click at [59, 325] on icon at bounding box center [56, 316] width 9 height 18
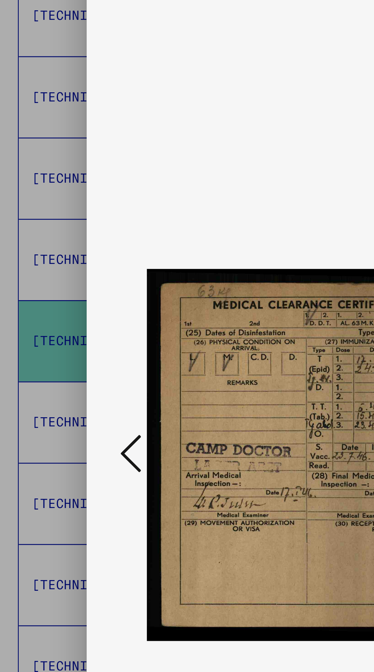
click at [59, 325] on icon at bounding box center [56, 316] width 9 height 18
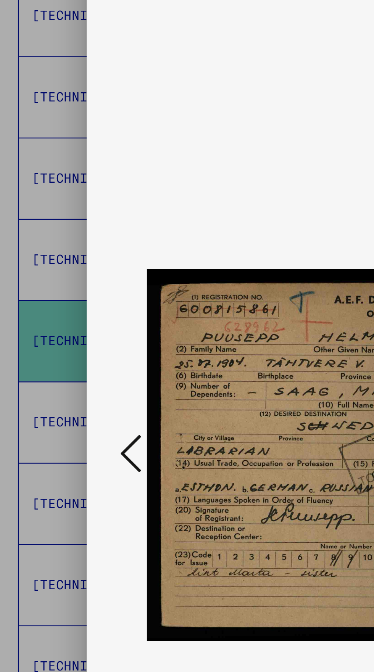
click at [59, 325] on icon at bounding box center [56, 316] width 9 height 18
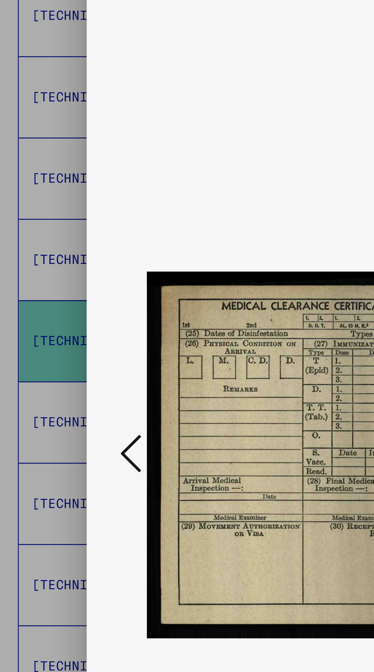
click at [59, 325] on icon at bounding box center [56, 316] width 9 height 18
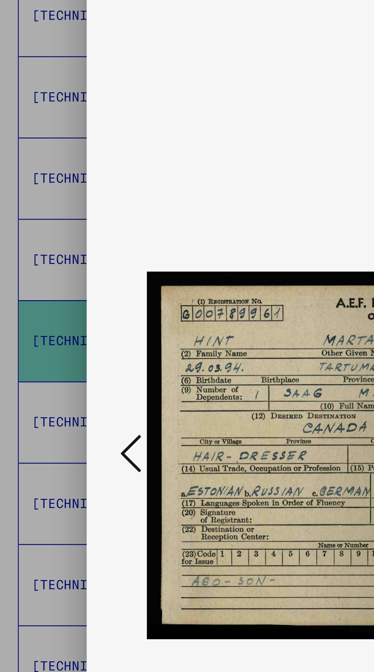
click at [61, 327] on button at bounding box center [57, 317] width 14 height 22
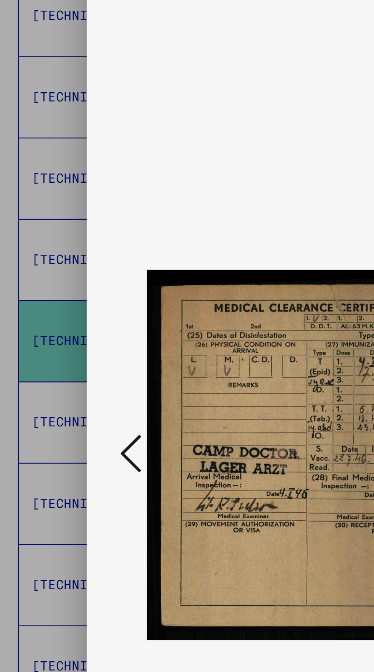
click at [61, 325] on icon at bounding box center [56, 316] width 9 height 18
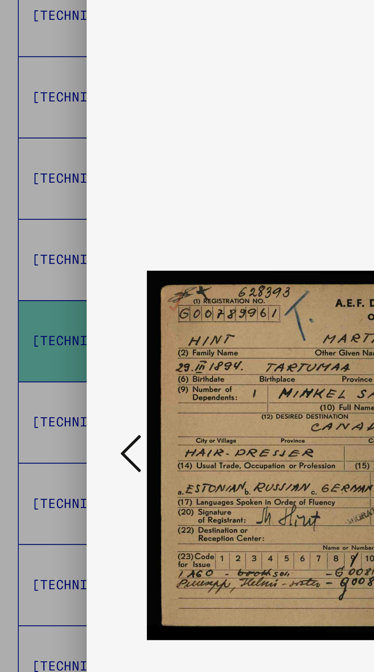
click at [63, 327] on button at bounding box center [57, 317] width 14 height 22
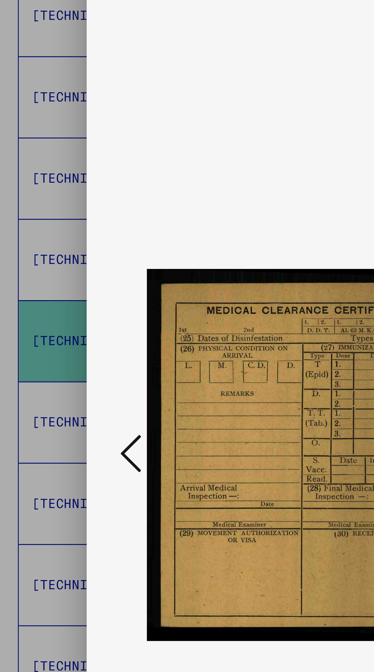
click at [186, 37] on img at bounding box center [186, 316] width 247 height 595
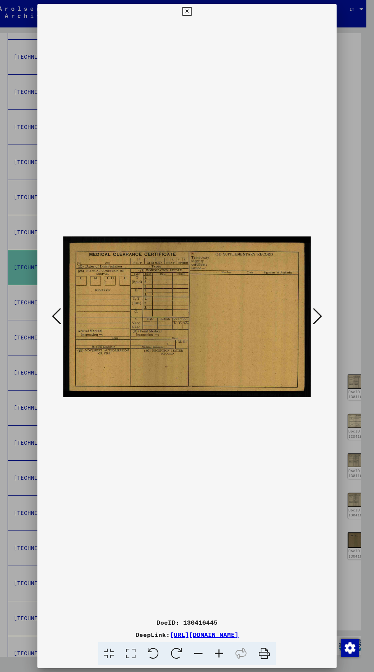
click at [180, 47] on img at bounding box center [186, 316] width 247 height 595
click at [179, 43] on img at bounding box center [186, 316] width 247 height 595
click at [183, 12] on icon at bounding box center [186, 11] width 9 height 9
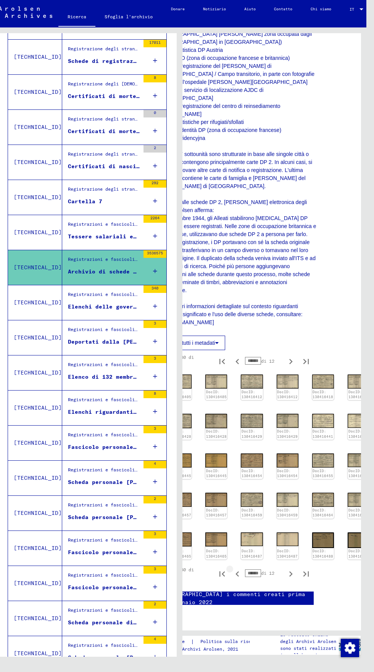
scroll to position [370, 0]
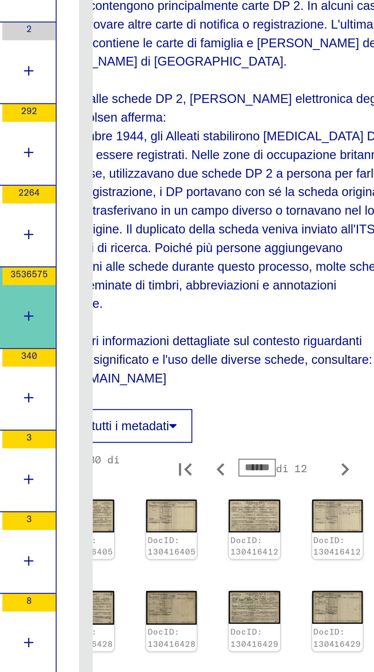
click at [235, 571] on icon "Pagina precedente" at bounding box center [236, 573] width 3 height 5
type input "******"
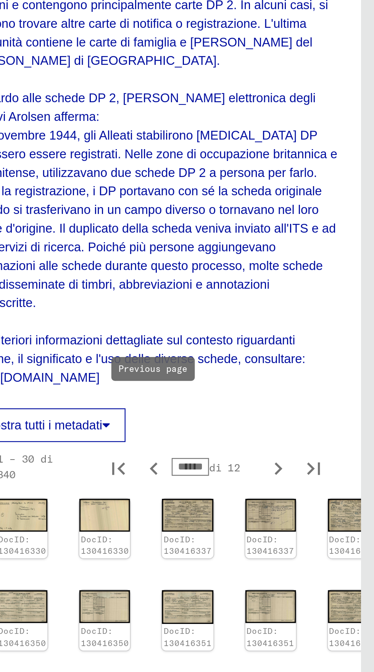
scroll to position [736, 34]
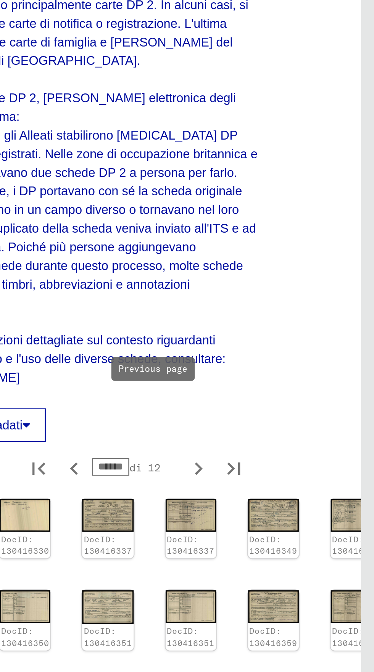
click at [355, 533] on img at bounding box center [366, 540] width 22 height 14
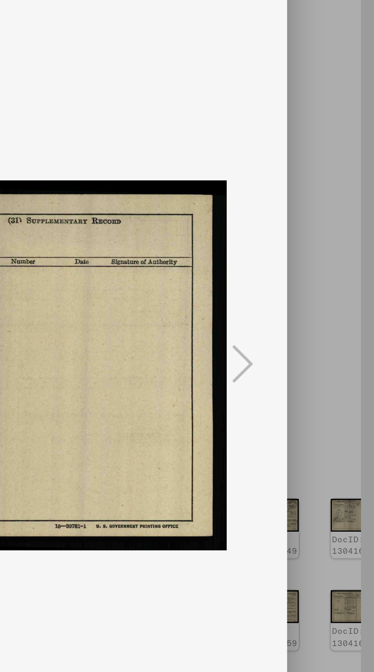
scroll to position [0, 0]
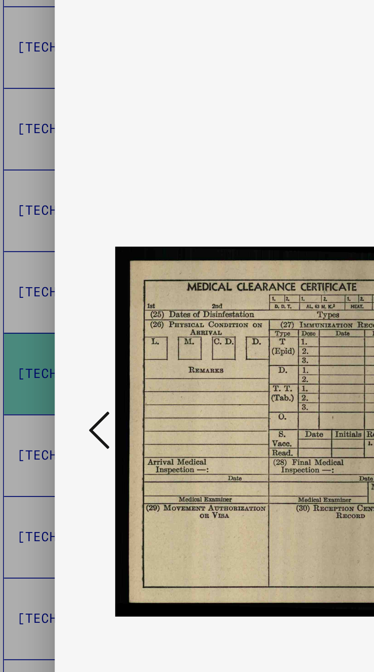
click at [54, 325] on icon at bounding box center [56, 316] width 9 height 18
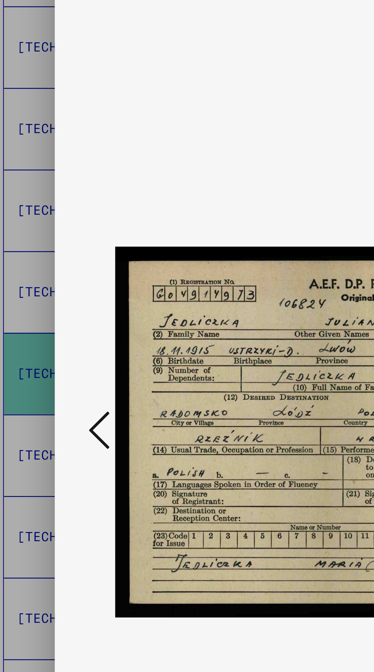
click at [53, 325] on icon at bounding box center [56, 316] width 9 height 18
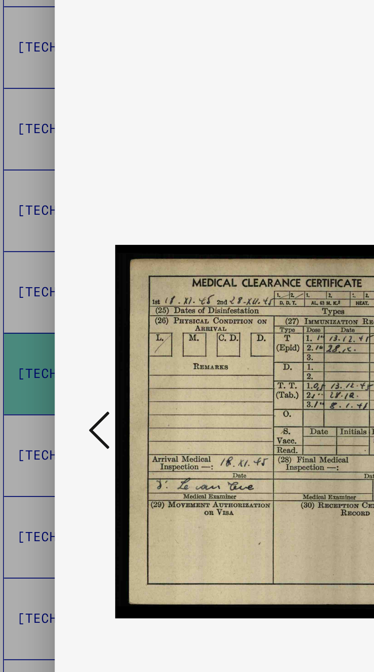
click at [54, 325] on icon at bounding box center [56, 316] width 9 height 18
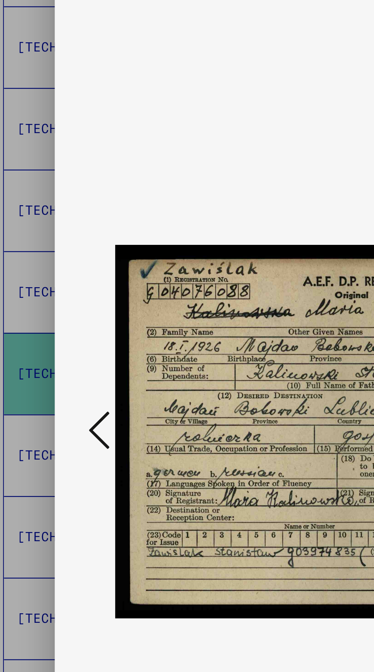
click at [54, 325] on icon at bounding box center [56, 316] width 9 height 18
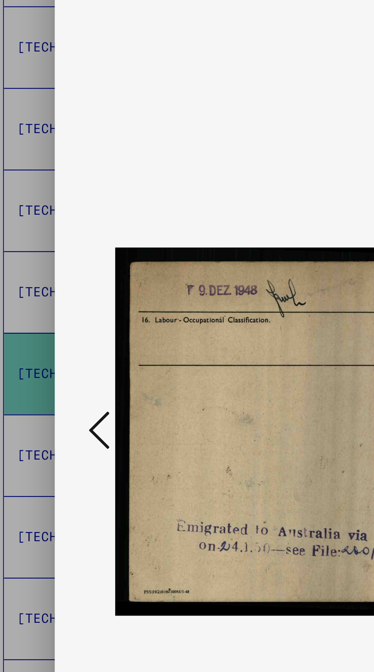
click at [55, 325] on icon at bounding box center [56, 316] width 9 height 18
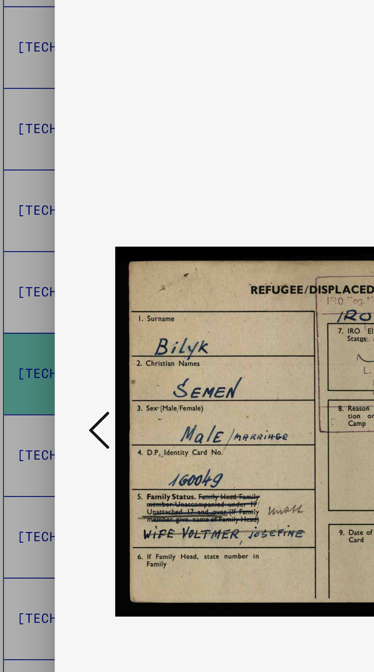
click at [55, 325] on icon at bounding box center [56, 316] width 9 height 18
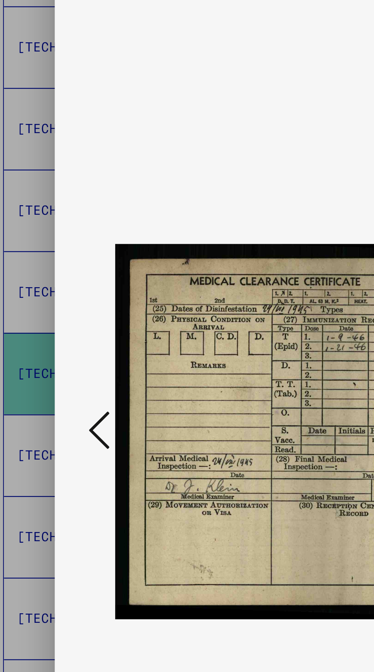
click at [55, 325] on icon at bounding box center [56, 316] width 9 height 18
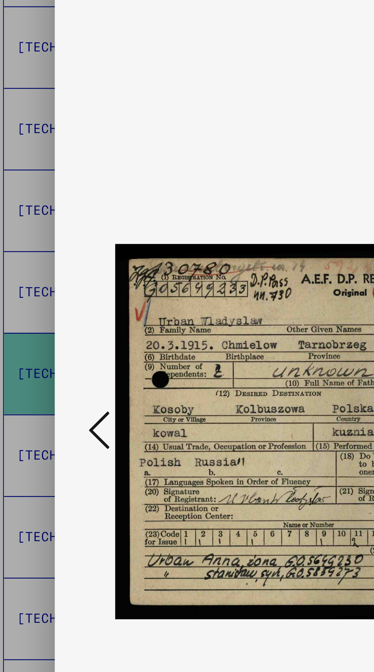
click at [55, 325] on icon at bounding box center [56, 316] width 9 height 18
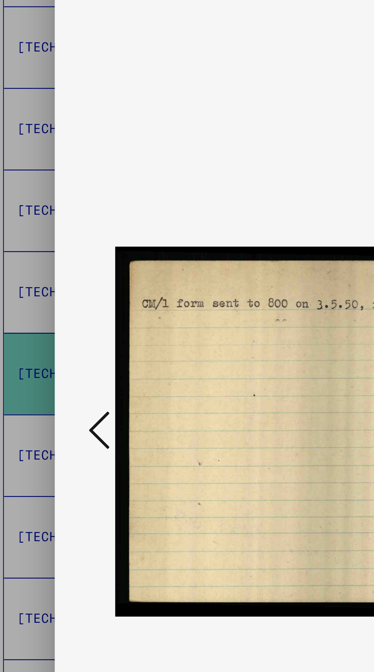
click at [54, 325] on icon at bounding box center [56, 316] width 9 height 18
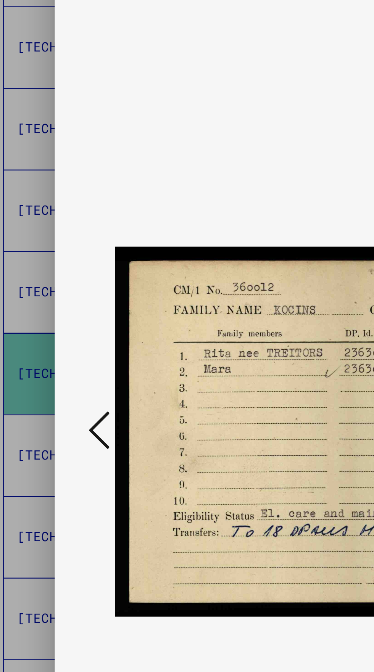
click at [55, 325] on icon at bounding box center [56, 316] width 9 height 18
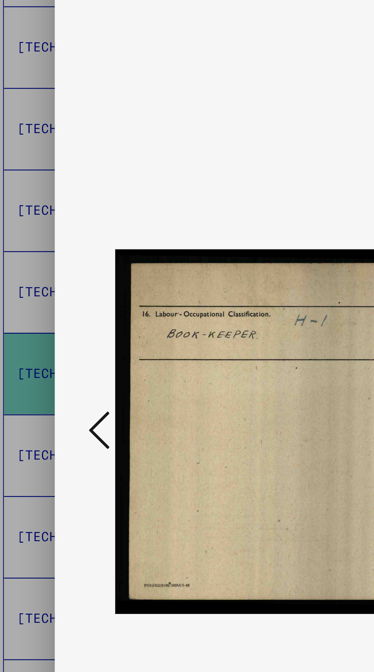
click at [55, 325] on icon at bounding box center [56, 316] width 9 height 18
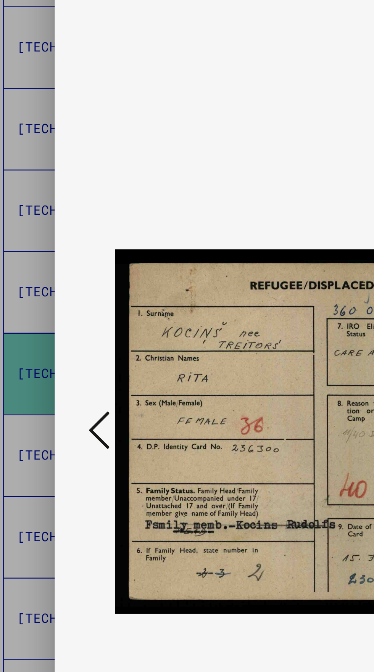
click at [57, 325] on icon at bounding box center [56, 316] width 9 height 18
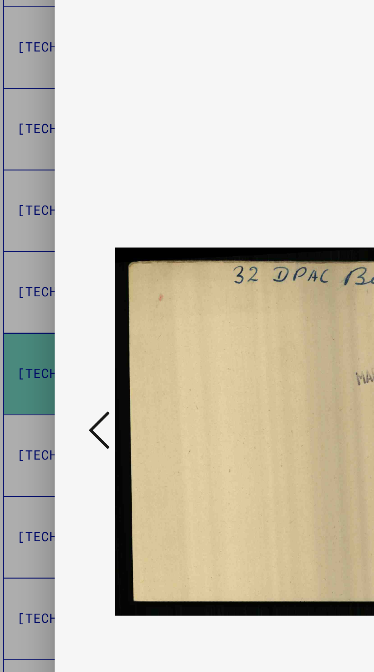
click at [56, 325] on icon at bounding box center [56, 316] width 9 height 18
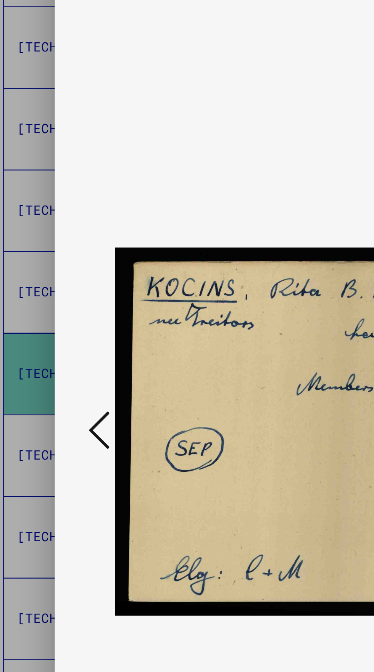
click at [56, 325] on icon at bounding box center [56, 316] width 9 height 18
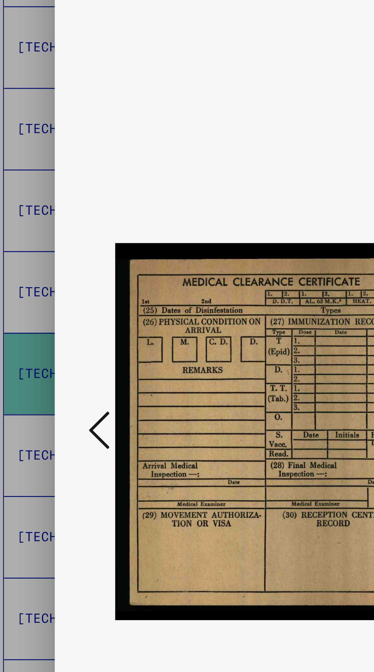
click at [55, 325] on icon at bounding box center [56, 316] width 9 height 18
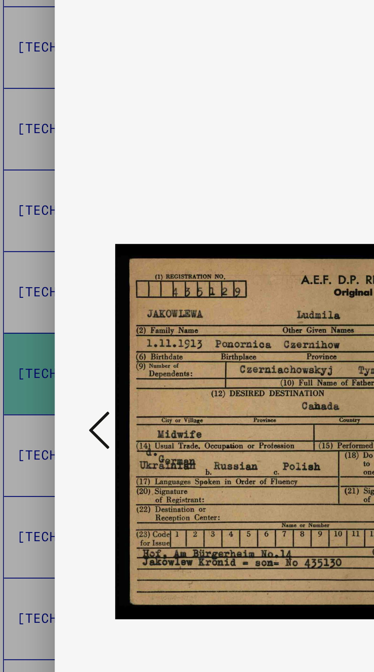
click at [54, 325] on icon at bounding box center [56, 316] width 9 height 18
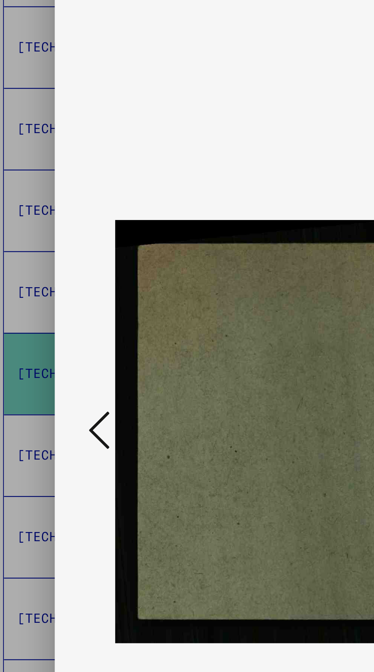
click at [55, 325] on icon at bounding box center [56, 316] width 9 height 18
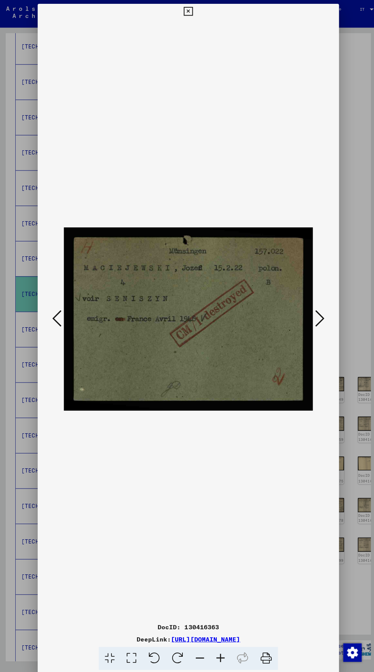
click at [185, 11] on icon at bounding box center [186, 11] width 9 height 9
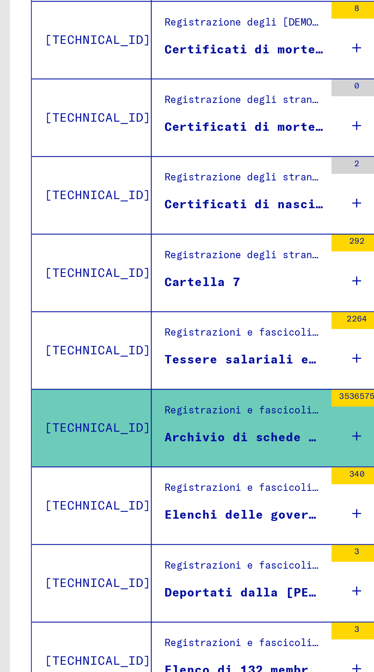
scroll to position [394, 0]
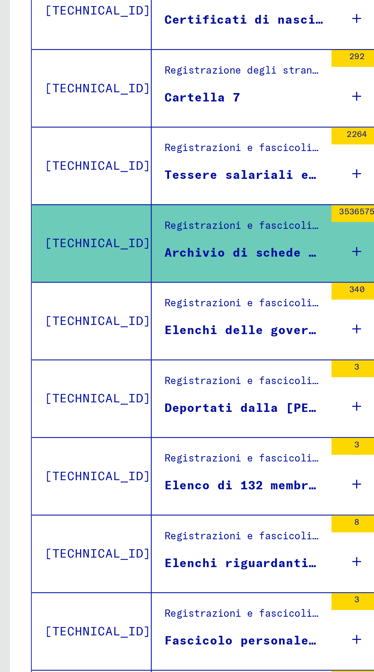
click at [159, 376] on div "3" at bounding box center [162, 372] width 23 height 34
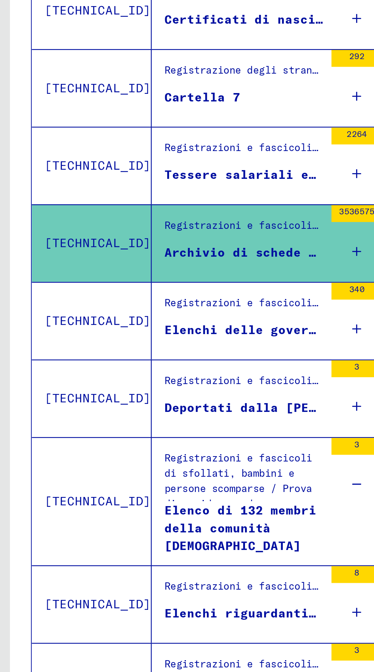
scroll to position [417, 0]
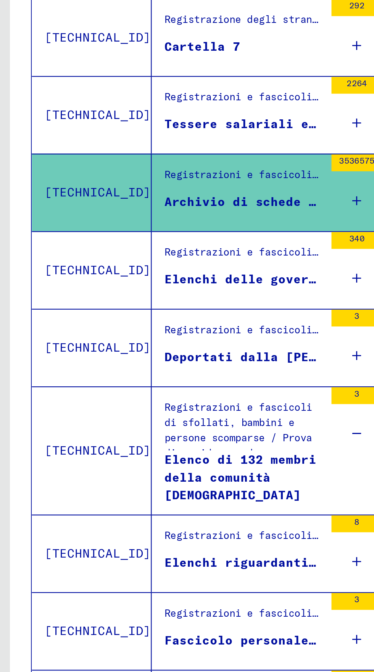
click at [157, 407] on div "8" at bounding box center [162, 407] width 23 height 34
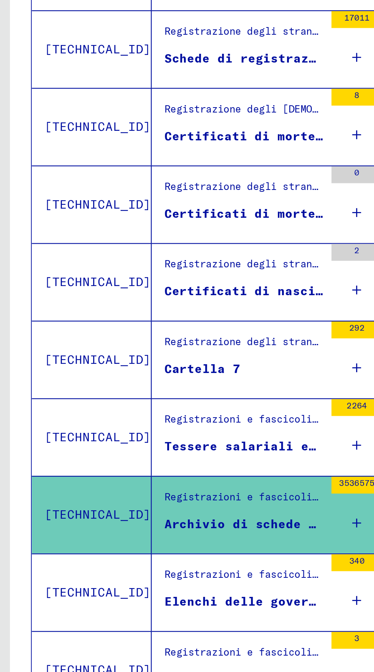
scroll to position [0, 14]
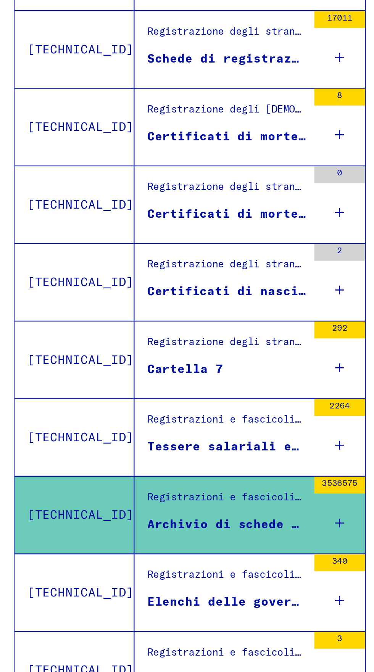
click at [68, 318] on div "Registrazione degli stranieri e dei perseguitati [PERSON_NAME] da parte di isti…" at bounding box center [104, 313] width 72 height 11
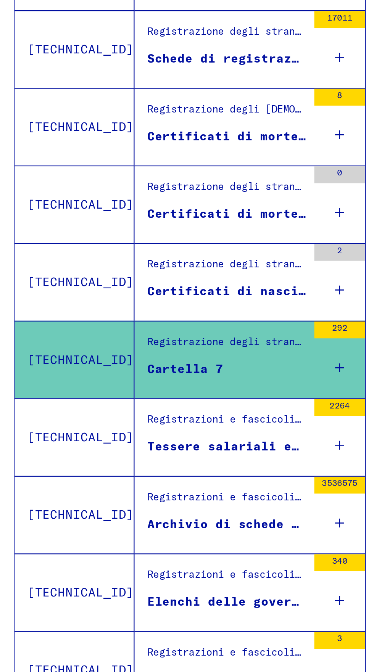
click at [153, 324] on icon at bounding box center [155, 323] width 4 height 27
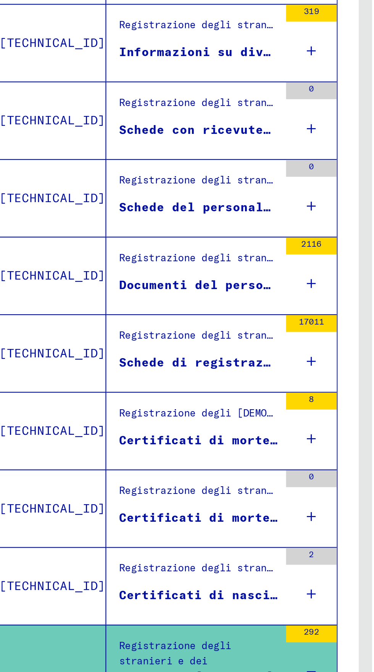
scroll to position [175, 0]
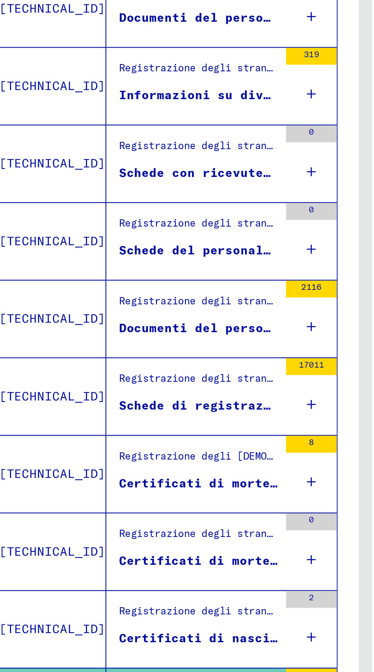
click at [158, 276] on div "17011" at bounding box center [162, 275] width 23 height 34
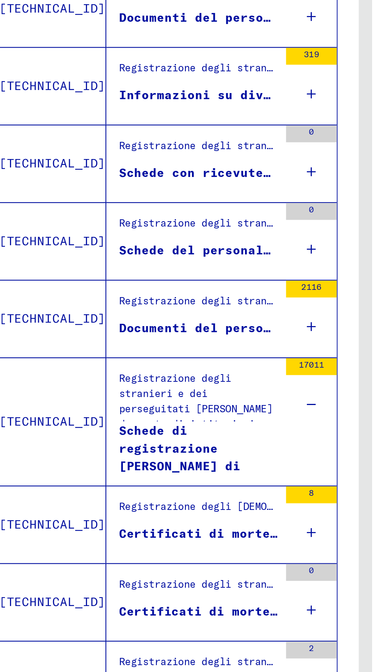
click at [77, 284] on div "Registrazione degli stranieri e dei perseguitati [PERSON_NAME] da parte di isti…" at bounding box center [111, 277] width 72 height 27
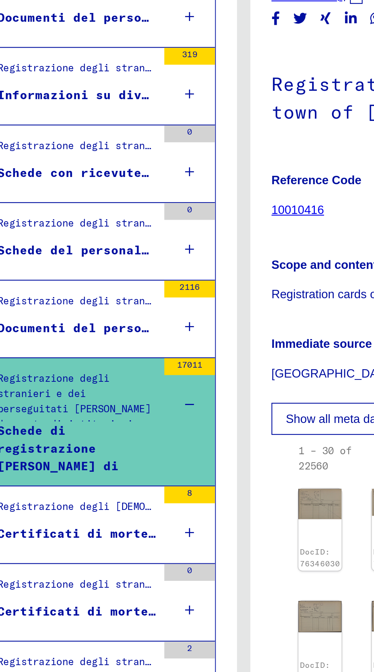
scroll to position [175, 0]
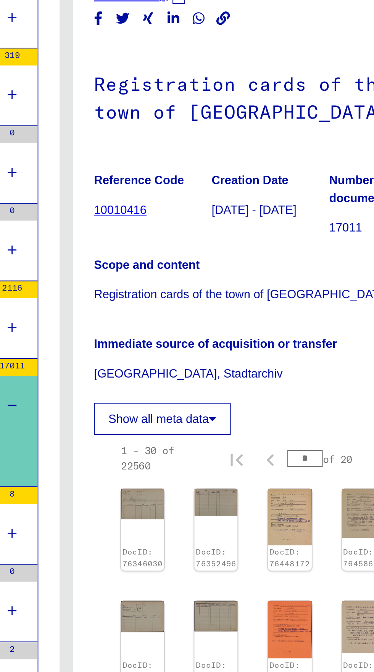
click at [195, 188] on link "10010416" at bounding box center [204, 191] width 24 height 6
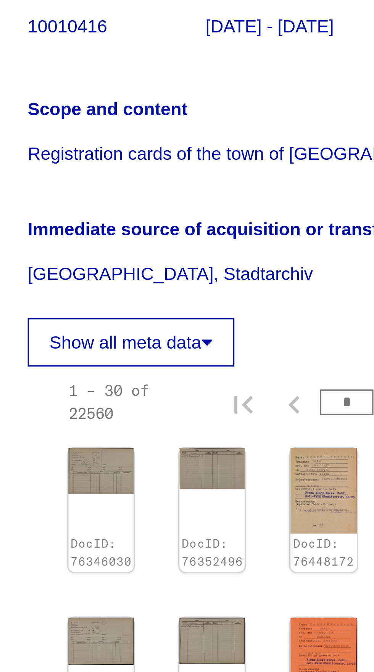
scroll to position [0, 22]
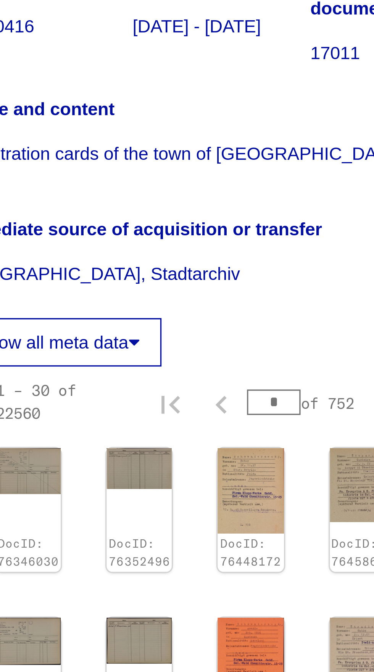
click at [266, 331] on img at bounding box center [265, 330] width 19 height 25
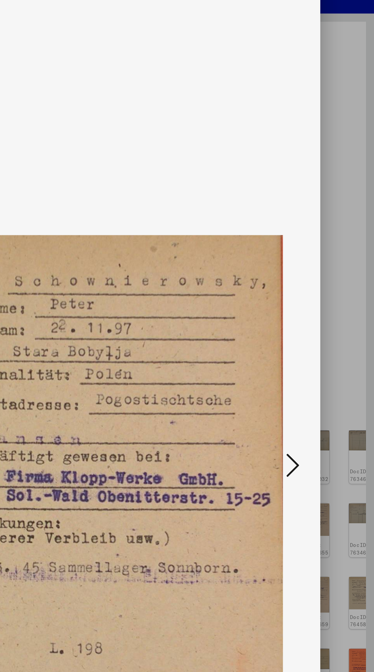
click at [315, 342] on icon at bounding box center [317, 341] width 9 height 18
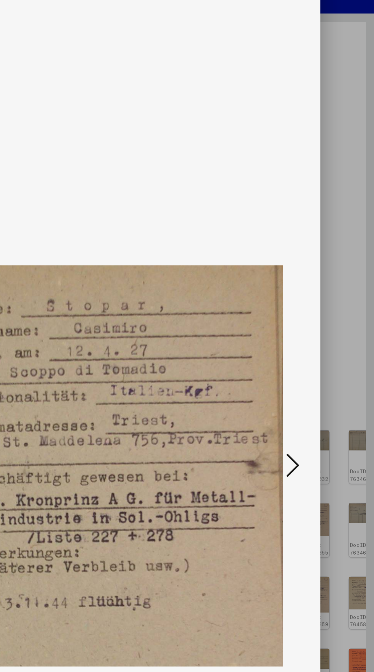
click at [321, 341] on icon at bounding box center [317, 341] width 9 height 18
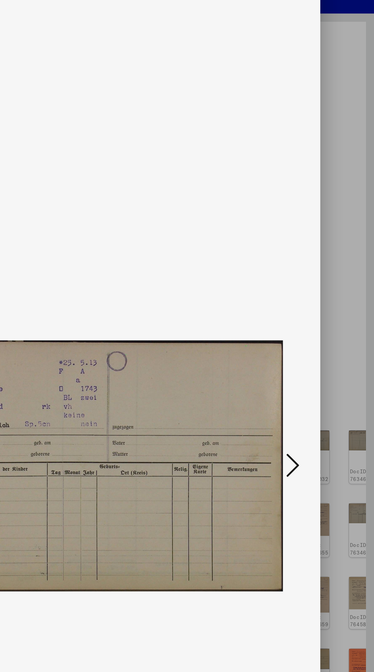
click at [318, 337] on icon at bounding box center [317, 341] width 9 height 18
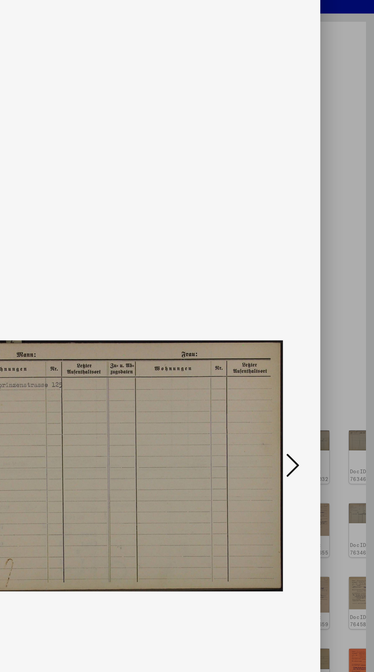
click at [321, 340] on icon at bounding box center [317, 341] width 9 height 18
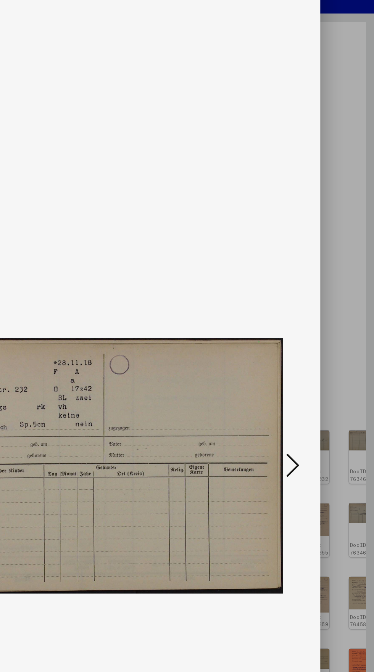
click at [323, 341] on button at bounding box center [317, 342] width 14 height 22
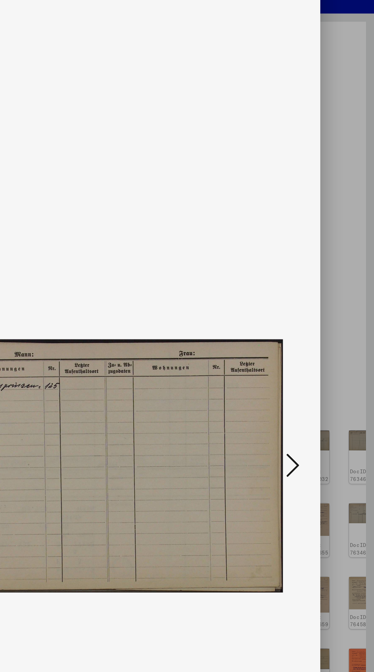
click at [322, 340] on button at bounding box center [317, 342] width 14 height 22
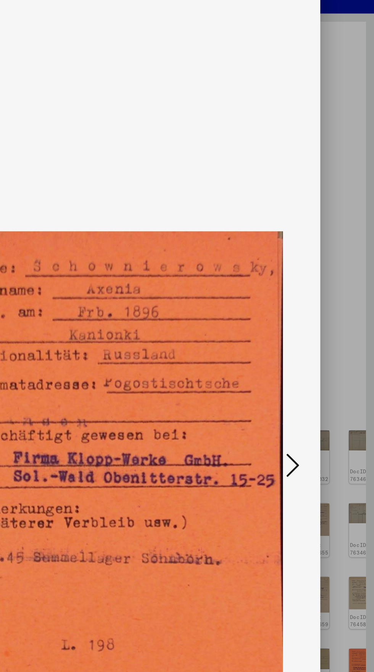
click at [319, 342] on icon at bounding box center [317, 341] width 9 height 18
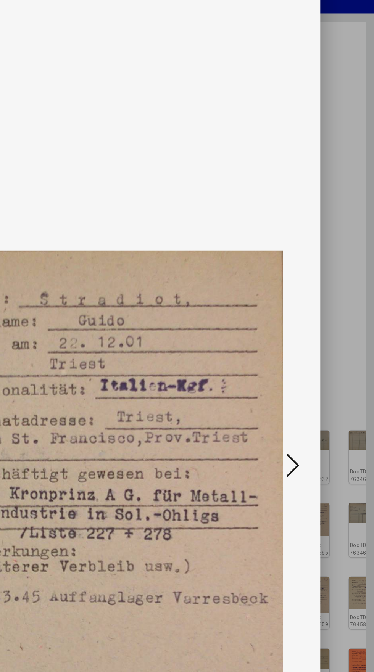
click at [323, 340] on button at bounding box center [317, 342] width 14 height 22
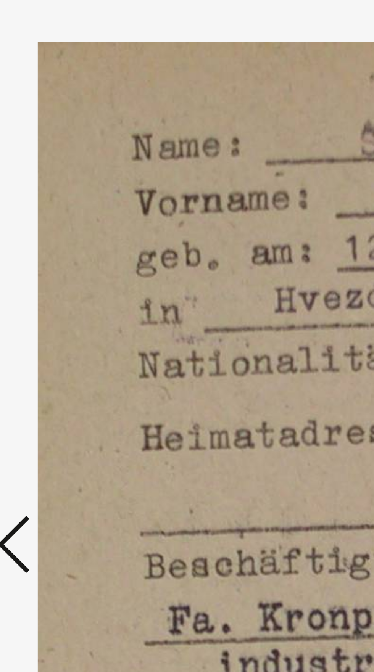
click at [61, 350] on button at bounding box center [57, 342] width 14 height 22
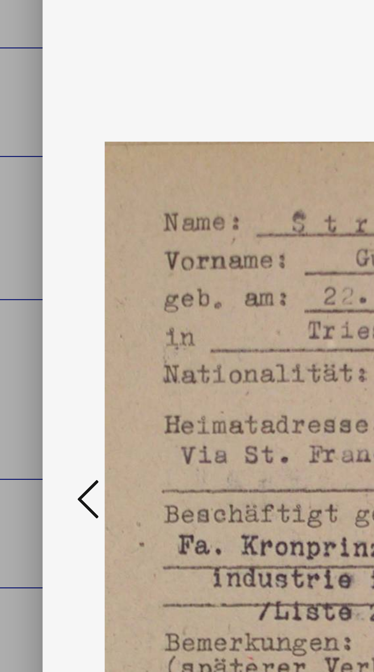
click at [54, 342] on icon at bounding box center [56, 341] width 9 height 18
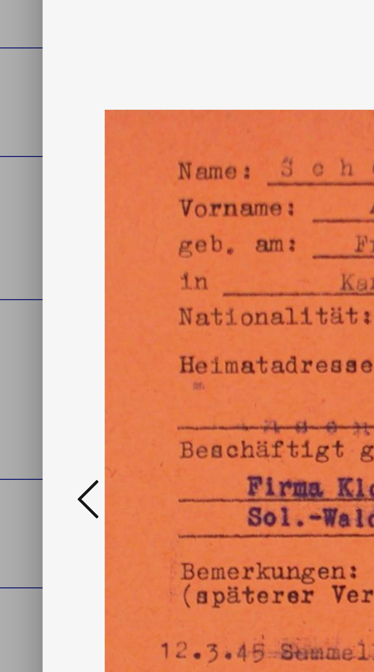
click at [51, 345] on button at bounding box center [57, 342] width 14 height 22
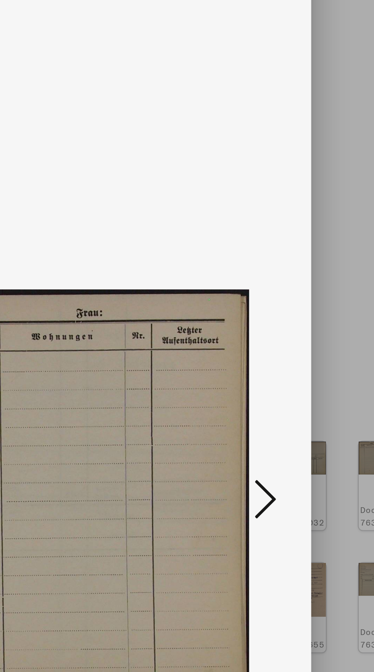
scroll to position [0, 0]
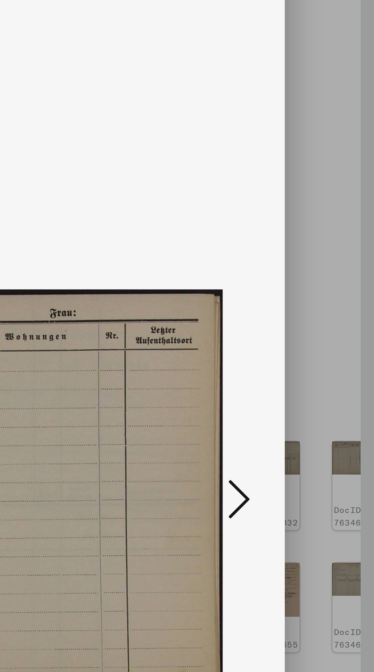
click at [313, 345] on icon at bounding box center [317, 341] width 9 height 18
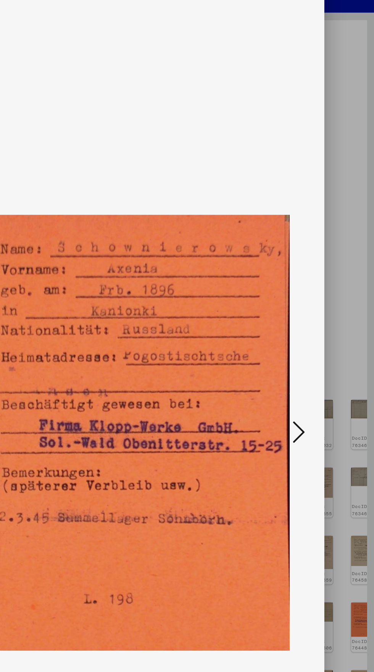
click at [310, 340] on button at bounding box center [317, 342] width 14 height 22
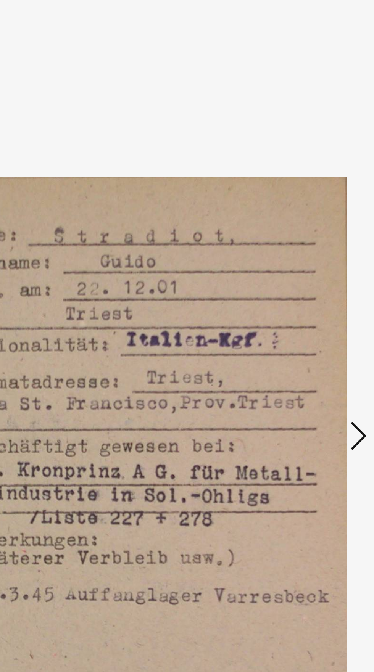
click at [310, 342] on button at bounding box center [317, 342] width 14 height 22
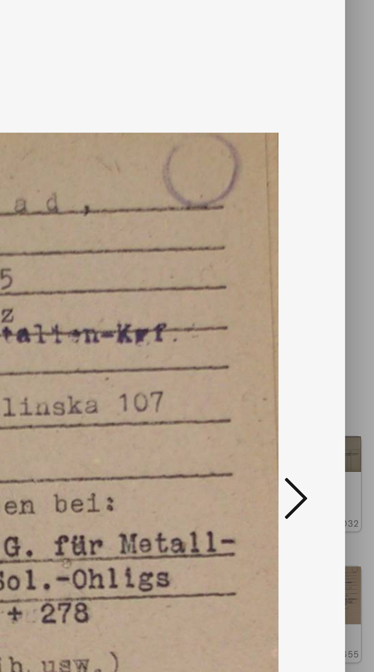
click at [319, 343] on icon at bounding box center [317, 341] width 9 height 18
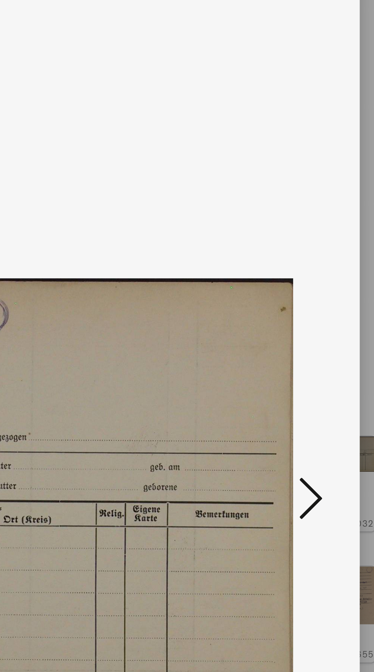
click at [318, 341] on icon at bounding box center [317, 341] width 9 height 18
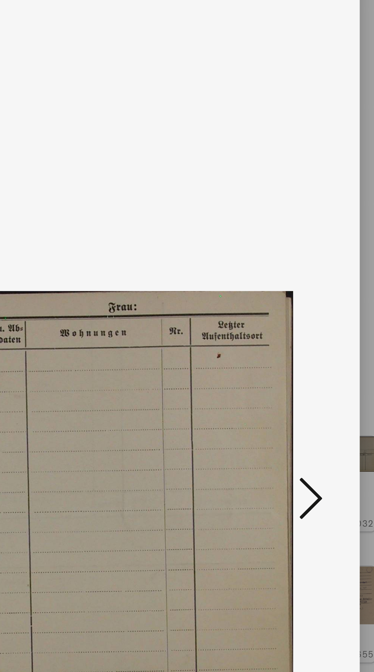
click at [318, 343] on icon at bounding box center [317, 341] width 9 height 18
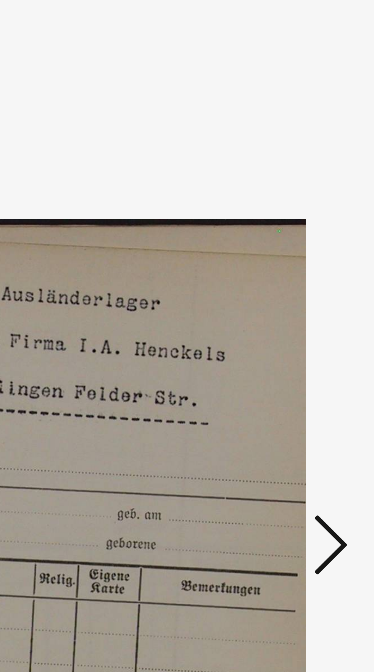
click at [317, 341] on icon at bounding box center [317, 341] width 9 height 18
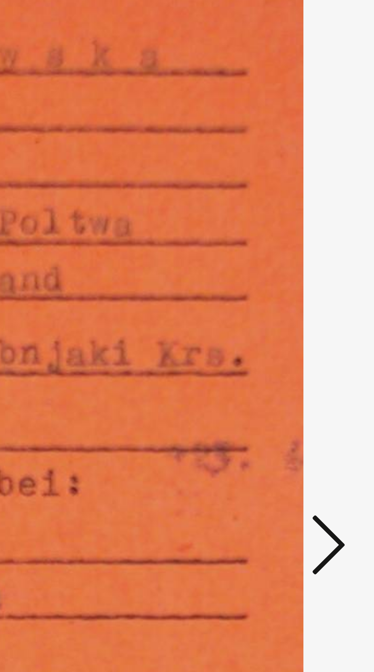
click at [319, 341] on icon at bounding box center [317, 341] width 9 height 18
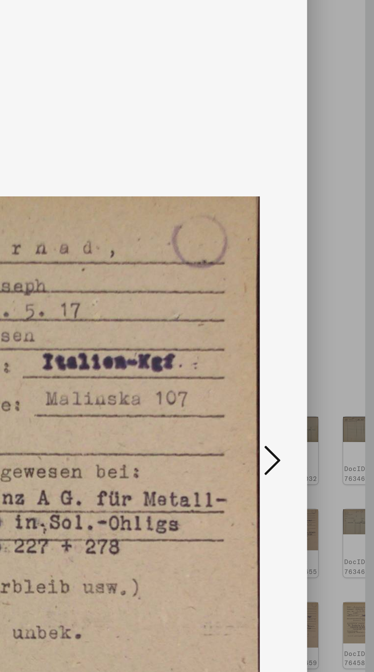
click at [312, 337] on button at bounding box center [317, 342] width 14 height 22
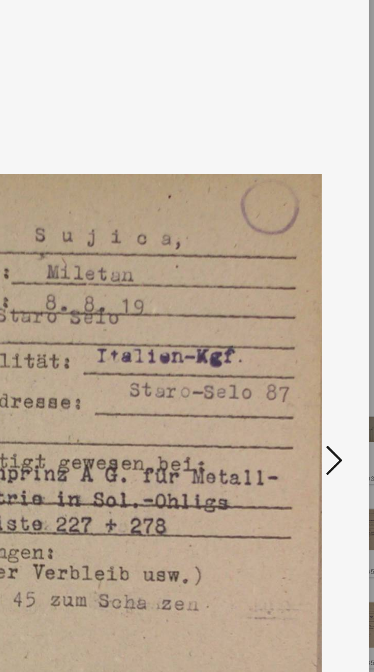
click at [321, 337] on icon at bounding box center [317, 341] width 9 height 18
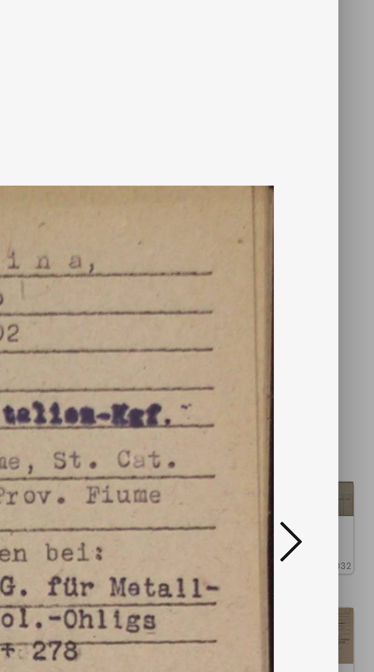
click at [323, 342] on button at bounding box center [317, 342] width 14 height 22
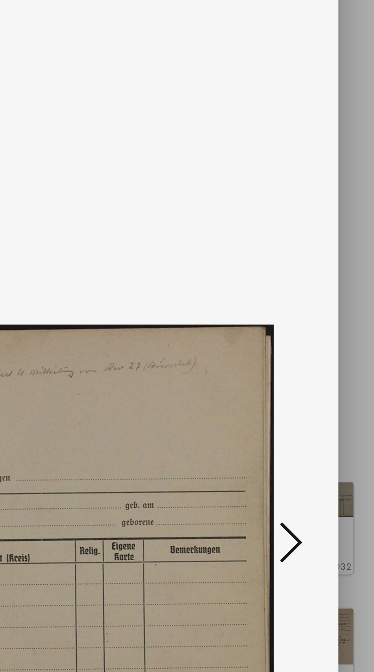
click at [323, 341] on button at bounding box center [317, 342] width 14 height 22
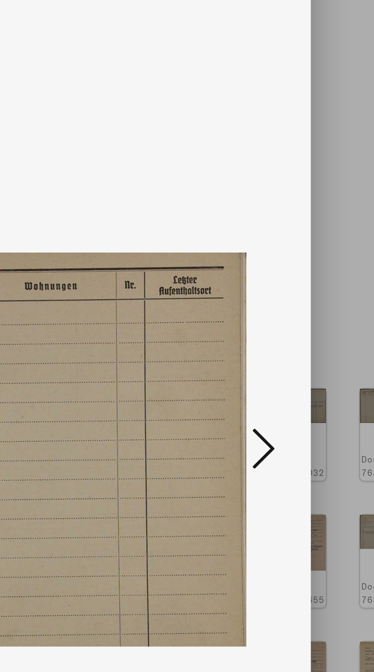
click at [317, 343] on icon at bounding box center [317, 341] width 9 height 18
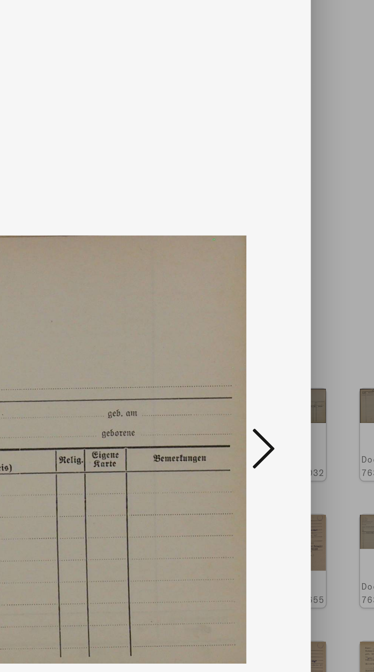
click at [323, 345] on button at bounding box center [317, 342] width 14 height 22
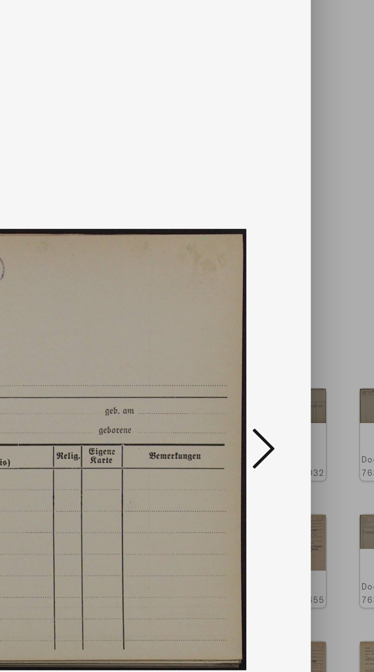
click at [321, 342] on icon at bounding box center [317, 341] width 9 height 18
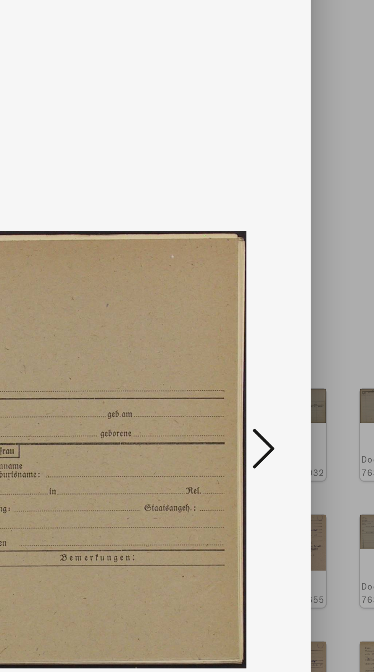
click at [317, 342] on icon at bounding box center [317, 341] width 9 height 18
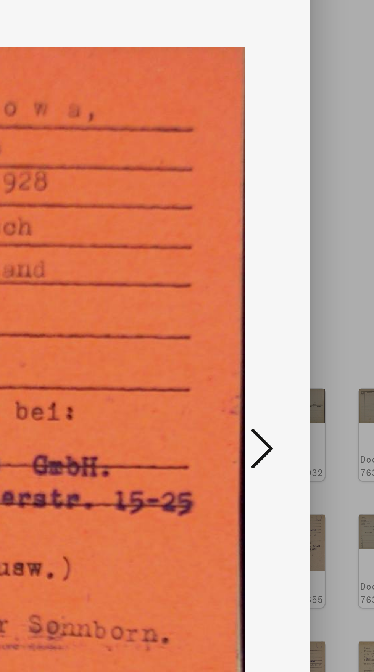
click at [321, 346] on icon at bounding box center [317, 341] width 9 height 18
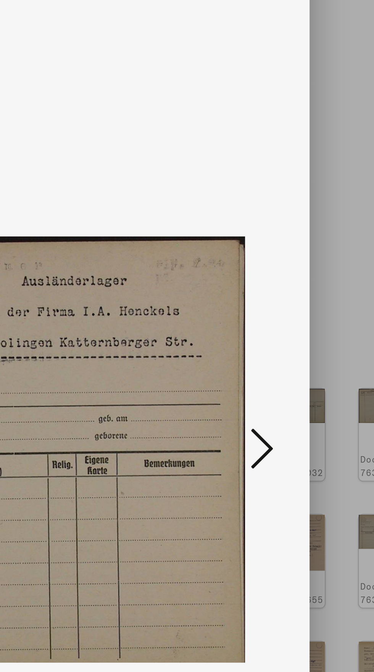
click at [322, 342] on button at bounding box center [317, 342] width 14 height 22
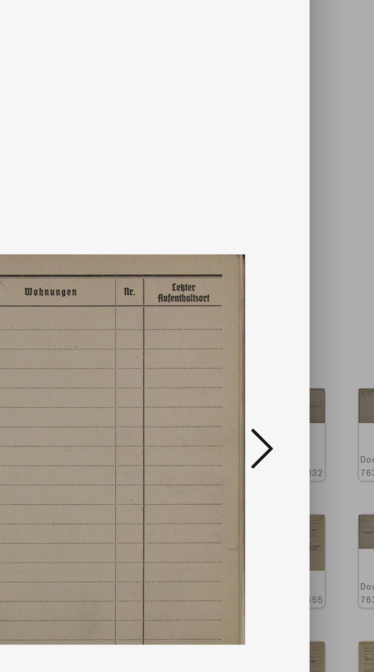
click at [323, 339] on button at bounding box center [317, 342] width 14 height 22
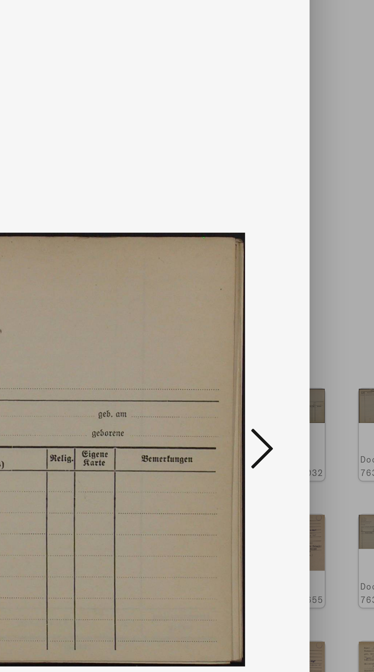
click at [315, 345] on icon at bounding box center [317, 341] width 9 height 18
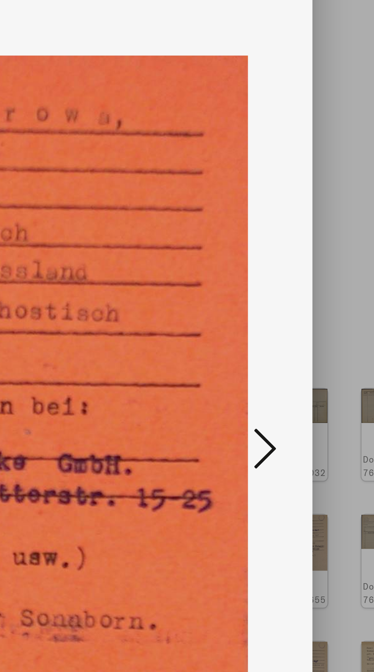
click at [318, 347] on icon at bounding box center [317, 341] width 9 height 18
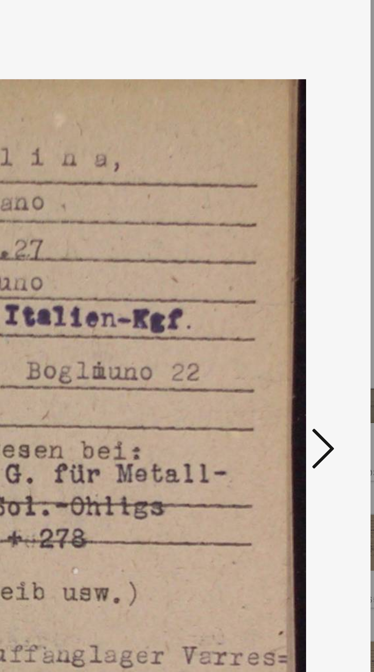
click at [322, 345] on button at bounding box center [317, 342] width 14 height 22
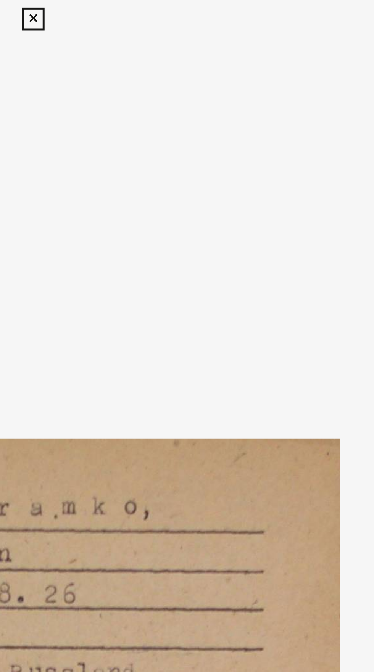
click at [188, 9] on icon at bounding box center [186, 7] width 9 height 9
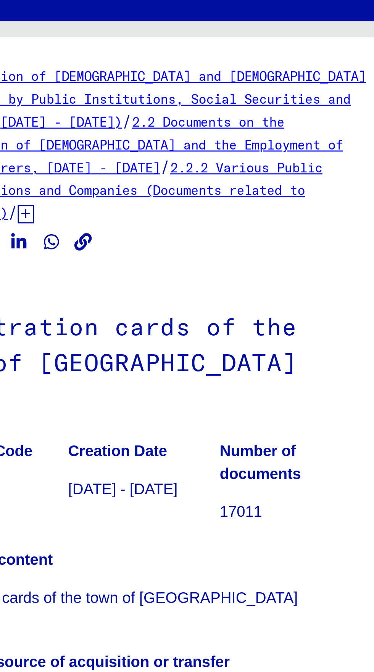
scroll to position [0, 14]
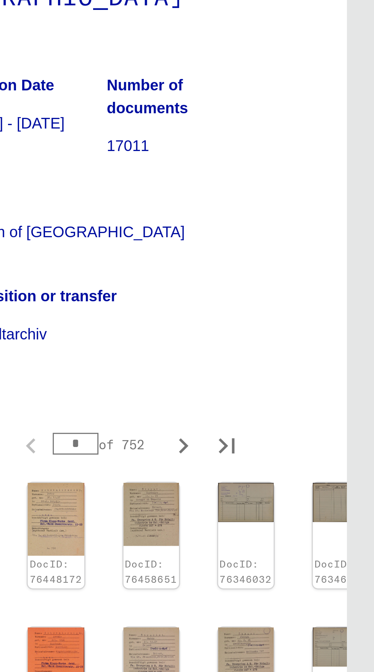
click at [298, 307] on icon "Next page" at bounding box center [303, 304] width 11 height 11
type input "*"
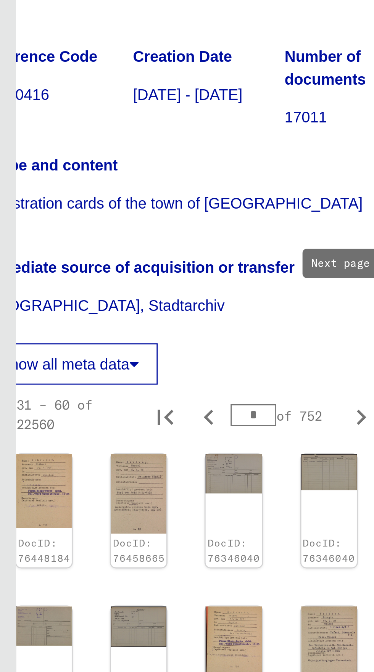
scroll to position [0, 0]
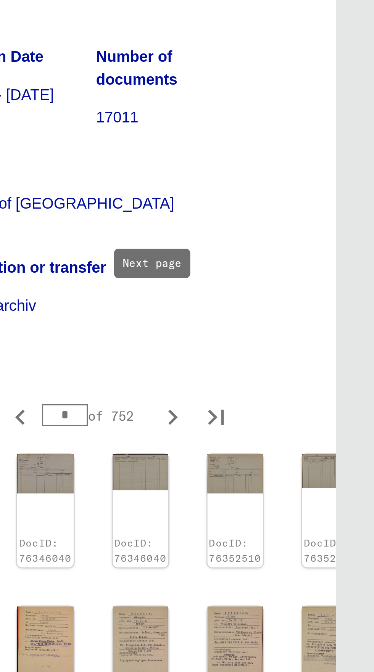
click at [348, 521] on img at bounding box center [357, 534] width 19 height 26
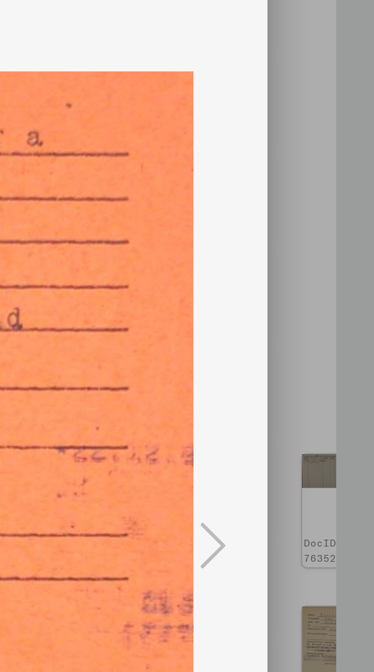
click at [225, 144] on img at bounding box center [186, 341] width 247 height 653
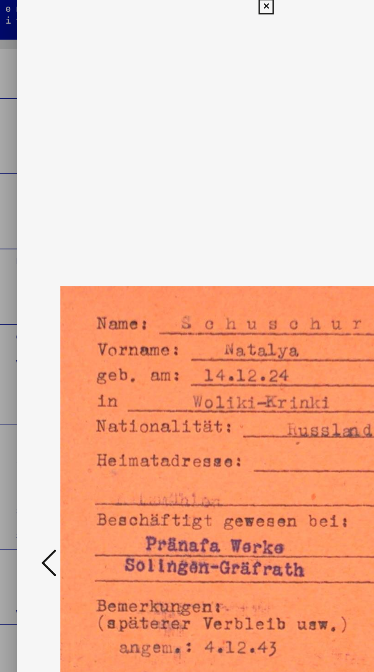
click at [51, 341] on button at bounding box center [57, 342] width 14 height 22
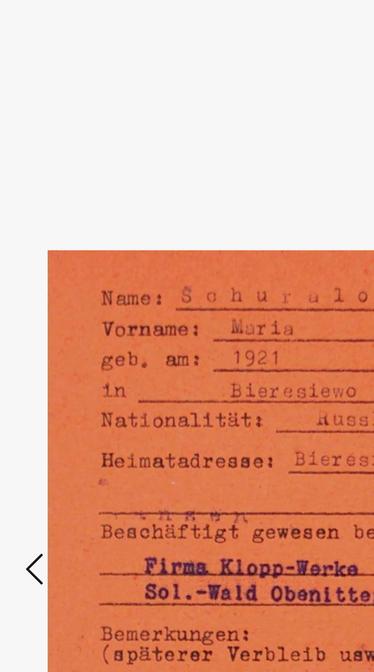
click at [51, 352] on button at bounding box center [57, 342] width 14 height 22
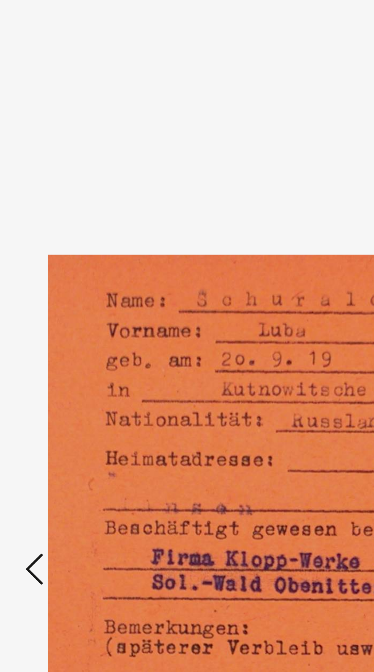
click at [56, 347] on icon at bounding box center [56, 341] width 9 height 18
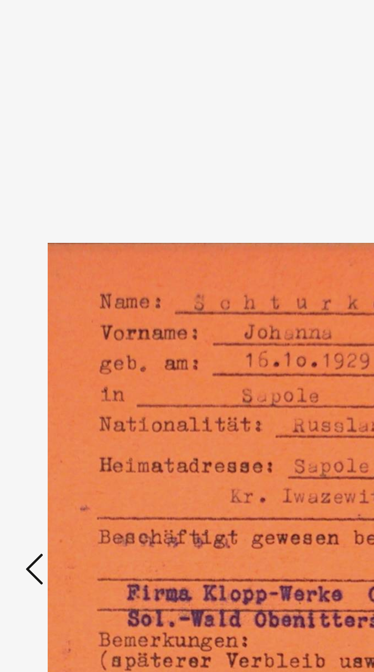
click at [54, 339] on icon at bounding box center [56, 341] width 9 height 18
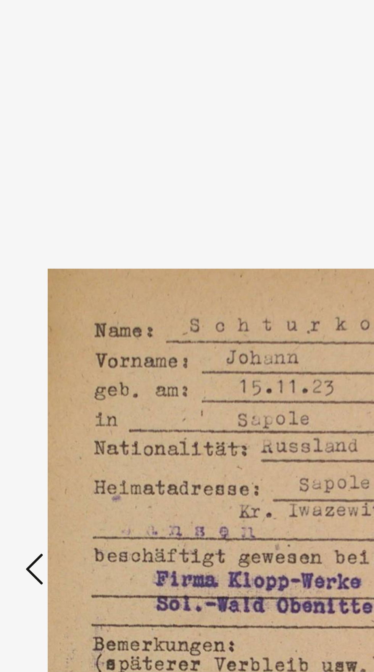
click at [53, 339] on icon at bounding box center [56, 341] width 9 height 18
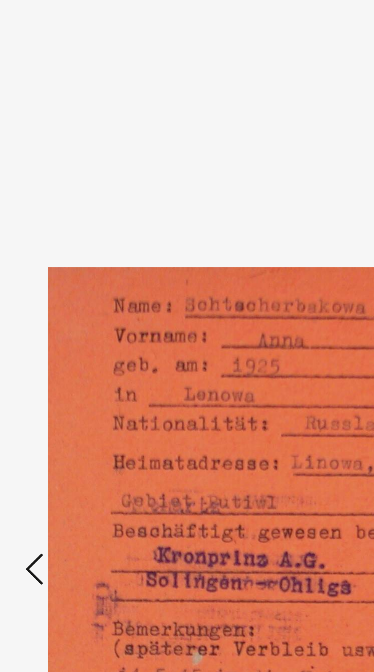
click at [57, 339] on icon at bounding box center [56, 341] width 9 height 18
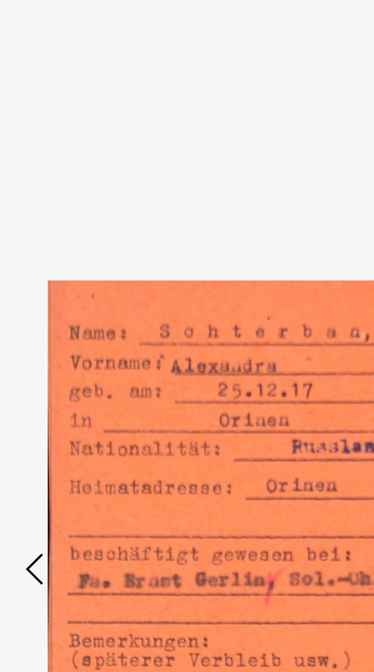
click at [64, 346] on img at bounding box center [186, 341] width 247 height 653
click at [51, 347] on button at bounding box center [57, 342] width 14 height 22
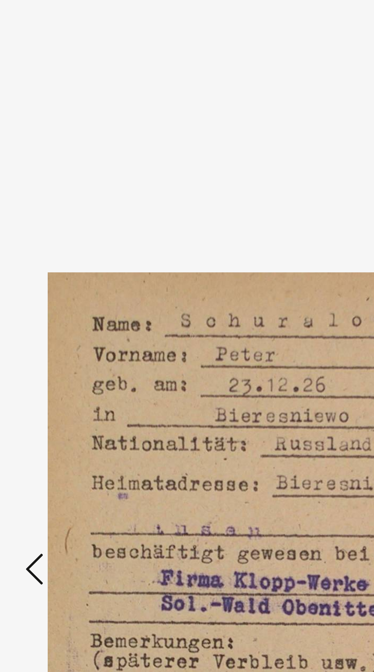
click at [54, 339] on icon at bounding box center [56, 341] width 9 height 18
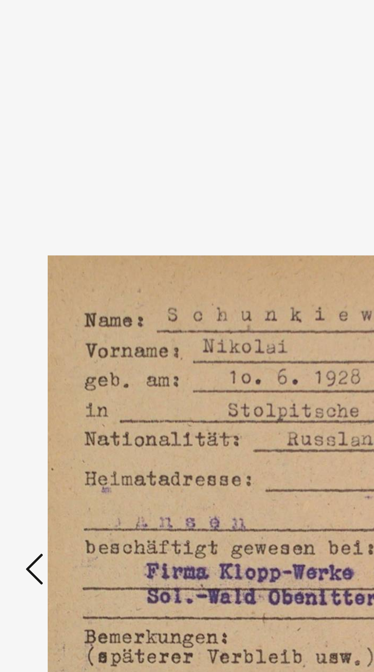
click at [57, 339] on icon at bounding box center [56, 341] width 9 height 18
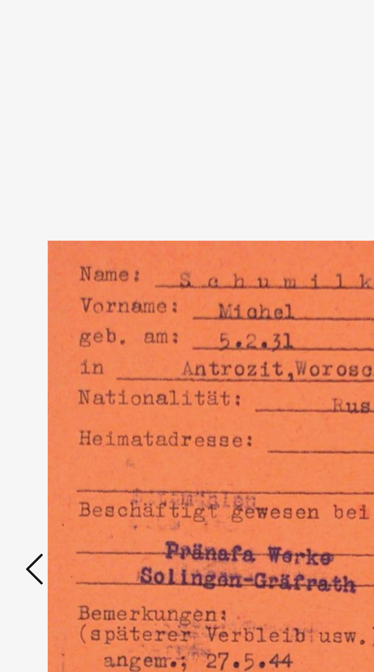
click at [58, 344] on icon at bounding box center [56, 341] width 9 height 18
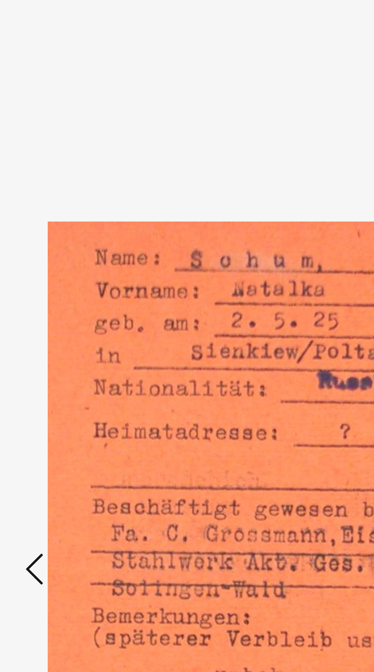
click at [58, 339] on icon at bounding box center [56, 341] width 9 height 18
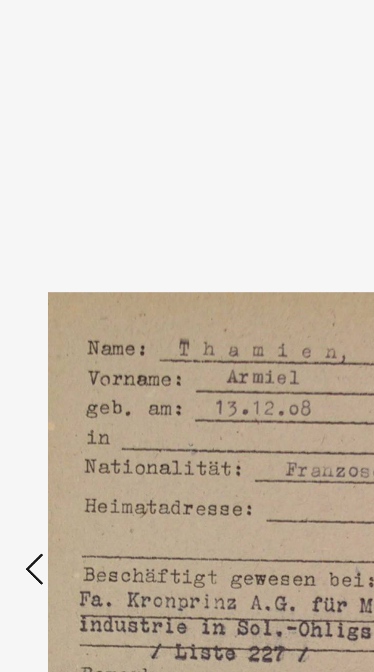
click at [60, 347] on icon at bounding box center [56, 341] width 9 height 18
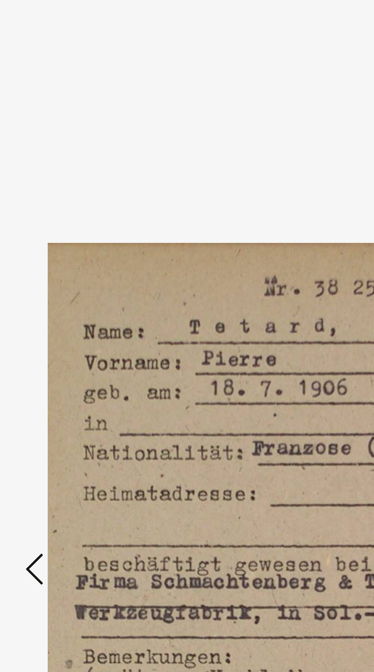
click at [59, 347] on icon at bounding box center [56, 341] width 9 height 18
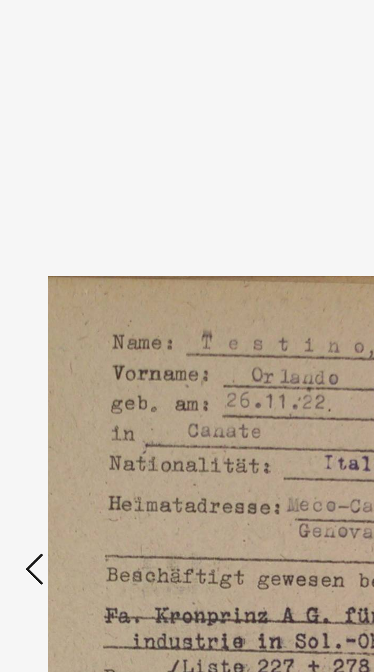
click at [59, 351] on icon at bounding box center [56, 341] width 9 height 18
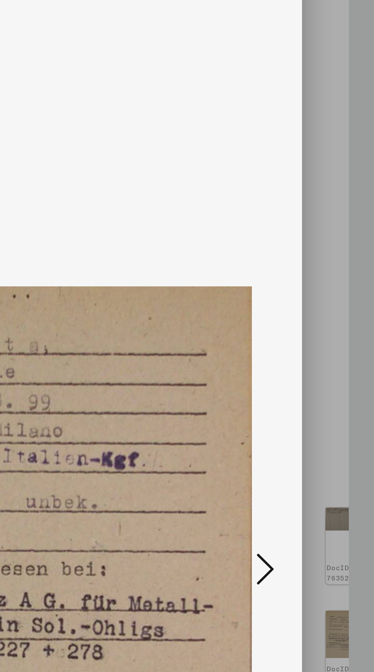
click at [316, 345] on icon at bounding box center [317, 341] width 9 height 18
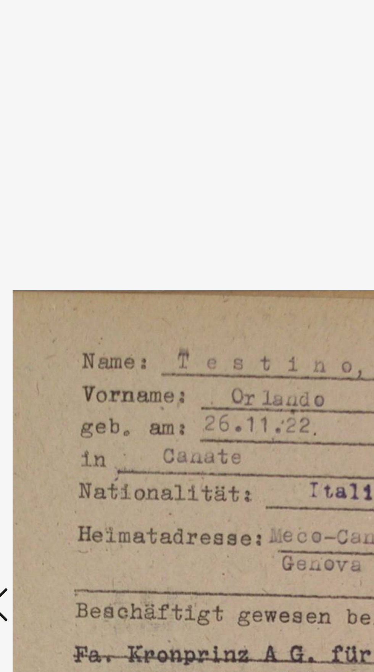
click at [54, 347] on icon at bounding box center [56, 341] width 9 height 18
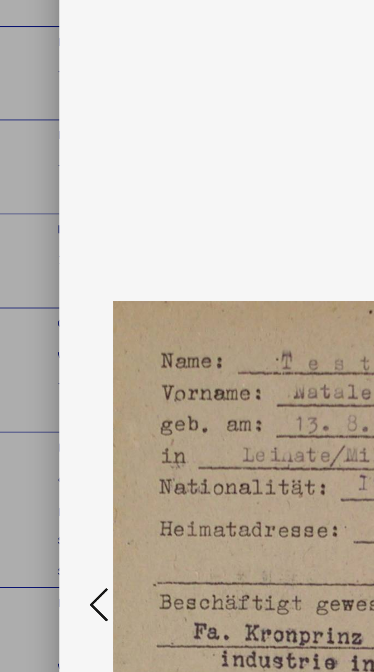
click at [52, 344] on icon at bounding box center [56, 341] width 9 height 18
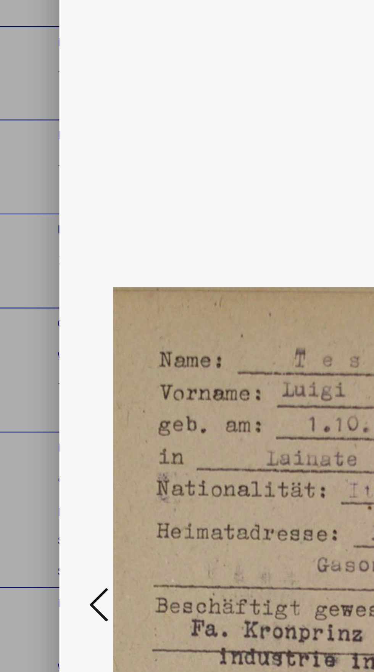
click at [56, 343] on icon at bounding box center [56, 341] width 9 height 18
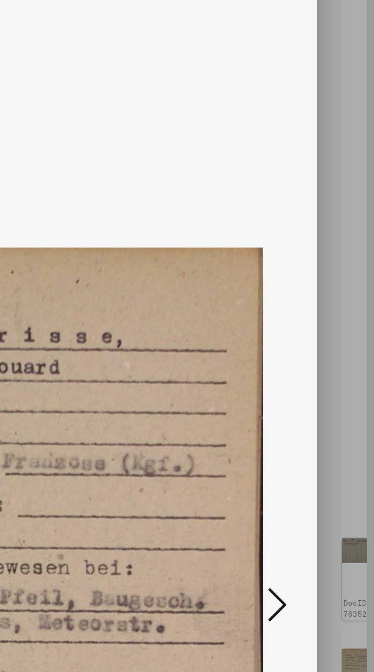
click at [314, 347] on icon at bounding box center [317, 341] width 9 height 18
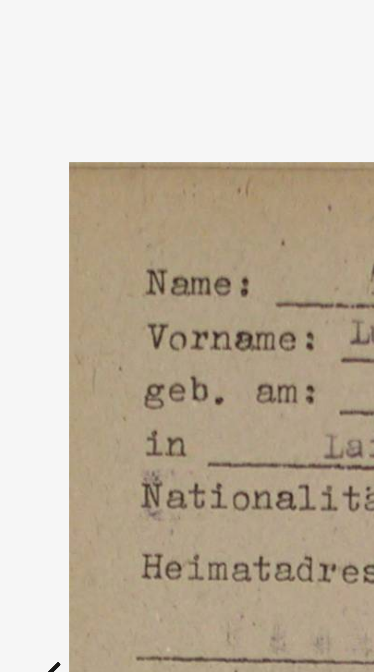
click at [54, 342] on icon at bounding box center [56, 341] width 9 height 18
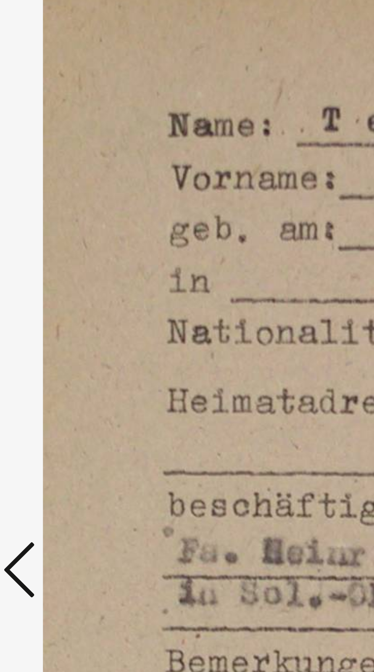
click at [58, 345] on icon at bounding box center [56, 341] width 9 height 18
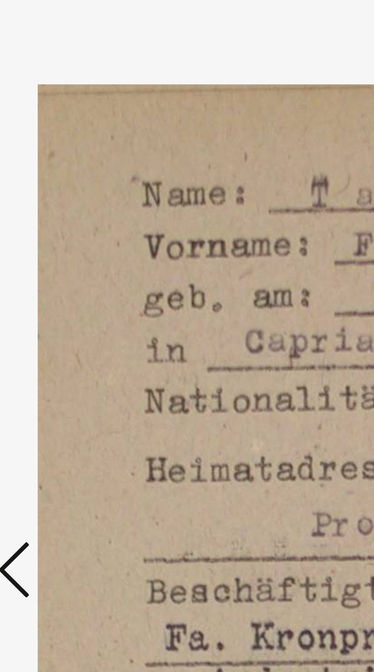
click at [57, 346] on icon at bounding box center [56, 341] width 9 height 18
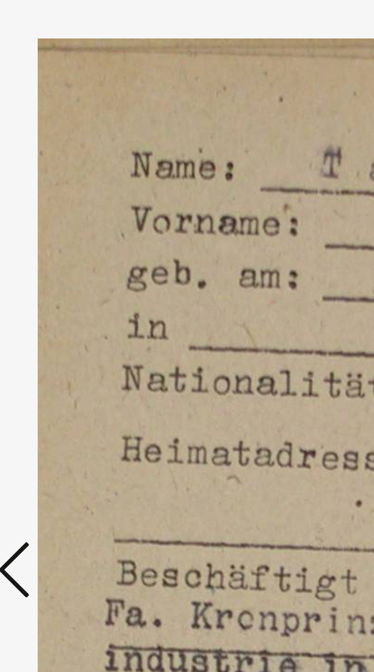
click at [56, 345] on icon at bounding box center [56, 341] width 9 height 18
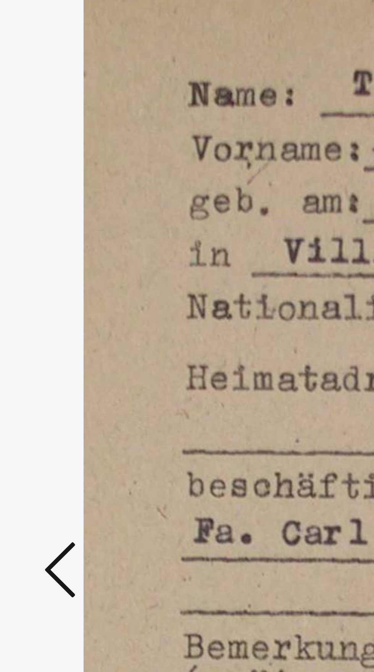
click at [55, 345] on icon at bounding box center [56, 341] width 9 height 18
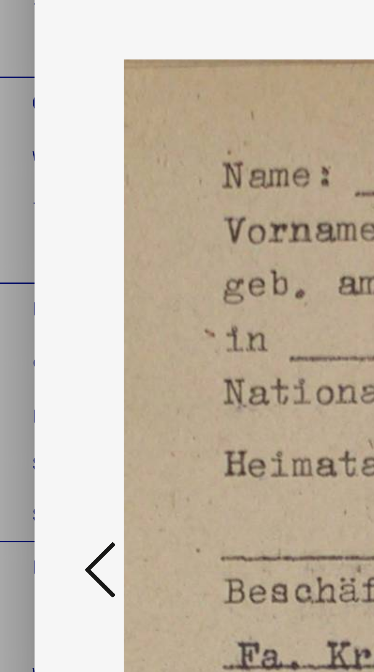
click at [56, 342] on icon at bounding box center [56, 341] width 9 height 18
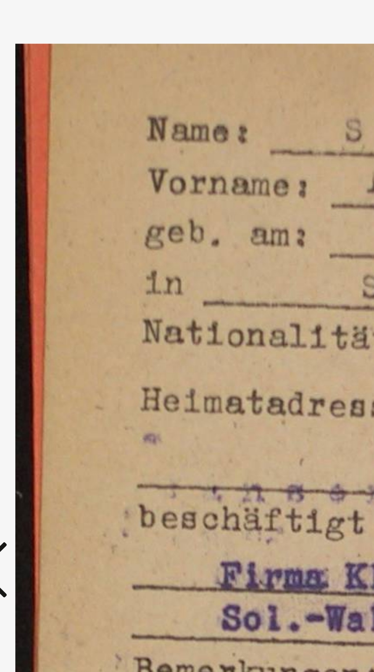
click at [56, 345] on icon at bounding box center [56, 341] width 9 height 18
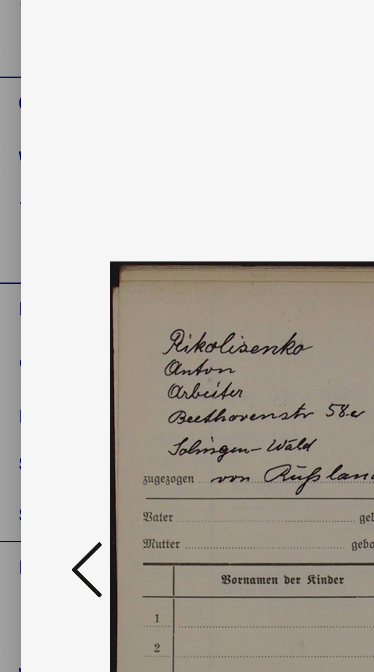
click at [55, 343] on icon at bounding box center [56, 341] width 9 height 18
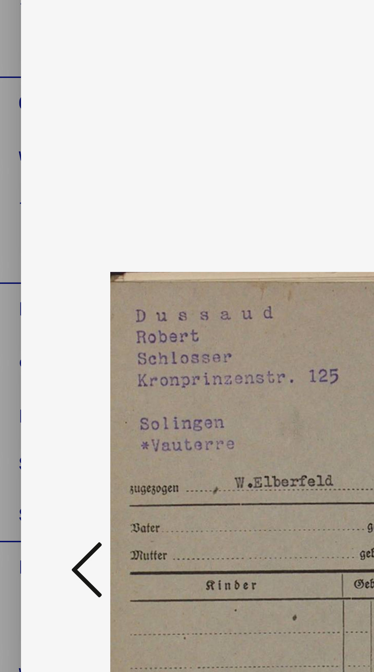
click at [59, 345] on icon at bounding box center [56, 341] width 9 height 18
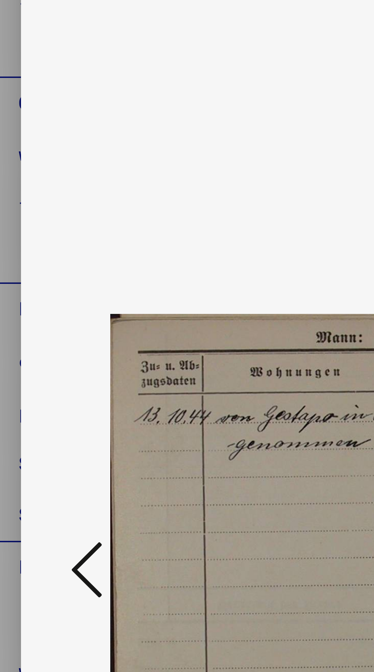
click at [61, 345] on button at bounding box center [57, 342] width 14 height 22
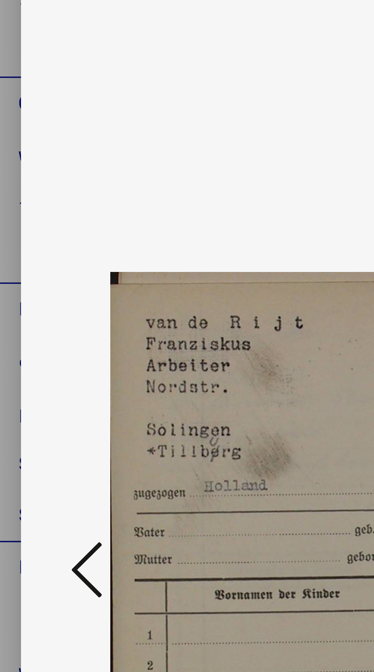
click at [59, 344] on icon at bounding box center [56, 341] width 9 height 18
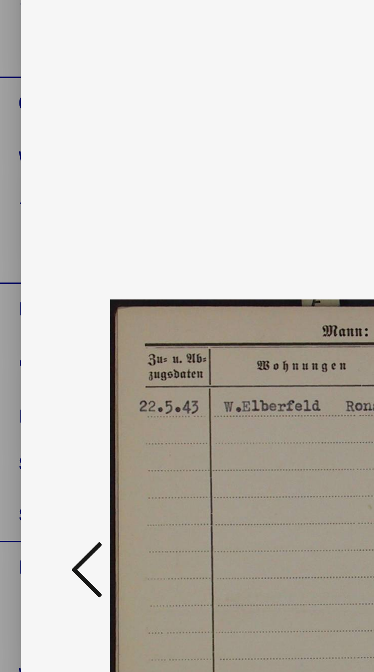
click at [60, 345] on icon at bounding box center [56, 341] width 9 height 18
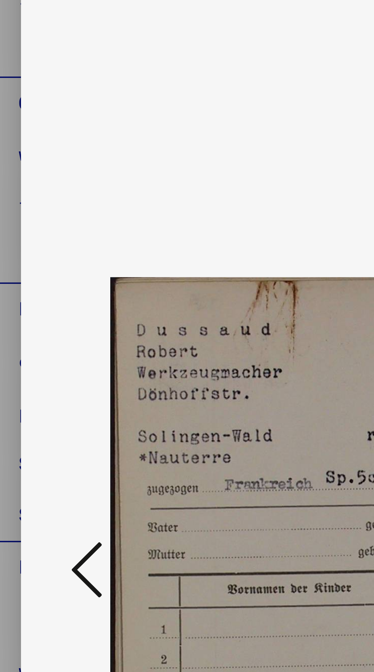
click at [58, 343] on icon at bounding box center [56, 341] width 9 height 18
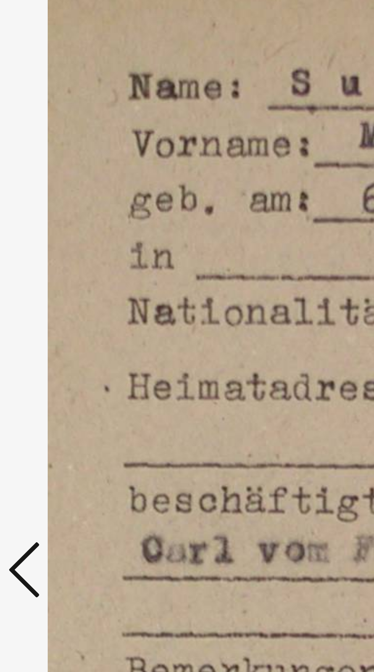
click at [60, 343] on icon at bounding box center [56, 341] width 9 height 18
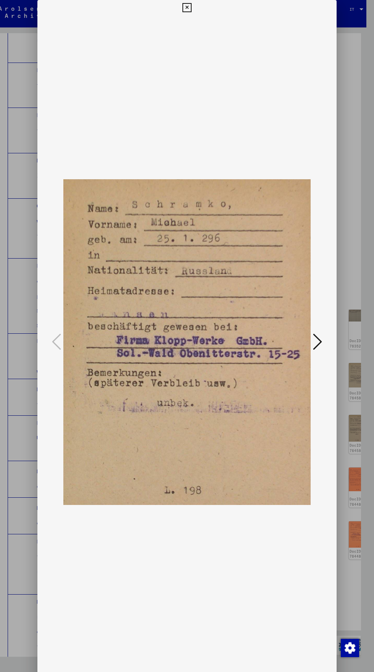
click at [187, 7] on icon at bounding box center [186, 7] width 9 height 9
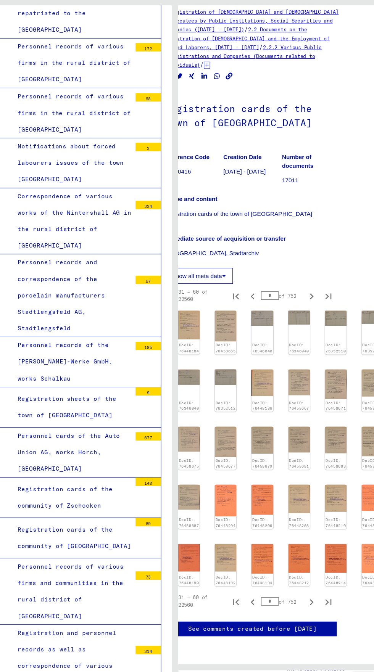
scroll to position [237, 21]
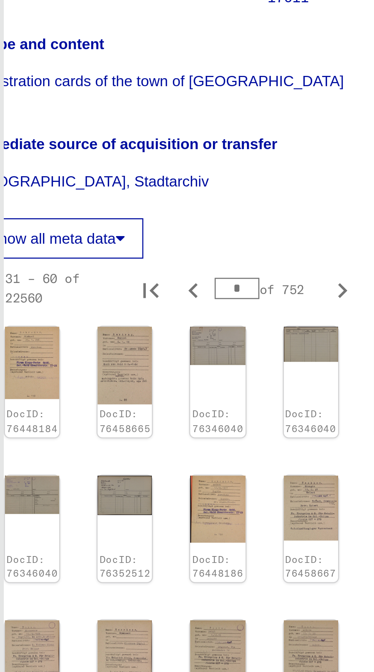
click at [302, 571] on icon "Next page" at bounding box center [303, 573] width 3 height 5
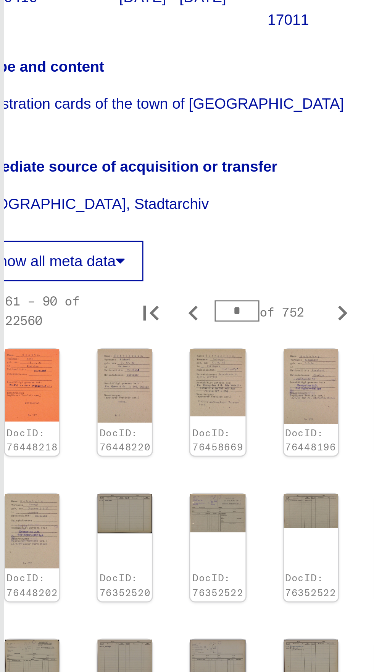
scroll to position [109, 22]
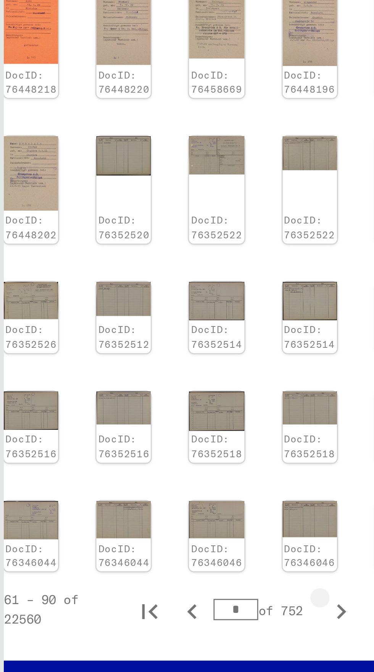
type input "*"
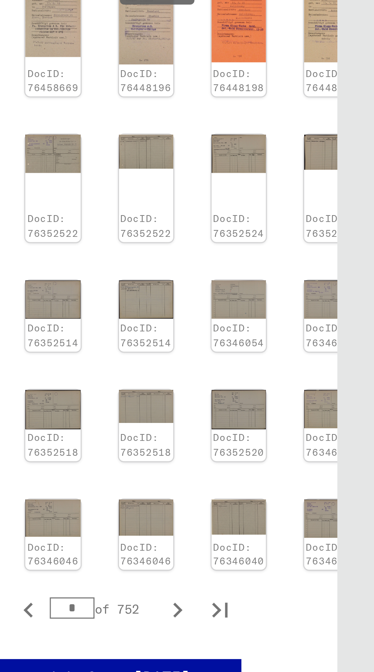
scroll to position [0, 0]
click at [348, 500] on img at bounding box center [357, 507] width 19 height 14
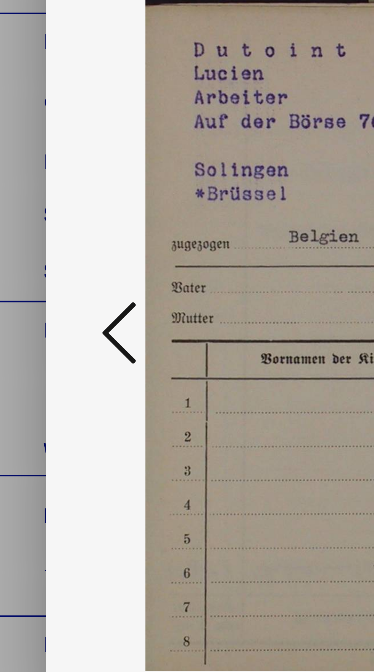
click at [51, 340] on button at bounding box center [57, 342] width 14 height 22
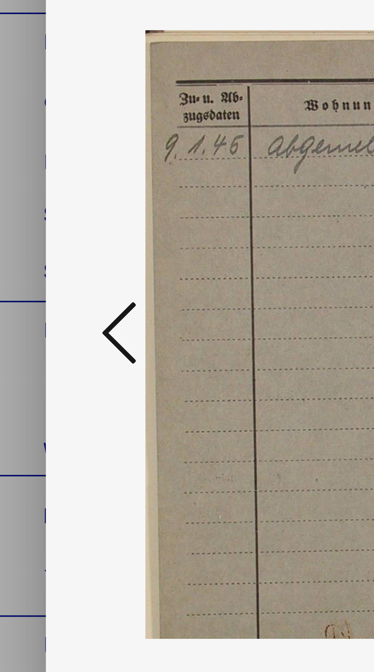
click at [51, 340] on button at bounding box center [57, 342] width 14 height 22
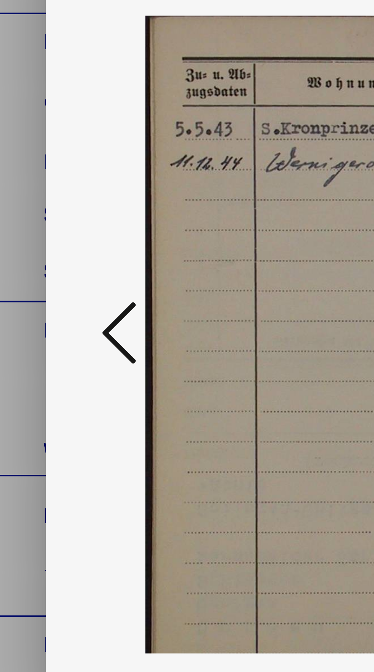
click at [53, 340] on icon at bounding box center [56, 341] width 9 height 18
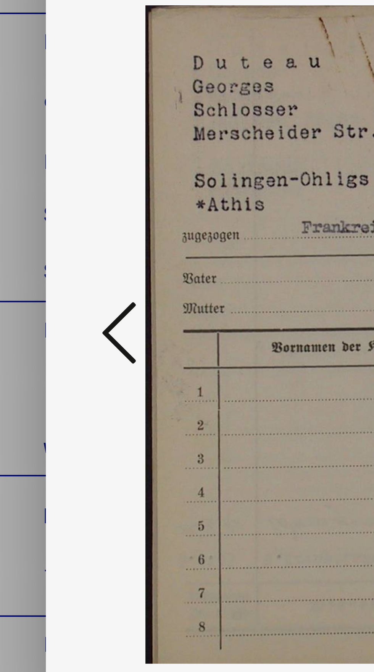
click at [56, 339] on icon at bounding box center [56, 341] width 9 height 18
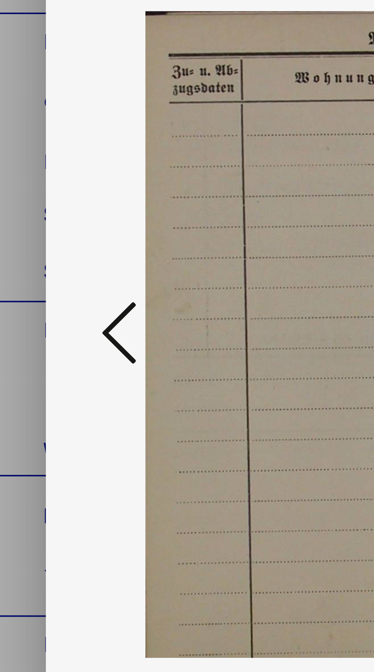
click at [56, 342] on icon at bounding box center [56, 341] width 9 height 18
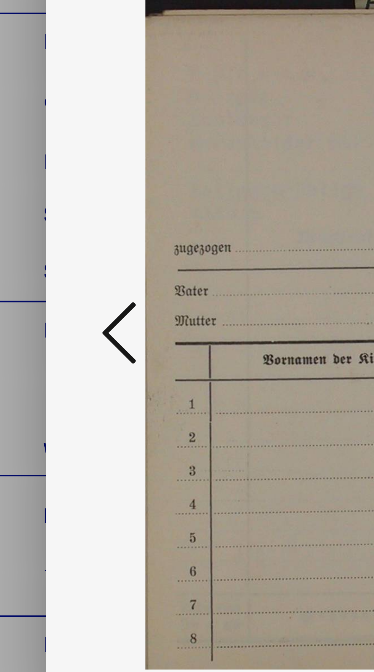
click at [55, 340] on icon at bounding box center [56, 341] width 9 height 18
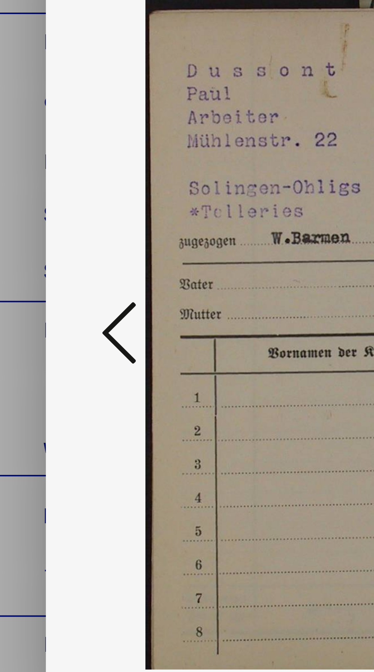
click at [56, 341] on icon at bounding box center [56, 341] width 9 height 18
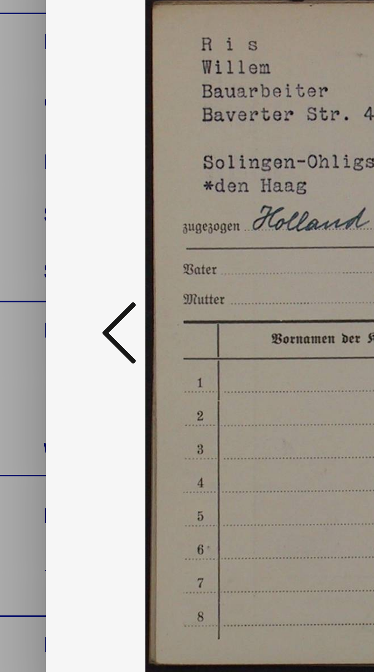
click at [56, 341] on icon at bounding box center [56, 341] width 9 height 18
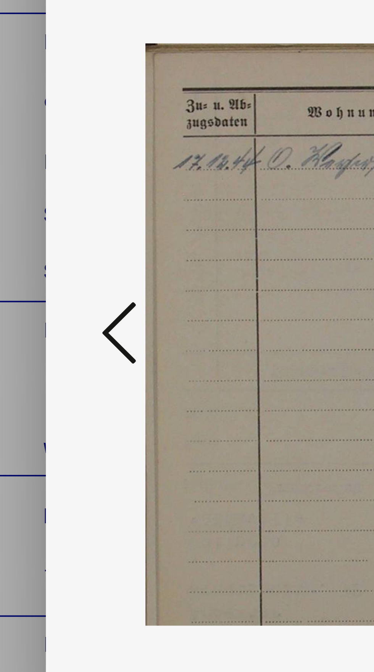
click at [57, 341] on icon at bounding box center [56, 341] width 9 height 18
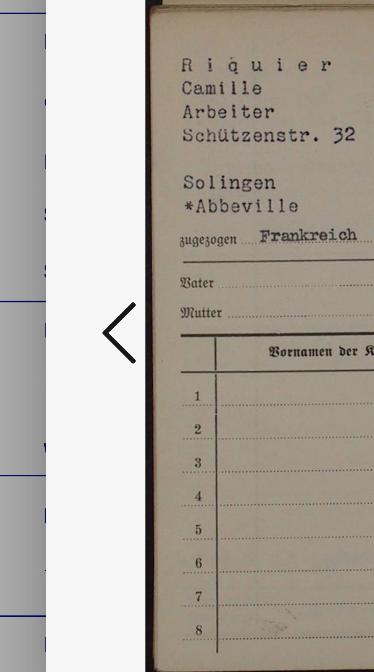
click at [56, 340] on icon at bounding box center [56, 341] width 9 height 18
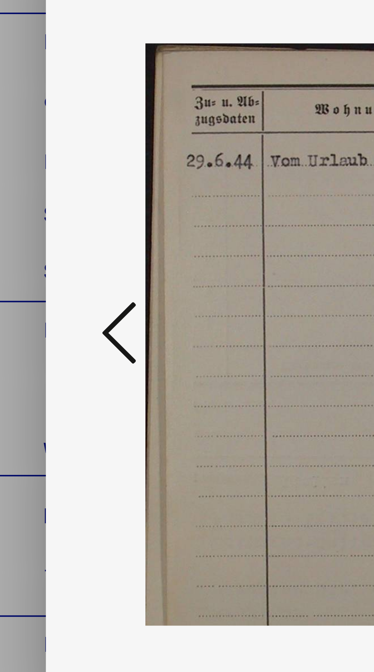
click at [56, 340] on icon at bounding box center [56, 341] width 9 height 18
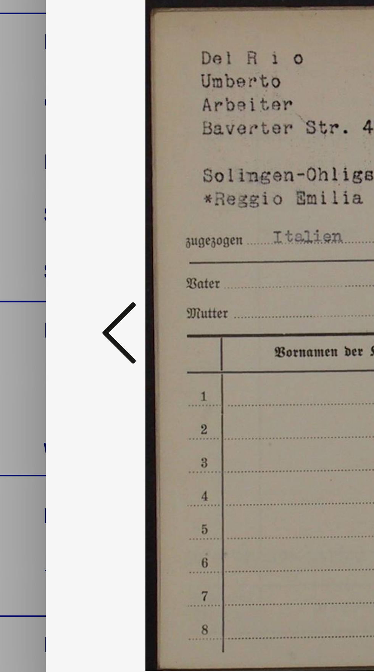
click at [56, 342] on icon at bounding box center [56, 341] width 9 height 18
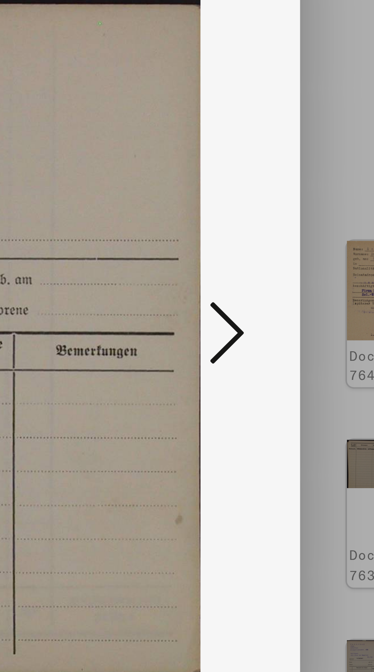
click at [314, 339] on icon at bounding box center [317, 341] width 9 height 18
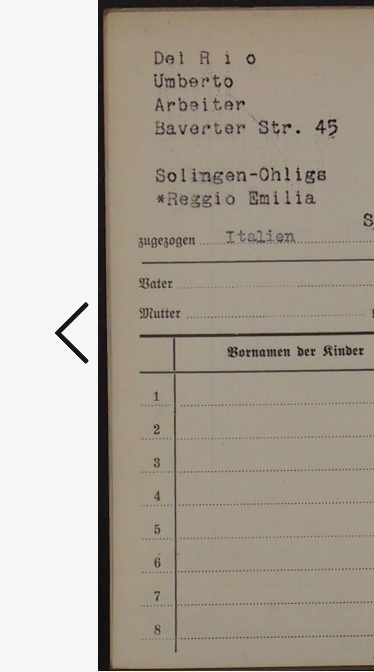
click at [55, 343] on icon at bounding box center [56, 341] width 9 height 18
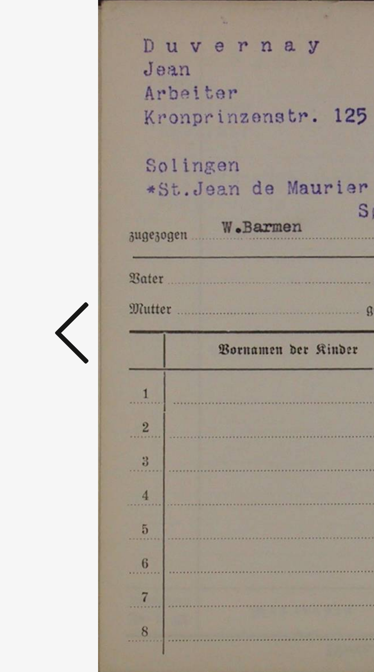
click at [53, 340] on icon at bounding box center [56, 341] width 9 height 18
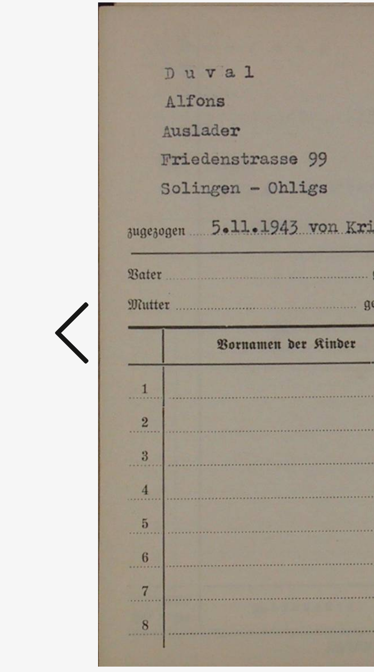
click at [55, 338] on icon at bounding box center [56, 341] width 9 height 18
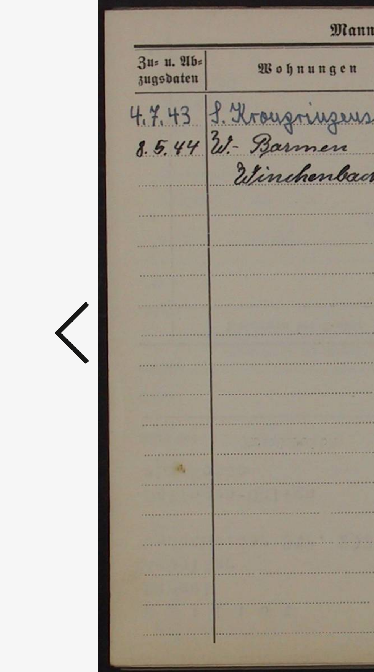
click at [54, 340] on icon at bounding box center [56, 341] width 9 height 18
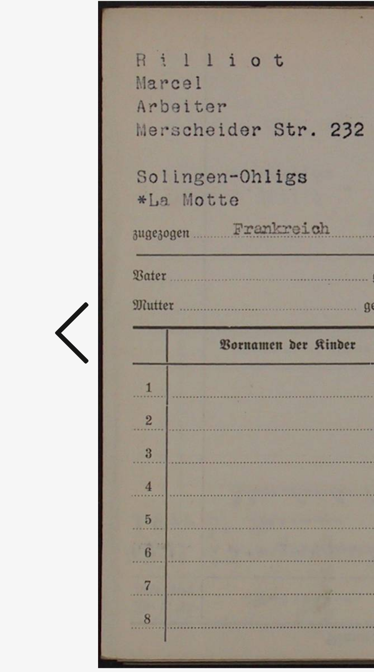
click at [55, 340] on icon at bounding box center [56, 341] width 9 height 18
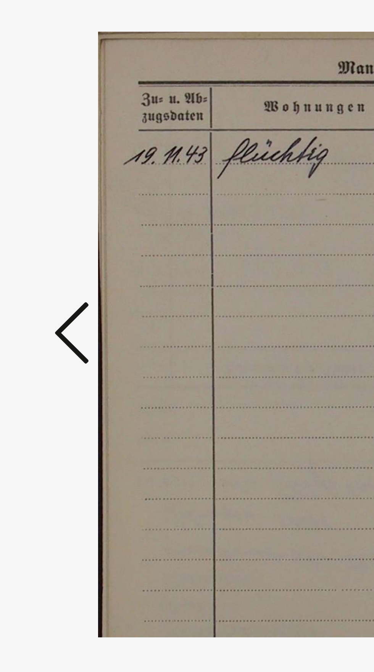
click at [56, 340] on icon at bounding box center [56, 341] width 9 height 18
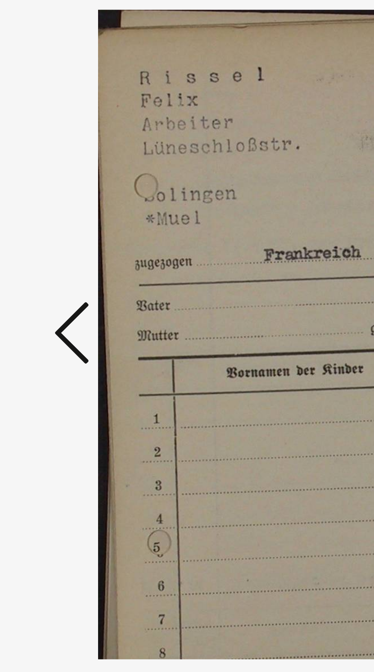
click at [56, 341] on icon at bounding box center [56, 341] width 9 height 18
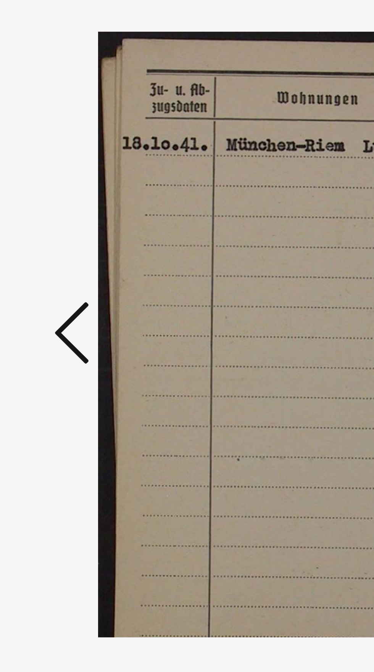
click at [55, 342] on icon at bounding box center [56, 341] width 9 height 18
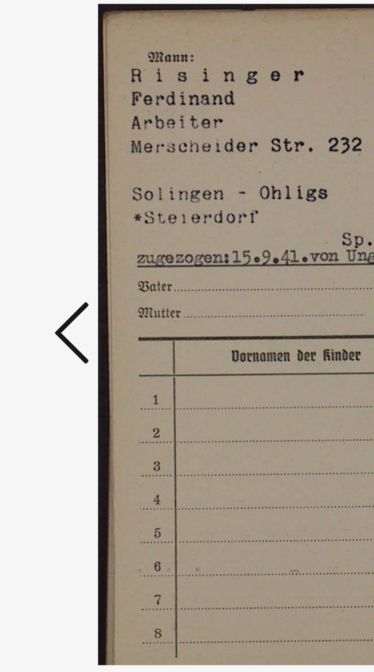
click at [53, 342] on icon at bounding box center [56, 341] width 9 height 18
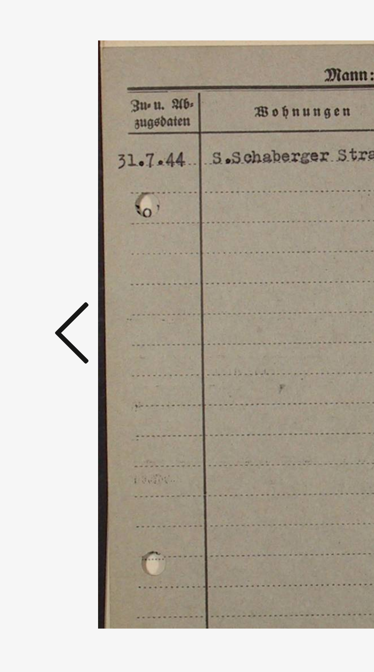
click at [54, 341] on icon at bounding box center [56, 341] width 9 height 18
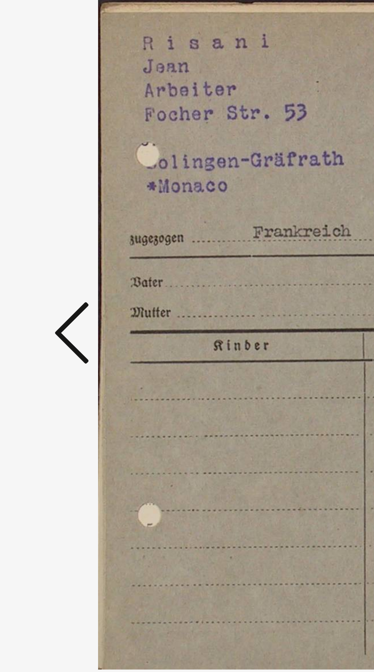
click at [54, 340] on icon at bounding box center [56, 341] width 9 height 18
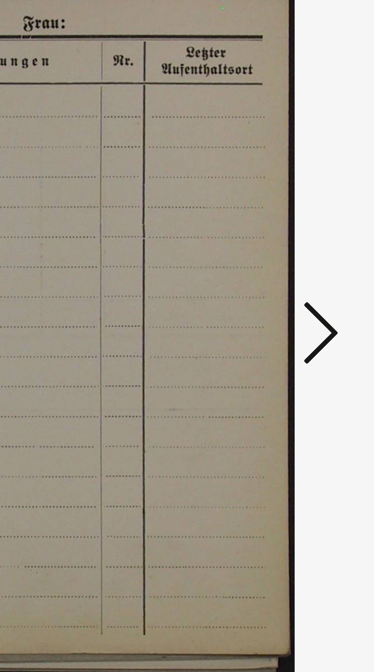
click at [318, 341] on icon at bounding box center [317, 341] width 9 height 18
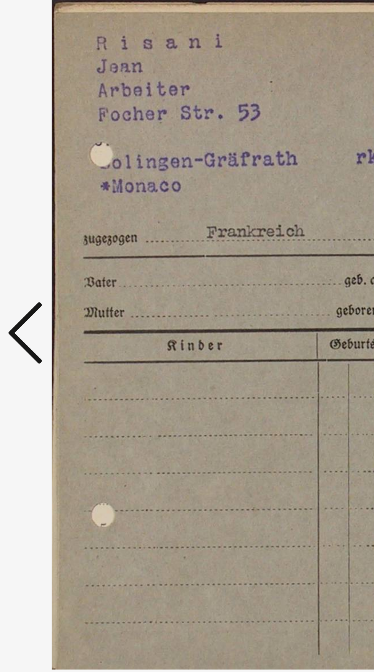
click at [53, 335] on icon at bounding box center [56, 341] width 9 height 18
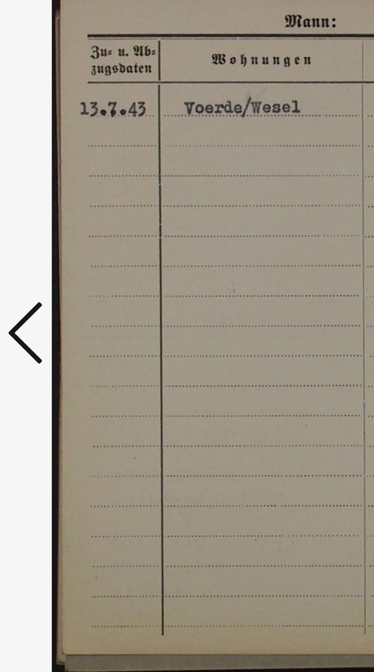
click at [55, 337] on icon at bounding box center [56, 341] width 9 height 18
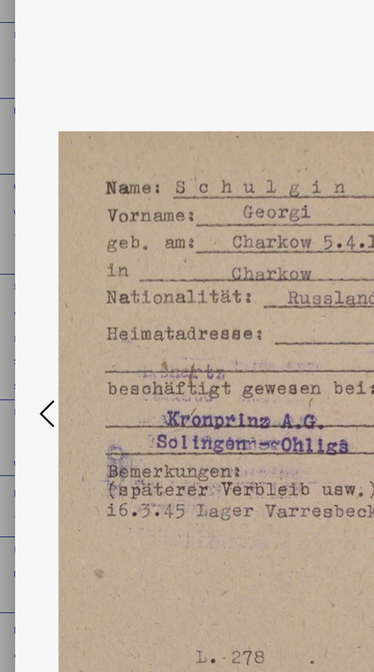
click at [50, 331] on button at bounding box center [57, 342] width 14 height 22
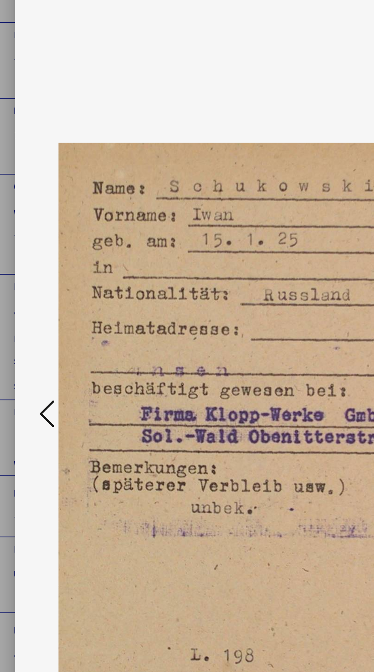
click at [41, 338] on div at bounding box center [186, 341] width 299 height 653
click at [50, 339] on button at bounding box center [57, 342] width 14 height 22
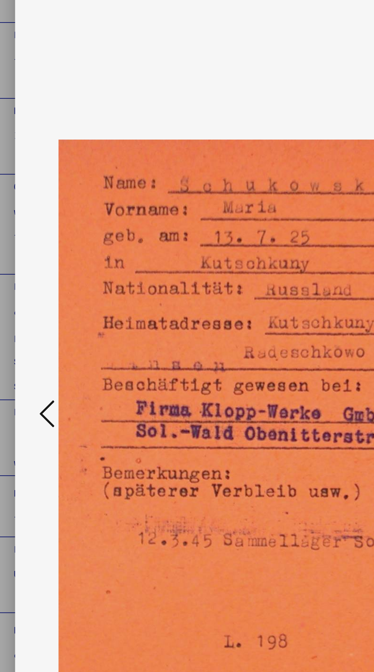
click at [50, 341] on button at bounding box center [57, 342] width 14 height 22
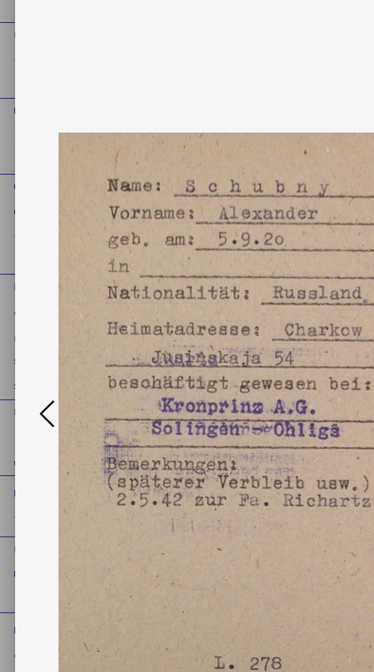
click at [52, 342] on icon at bounding box center [56, 341] width 9 height 18
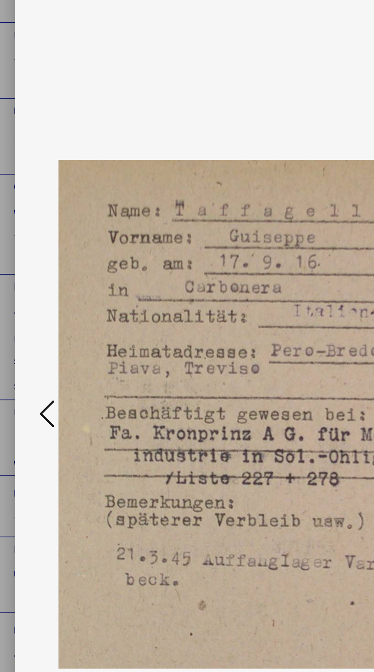
click at [51, 339] on button at bounding box center [57, 342] width 14 height 22
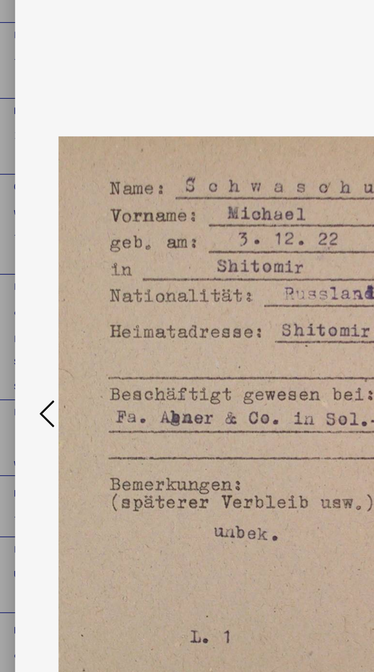
click at [51, 340] on button at bounding box center [57, 342] width 14 height 22
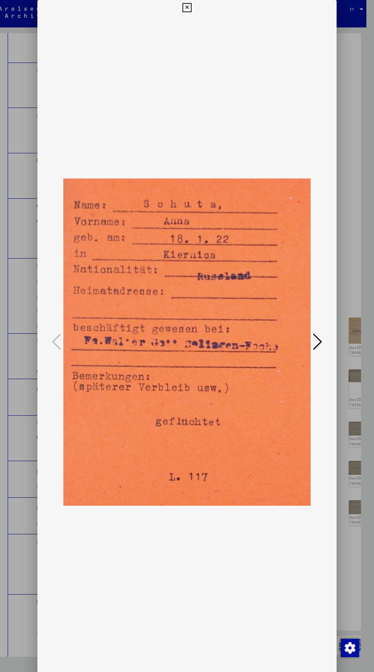
click at [187, 8] on icon at bounding box center [186, 7] width 9 height 9
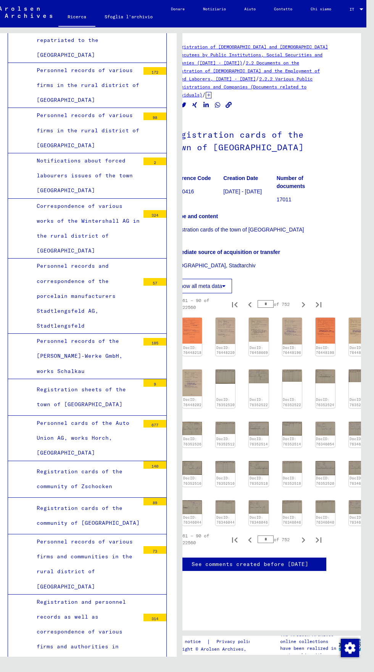
scroll to position [2, 22]
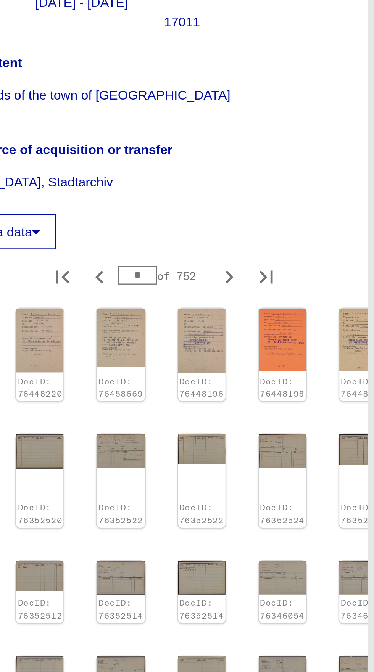
click at [298, 306] on icon "Next page" at bounding box center [303, 304] width 11 height 11
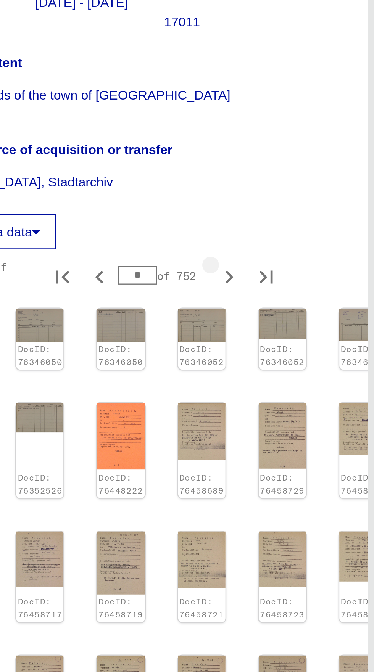
type input "*"
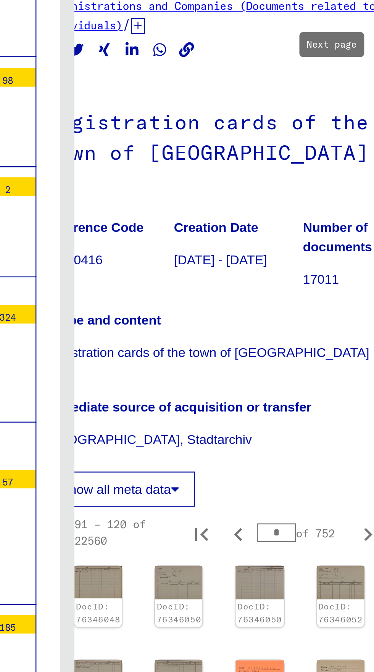
scroll to position [0, 14]
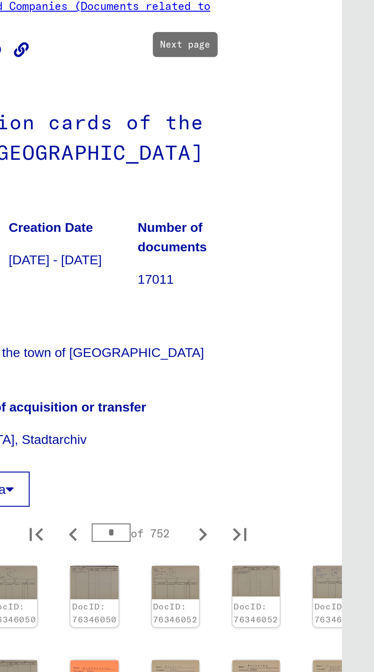
click at [348, 513] on img at bounding box center [357, 524] width 19 height 23
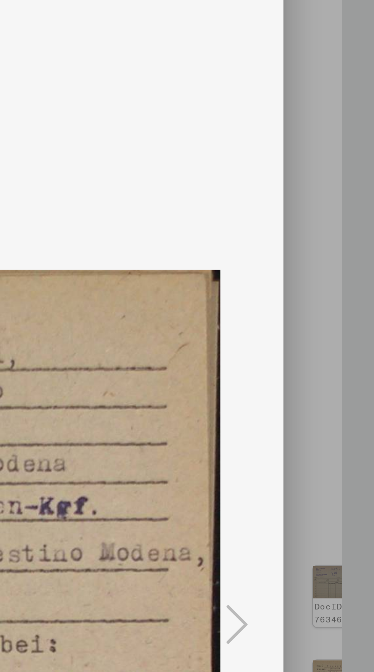
scroll to position [0, 0]
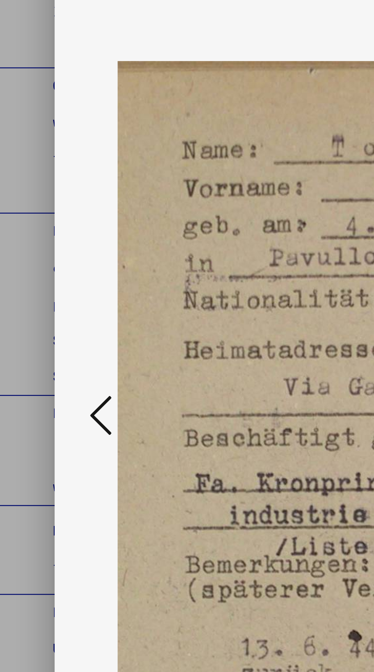
click at [51, 353] on button at bounding box center [57, 342] width 14 height 22
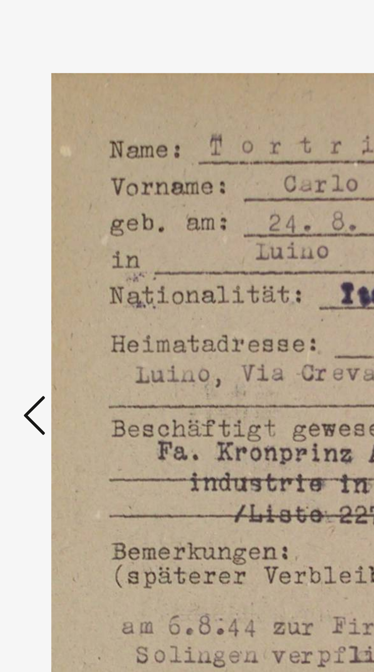
click at [51, 345] on button at bounding box center [57, 342] width 14 height 22
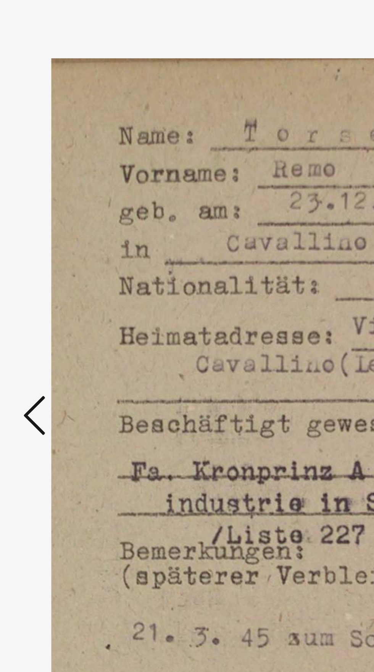
click at [51, 344] on button at bounding box center [57, 342] width 14 height 22
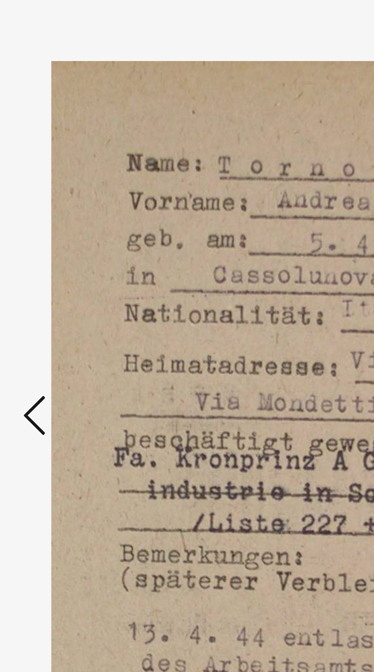
click at [50, 344] on button at bounding box center [57, 342] width 14 height 22
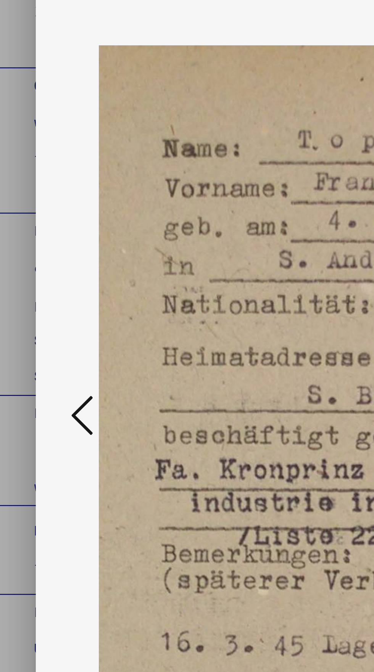
click at [53, 349] on icon at bounding box center [56, 341] width 9 height 18
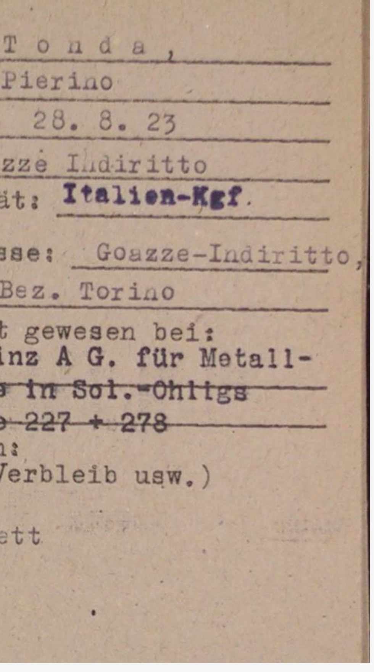
scroll to position [58823, 0]
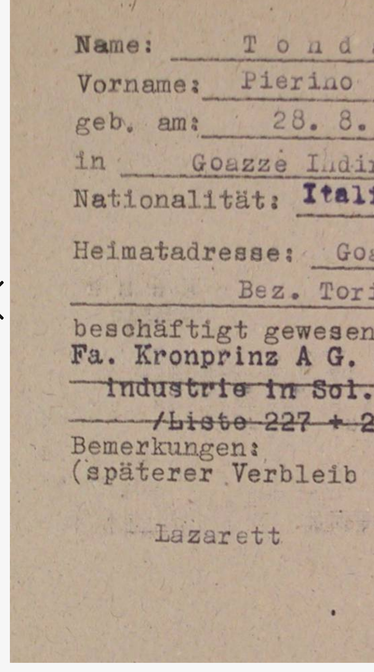
click at [59, 344] on icon at bounding box center [56, 341] width 9 height 18
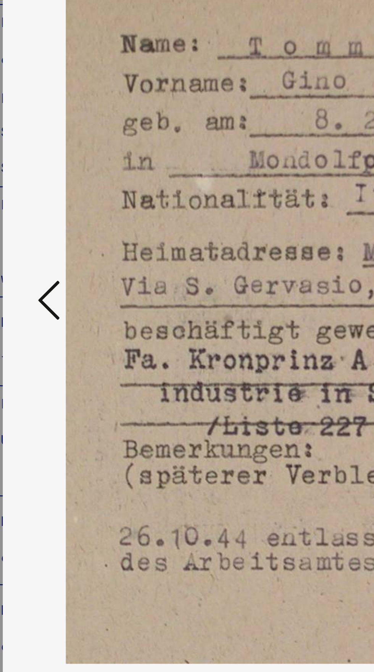
click at [56, 345] on icon at bounding box center [56, 341] width 9 height 18
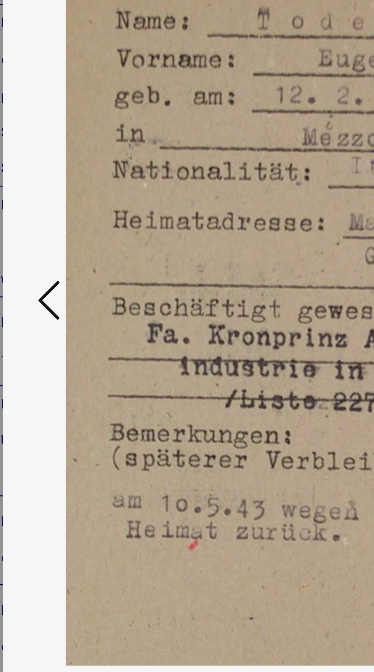
click at [63, 345] on button at bounding box center [57, 342] width 14 height 22
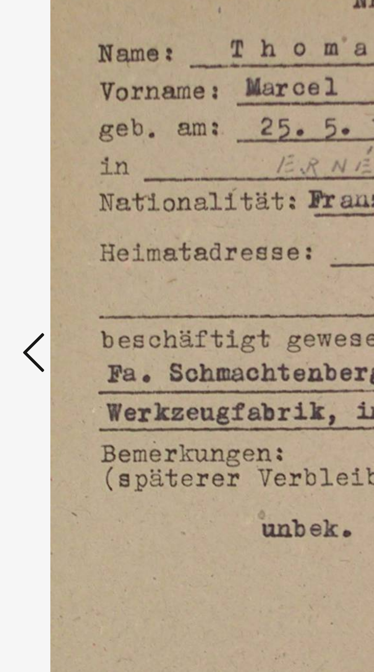
click at [58, 342] on icon at bounding box center [56, 341] width 9 height 18
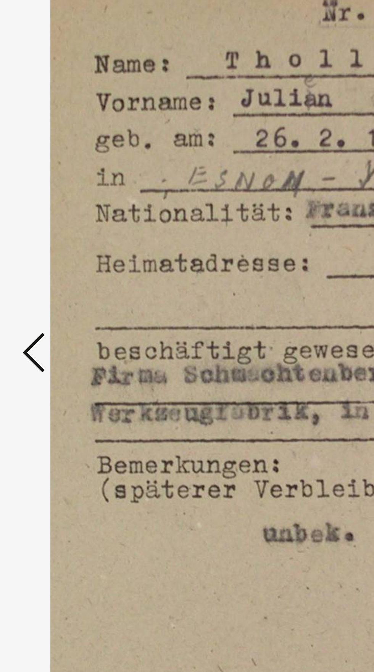
click at [54, 347] on icon at bounding box center [56, 341] width 9 height 18
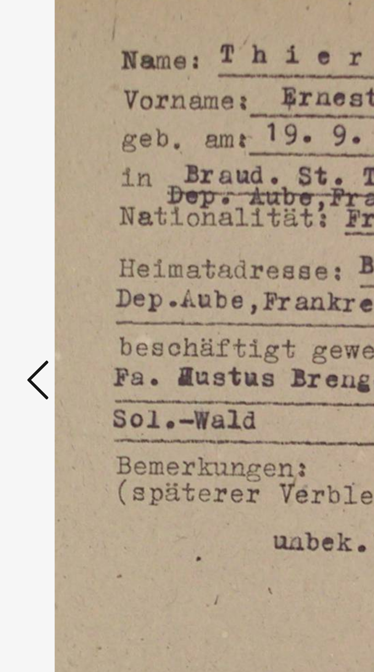
click at [57, 342] on icon at bounding box center [56, 341] width 9 height 18
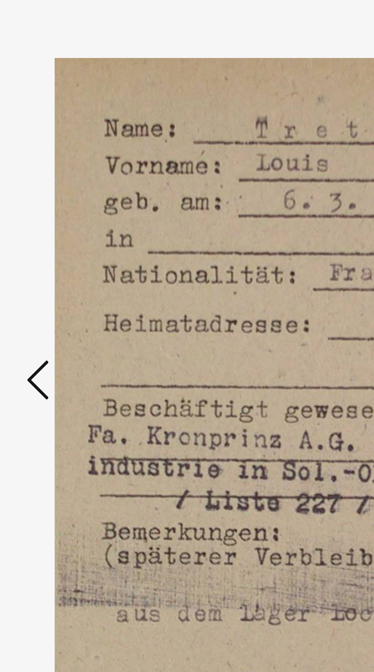
click at [54, 344] on icon at bounding box center [56, 341] width 9 height 18
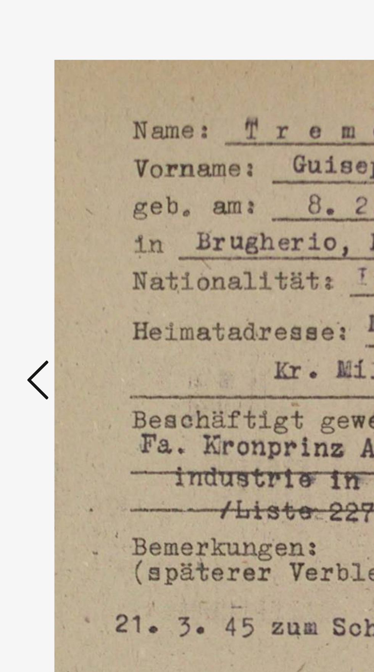
click at [58, 349] on icon at bounding box center [56, 341] width 9 height 18
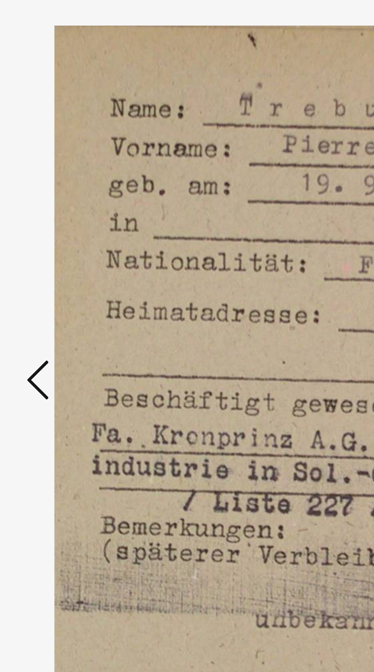
click at [56, 345] on icon at bounding box center [56, 341] width 9 height 18
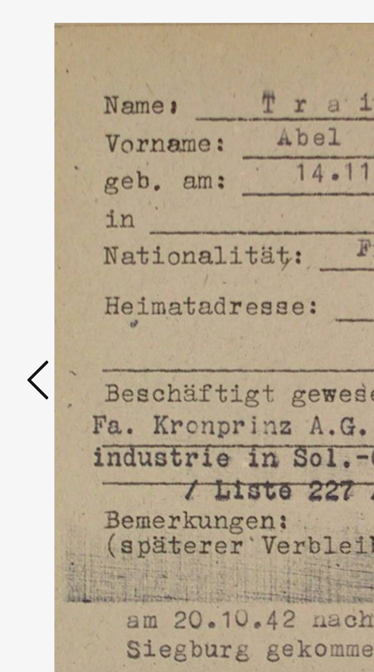
click at [54, 343] on icon at bounding box center [56, 341] width 9 height 18
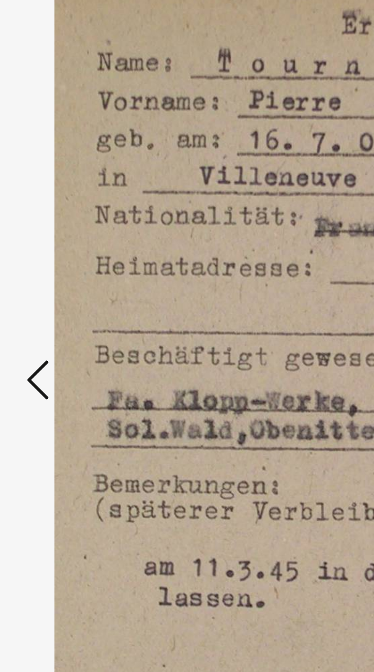
click at [58, 345] on icon at bounding box center [56, 341] width 9 height 18
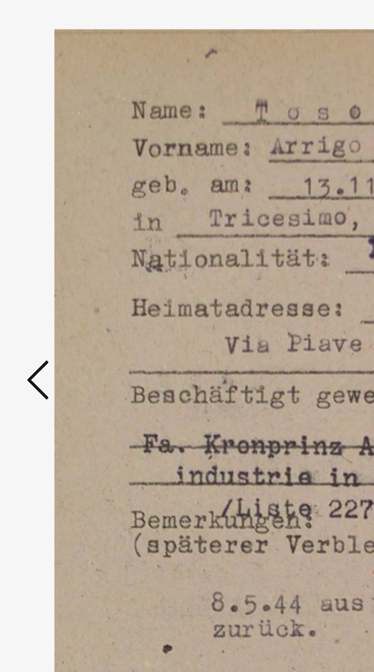
click at [58, 346] on icon at bounding box center [56, 341] width 9 height 18
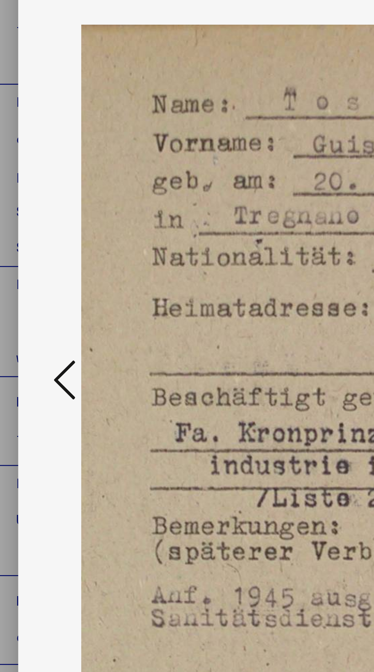
click at [60, 340] on icon at bounding box center [56, 341] width 9 height 18
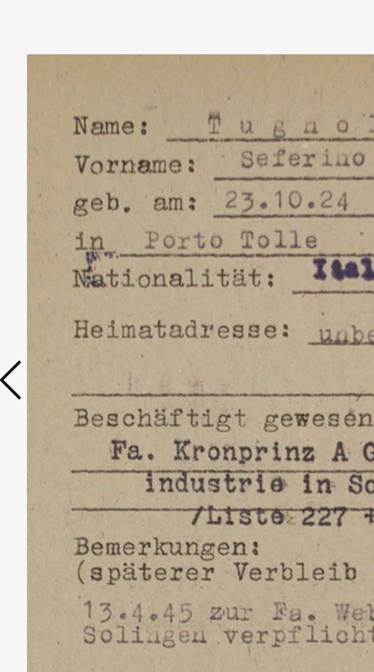
click at [61, 342] on icon at bounding box center [56, 341] width 9 height 18
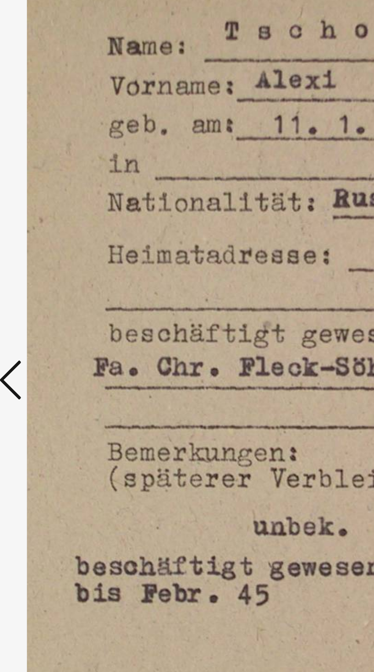
click at [62, 348] on button at bounding box center [57, 342] width 14 height 22
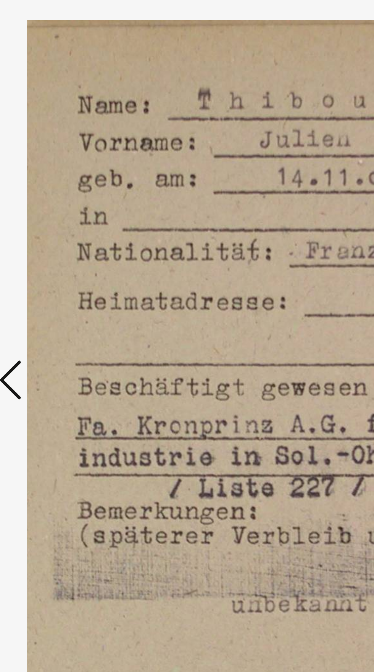
click at [63, 340] on button at bounding box center [57, 342] width 14 height 22
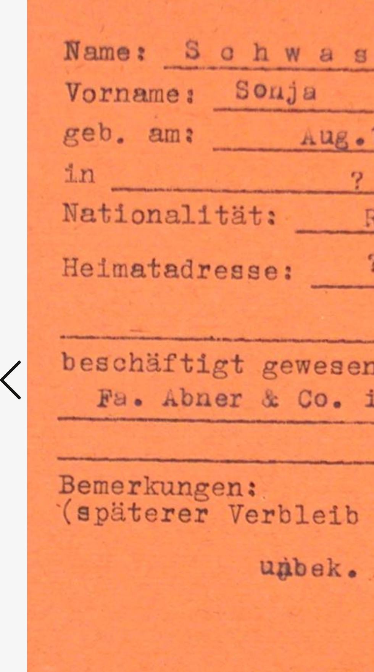
click at [65, 344] on img at bounding box center [186, 341] width 247 height 653
click at [60, 344] on icon at bounding box center [56, 341] width 9 height 18
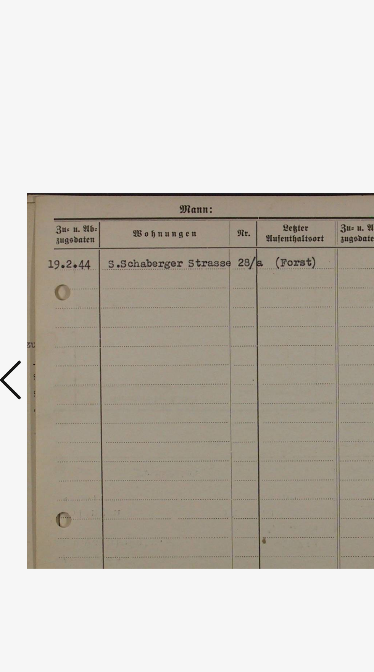
click at [61, 345] on icon at bounding box center [56, 341] width 9 height 18
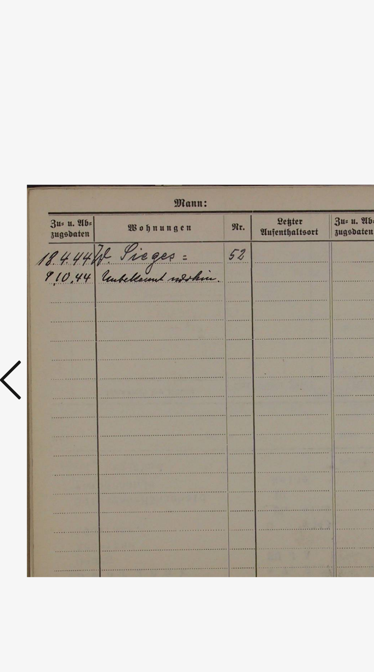
click at [61, 343] on icon at bounding box center [56, 341] width 9 height 18
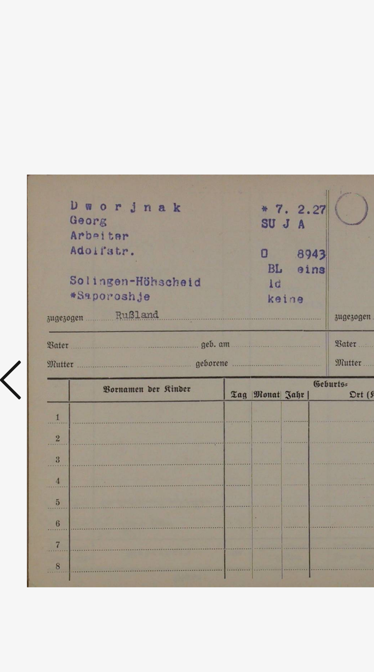
click at [60, 344] on icon at bounding box center [56, 341] width 9 height 18
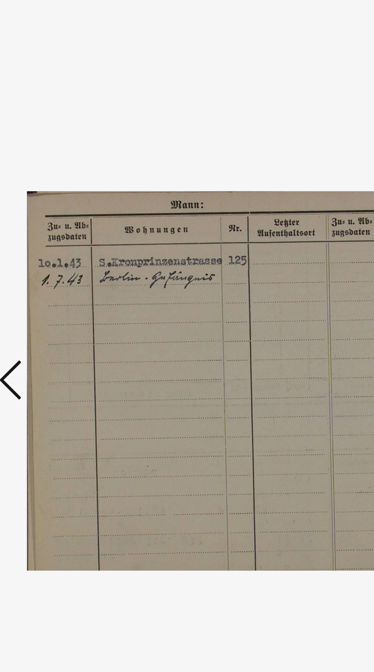
click at [56, 338] on icon at bounding box center [56, 341] width 9 height 18
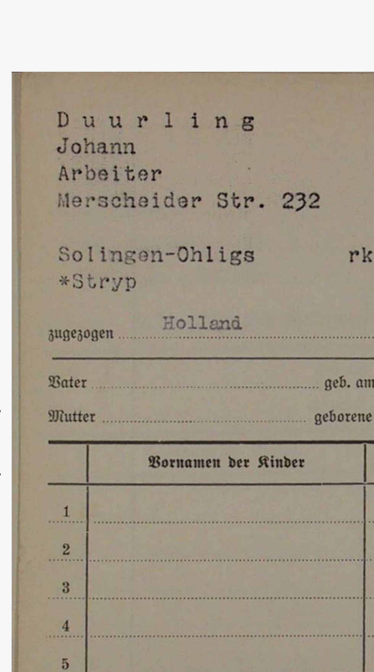
scroll to position [228, 22]
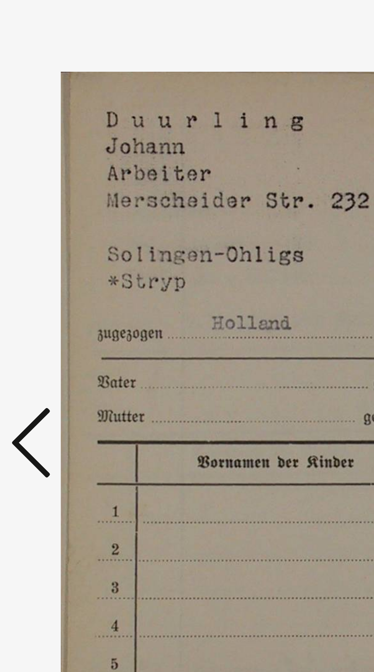
click at [55, 341] on icon at bounding box center [56, 341] width 9 height 18
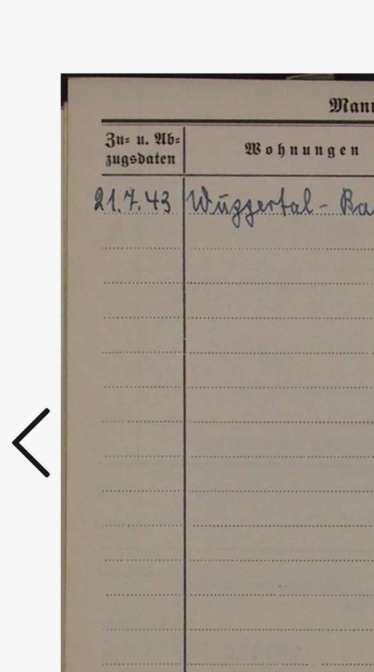
click at [54, 341] on icon at bounding box center [56, 341] width 9 height 18
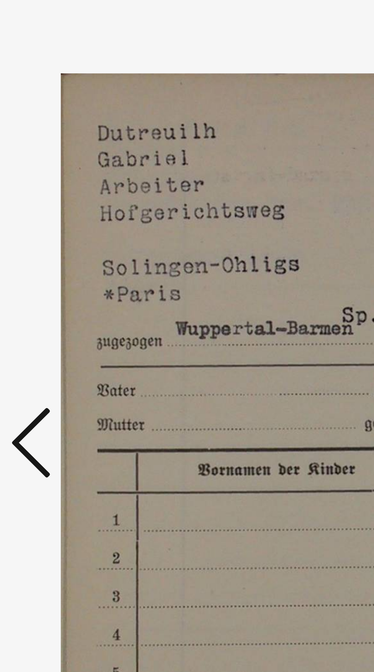
click at [54, 342] on icon at bounding box center [56, 341] width 9 height 18
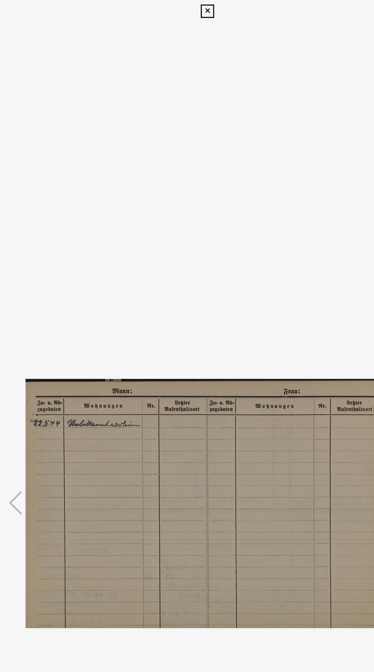
click at [187, 8] on icon at bounding box center [186, 7] width 9 height 9
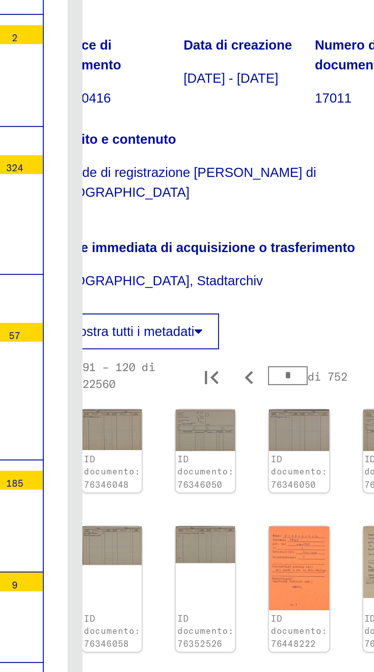
scroll to position [227, 22]
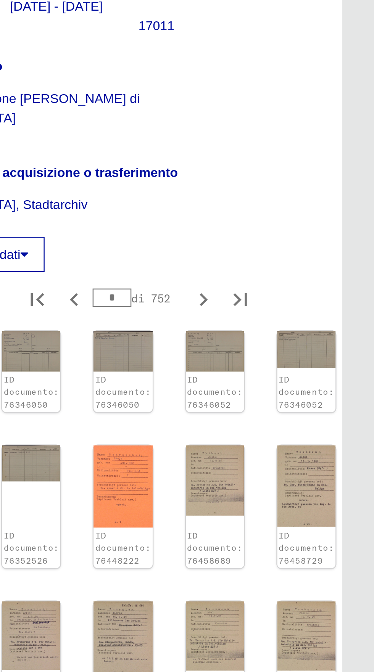
click at [298, 568] on icon "Next page" at bounding box center [303, 573] width 11 height 11
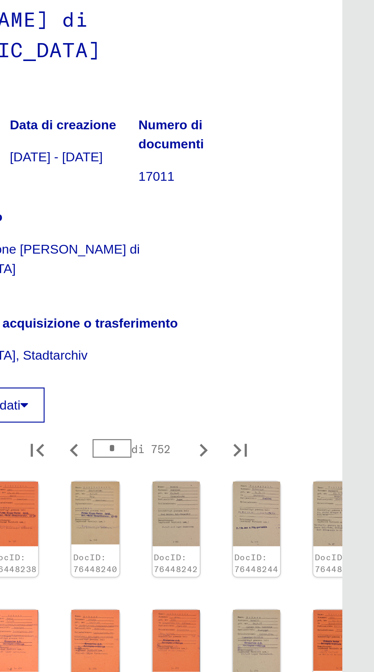
type input "*"
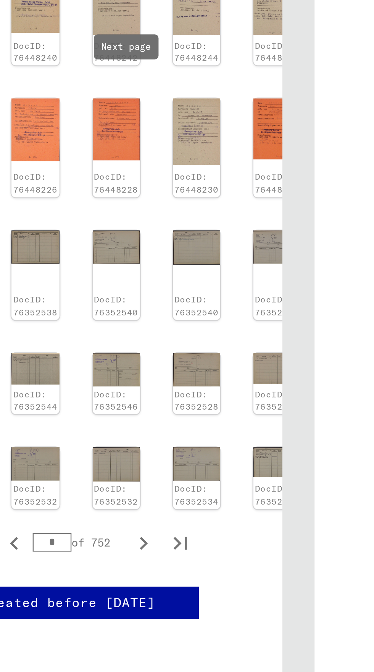
scroll to position [0, 21]
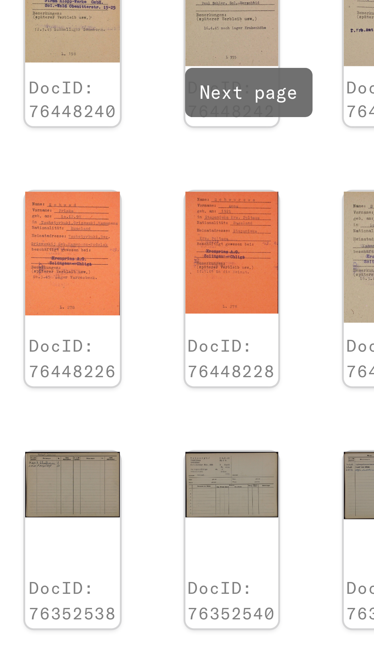
click at [282, 391] on img at bounding box center [291, 404] width 19 height 26
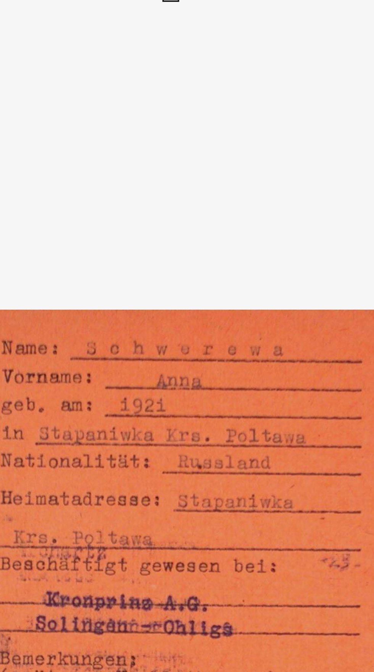
click at [187, 8] on icon at bounding box center [186, 7] width 9 height 9
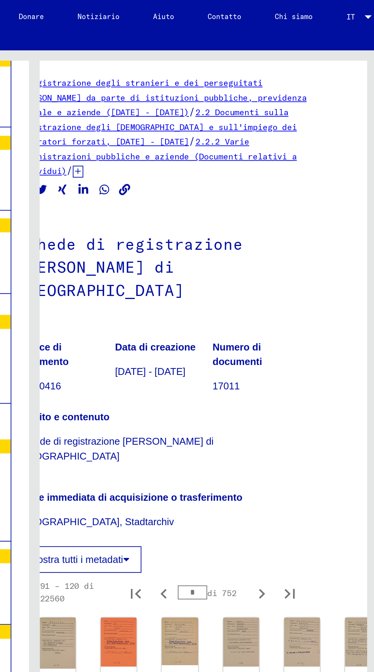
scroll to position [175, 22]
click at [298, 318] on icon "Pagina successiva" at bounding box center [303, 323] width 11 height 11
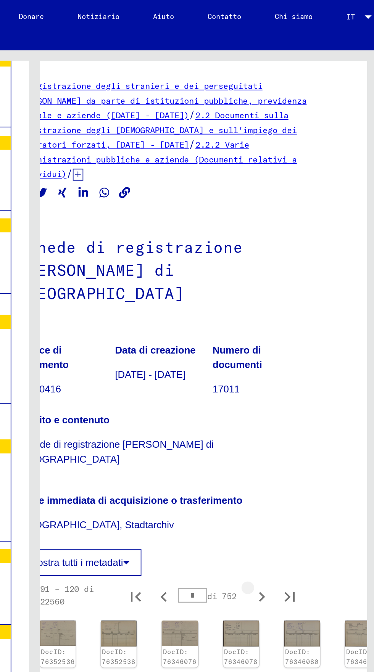
type input "*"
click at [298, 320] on icon "Pagina successiva" at bounding box center [303, 325] width 11 height 11
type input "*"
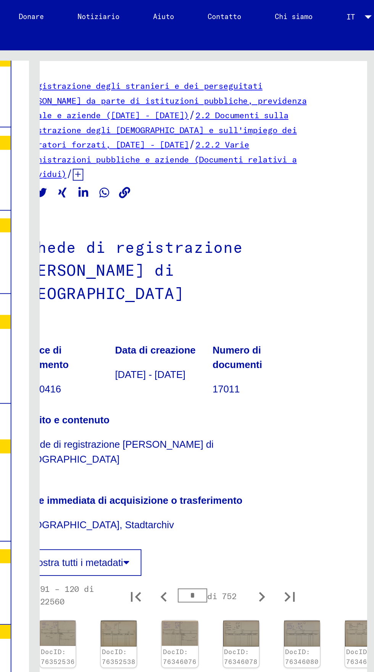
click at [282, 483] on link "DocID: 76346410" at bounding box center [291, 488] width 18 height 10
click at [282, 507] on img at bounding box center [291, 520] width 19 height 26
